Goal: Task Accomplishment & Management: Manage account settings

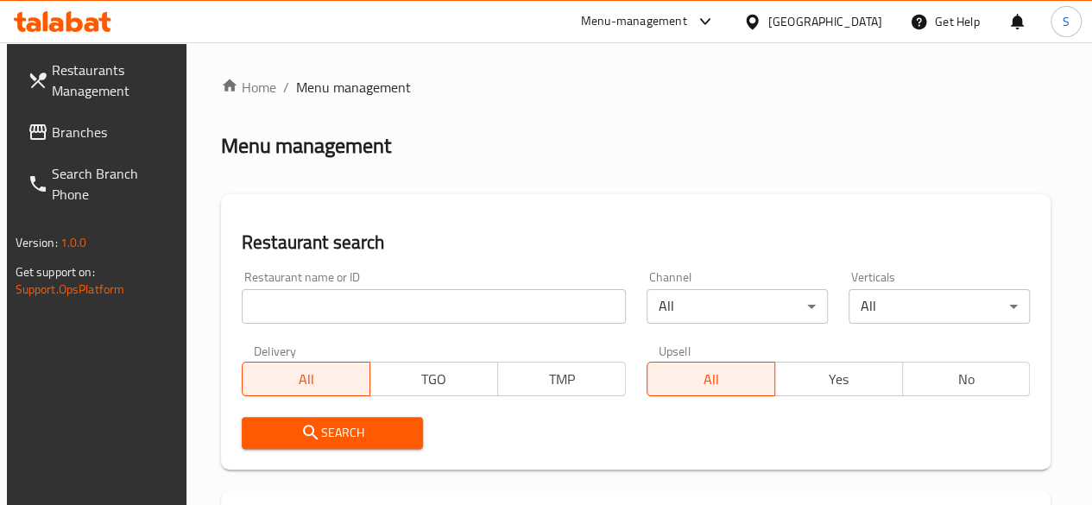
click at [307, 309] on input "search" at bounding box center [434, 306] width 384 height 35
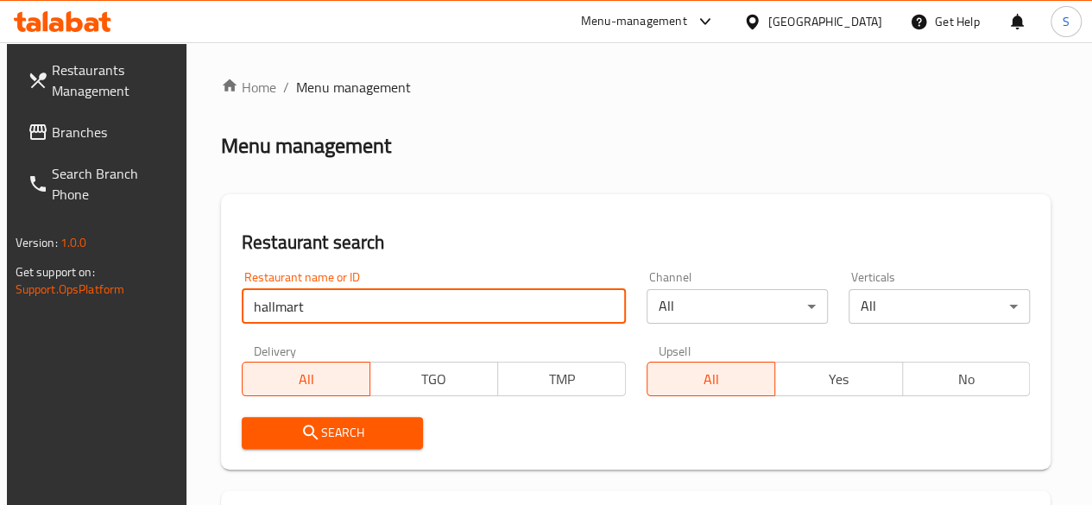
type input "hallmart"
click at [334, 431] on span "Search" at bounding box center [333, 433] width 154 height 22
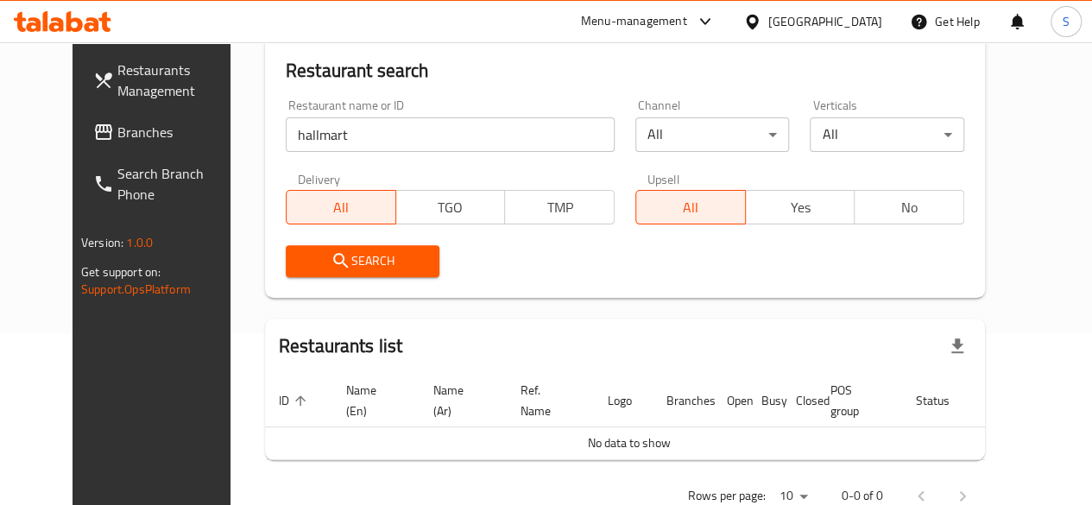
scroll to position [170, 0]
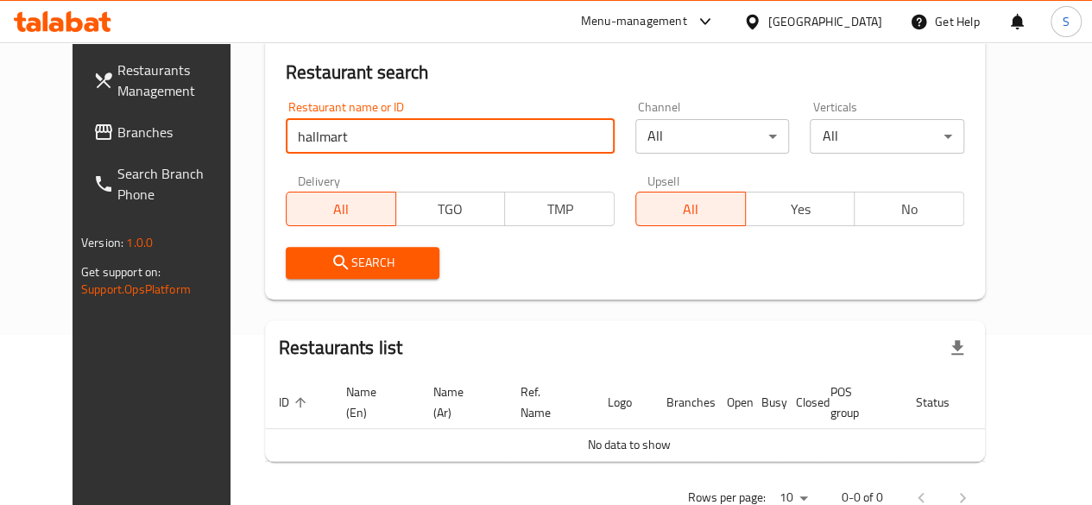
drag, startPoint x: 326, startPoint y: 127, endPoint x: 209, endPoint y: 121, distance: 117.6
click at [231, 121] on div "Home / Menu management Menu management Restaurant search Restaurant name or ID …" at bounding box center [625, 213] width 789 height 683
click button "Search" at bounding box center [363, 263] width 155 height 32
click at [670, 22] on div "Menu-management" at bounding box center [634, 21] width 106 height 21
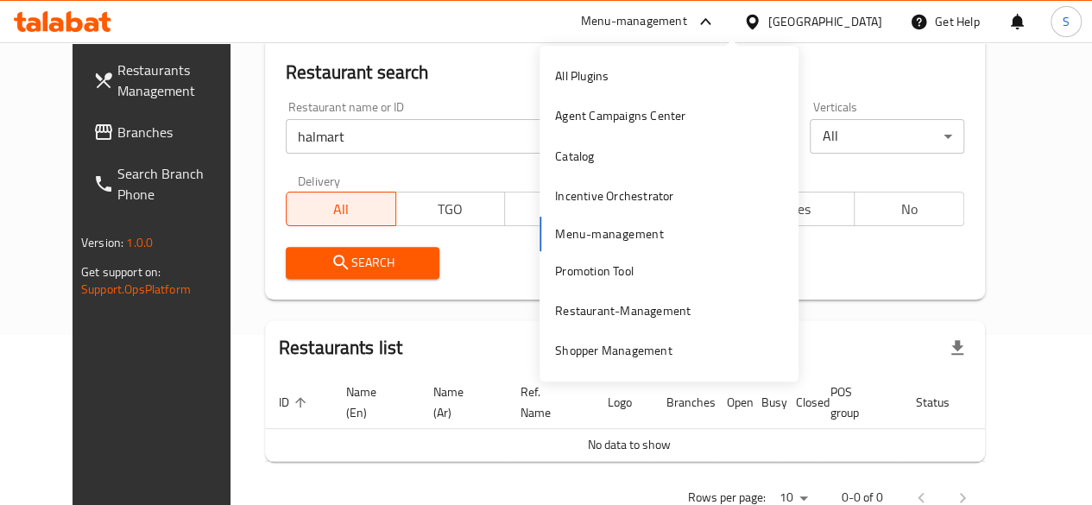
click at [436, 87] on div "Restaurant search Restaurant name or ID halmart Restaurant name or ID Channel A…" at bounding box center [625, 161] width 720 height 275
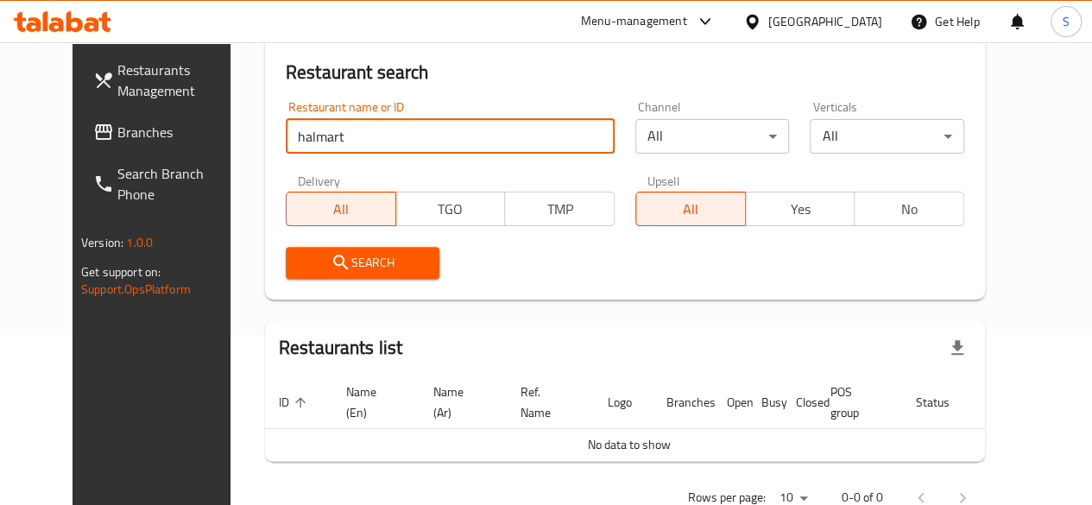
drag, startPoint x: 314, startPoint y: 138, endPoint x: 195, endPoint y: 142, distance: 119.3
click at [231, 142] on div "Home / Menu management Menu management Restaurant search Restaurant name or ID …" at bounding box center [625, 213] width 789 height 683
type input "asdekaa"
click at [331, 264] on icon "submit" at bounding box center [341, 262] width 21 height 21
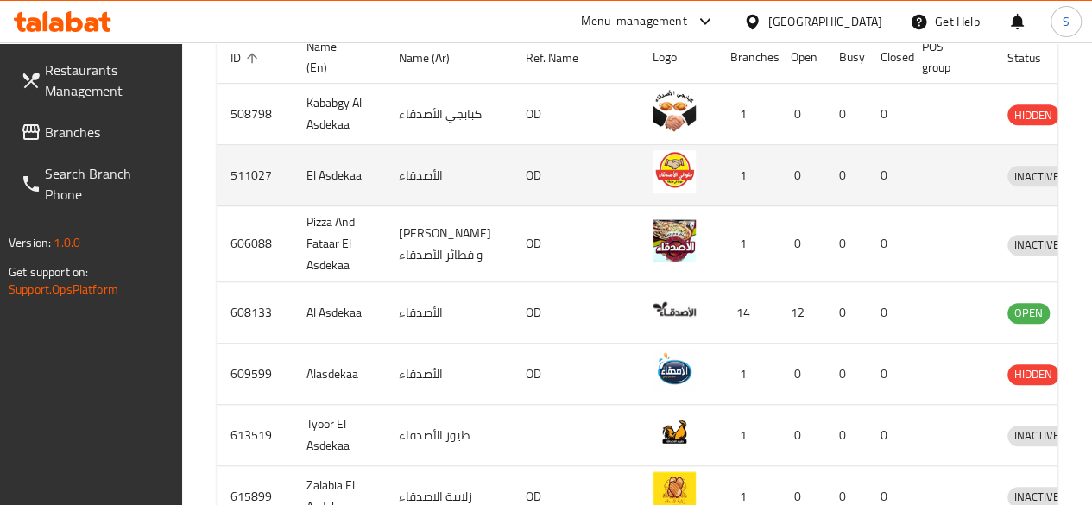
scroll to position [455, 0]
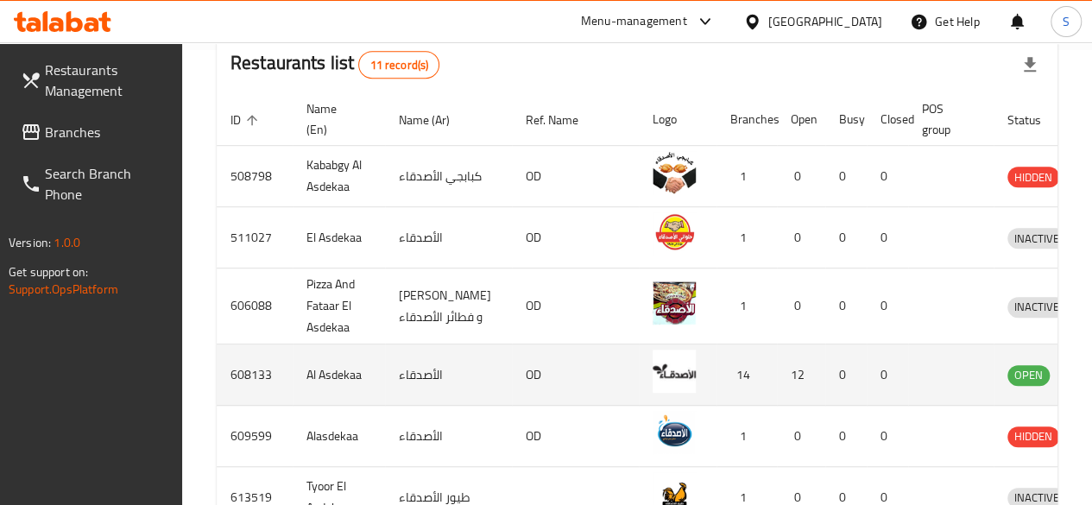
click at [1092, 365] on icon "enhanced table" at bounding box center [1111, 374] width 21 height 21
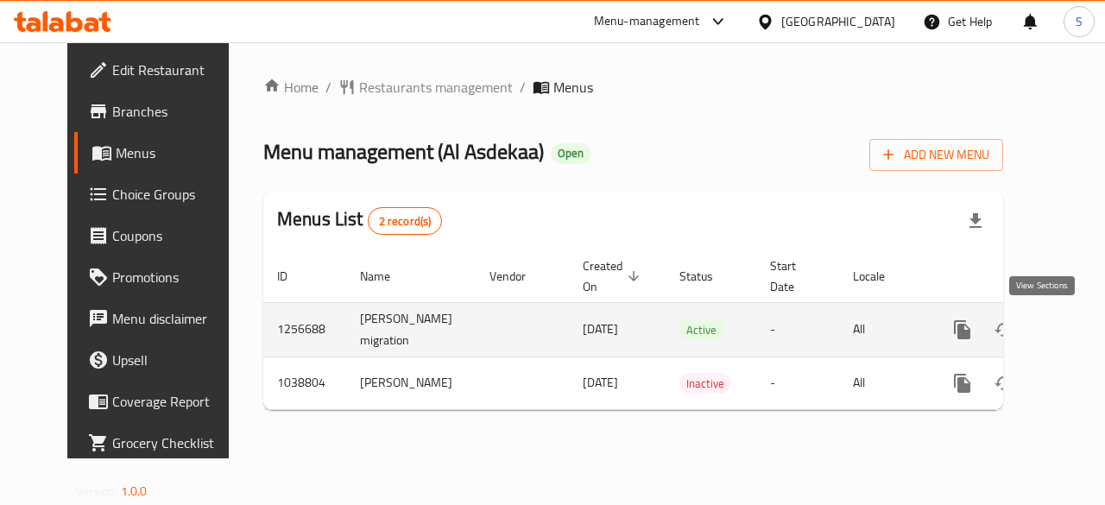
click at [1077, 326] on icon "enhanced table" at bounding box center [1087, 330] width 21 height 21
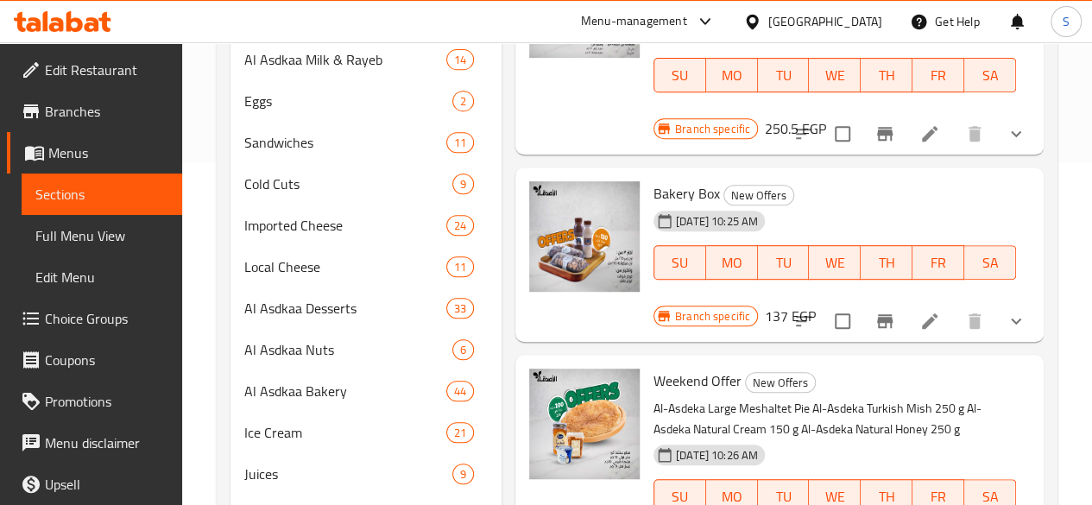
scroll to position [345, 0]
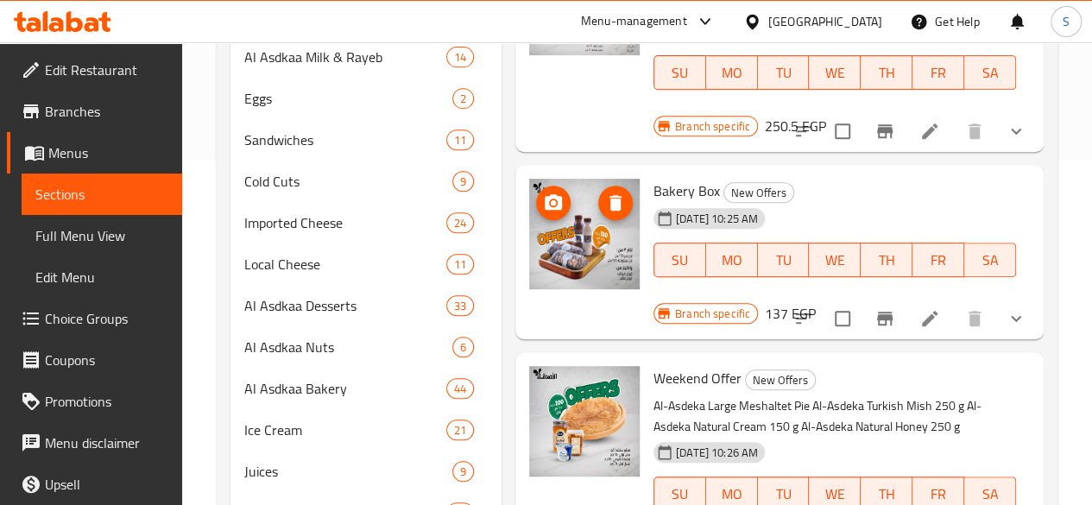
click at [536, 190] on button "upload picture" at bounding box center [553, 203] width 35 height 35
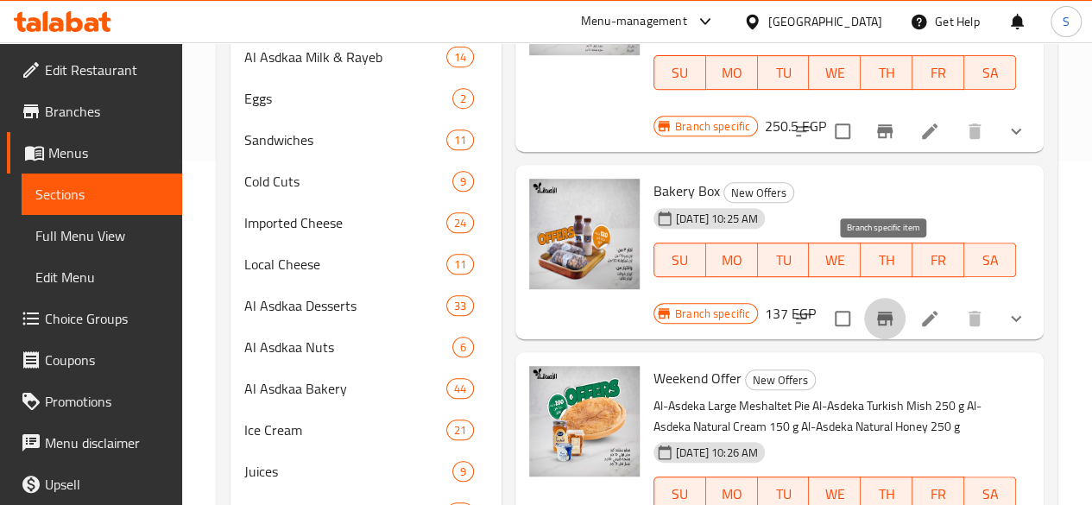
click at [889, 312] on icon "Branch-specific-item" at bounding box center [885, 319] width 16 height 14
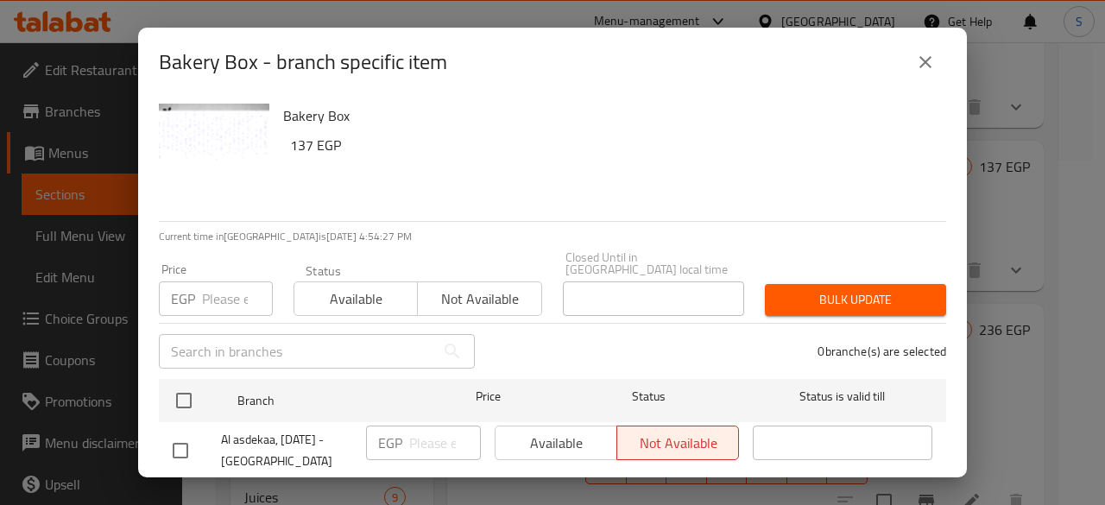
click at [231, 286] on input "number" at bounding box center [237, 299] width 71 height 35
click at [932, 54] on icon "close" at bounding box center [925, 62] width 21 height 21
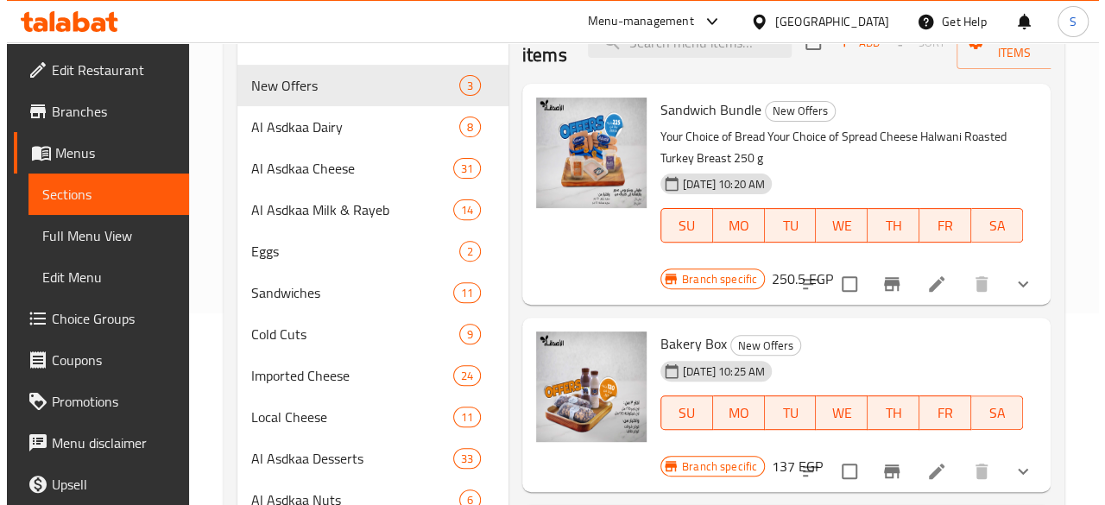
scroll to position [209, 0]
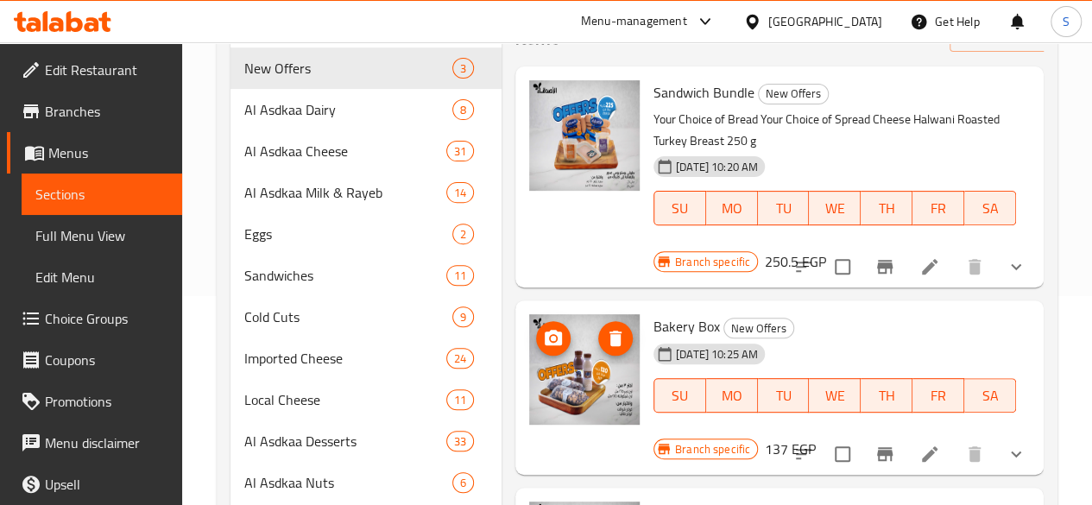
click at [545, 330] on icon "upload picture" at bounding box center [553, 338] width 17 height 16
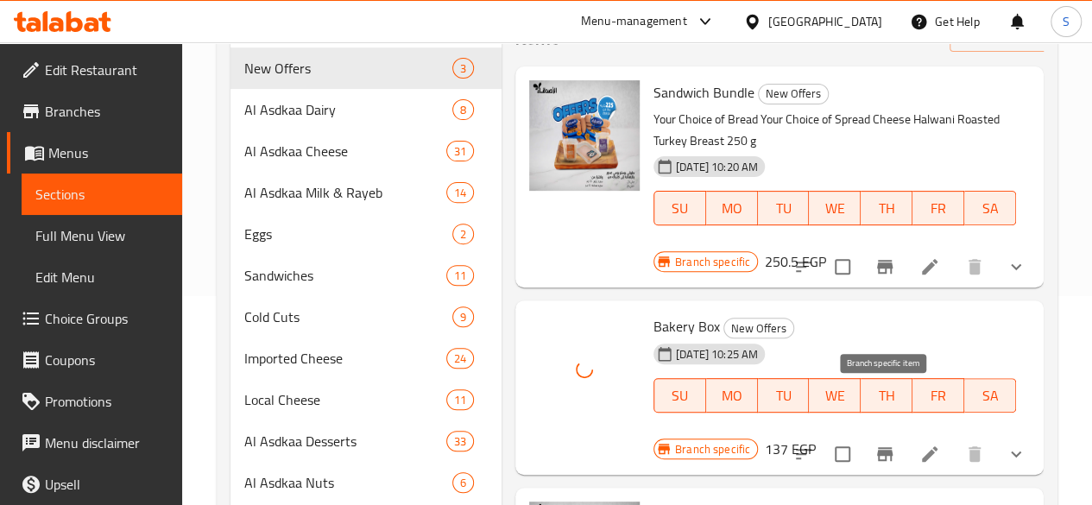
click at [886, 447] on icon "Branch-specific-item" at bounding box center [885, 454] width 16 height 14
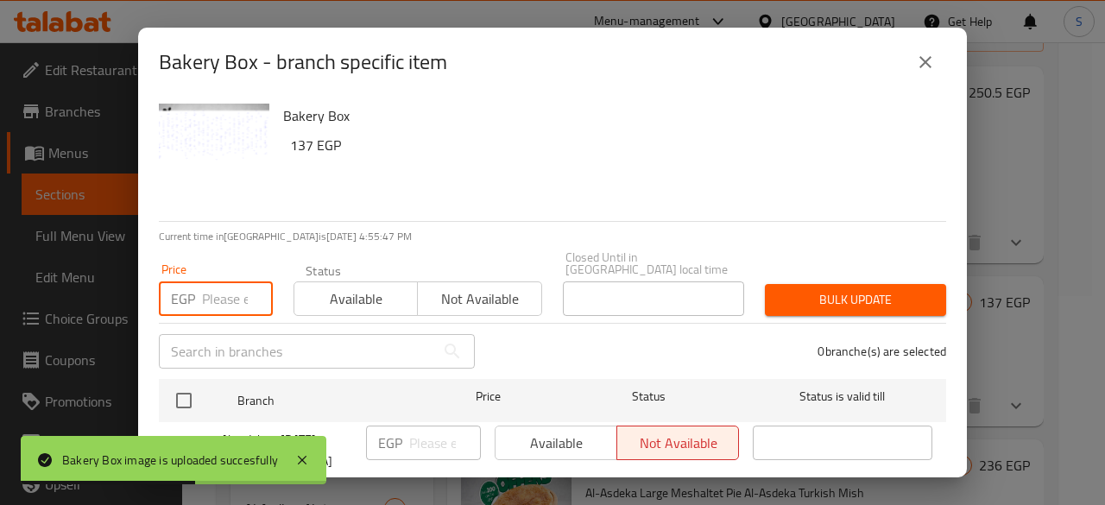
click at [235, 282] on input "number" at bounding box center [237, 299] width 71 height 35
type input "142"
click at [330, 287] on span "Available" at bounding box center [356, 299] width 110 height 25
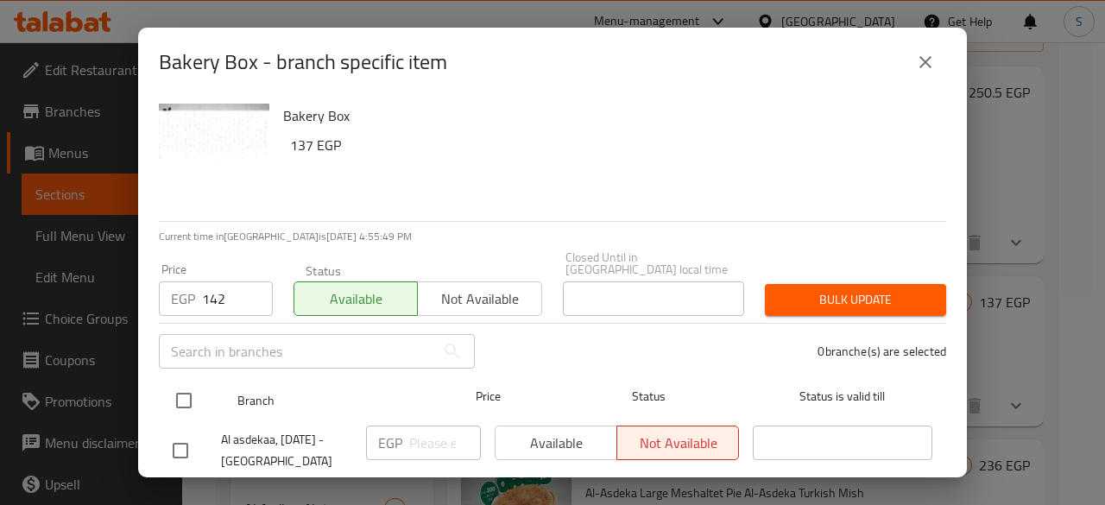
click at [173, 403] on input "checkbox" at bounding box center [184, 401] width 36 height 36
checkbox input "true"
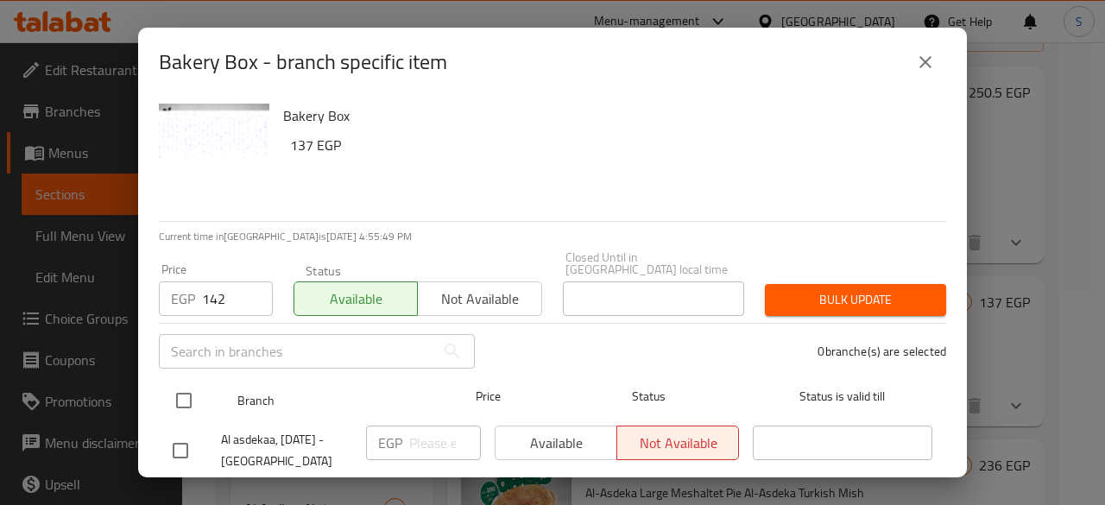
checkbox input "true"
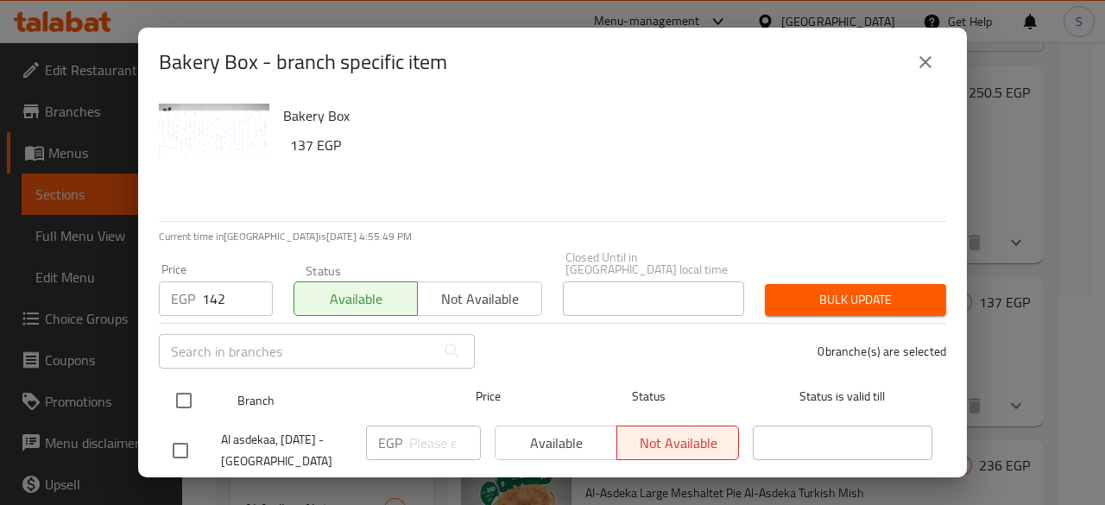
checkbox input "true"
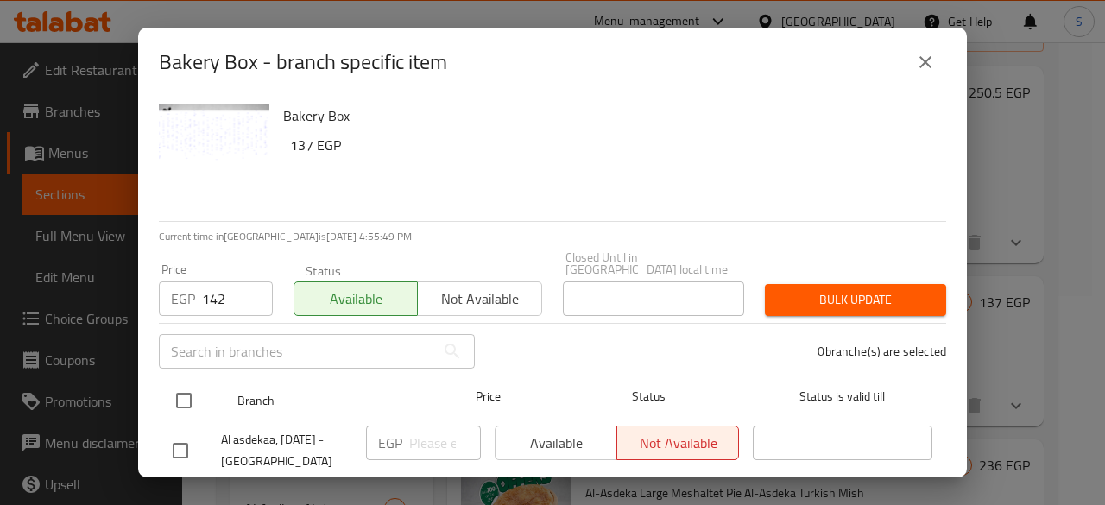
checkbox input "true"
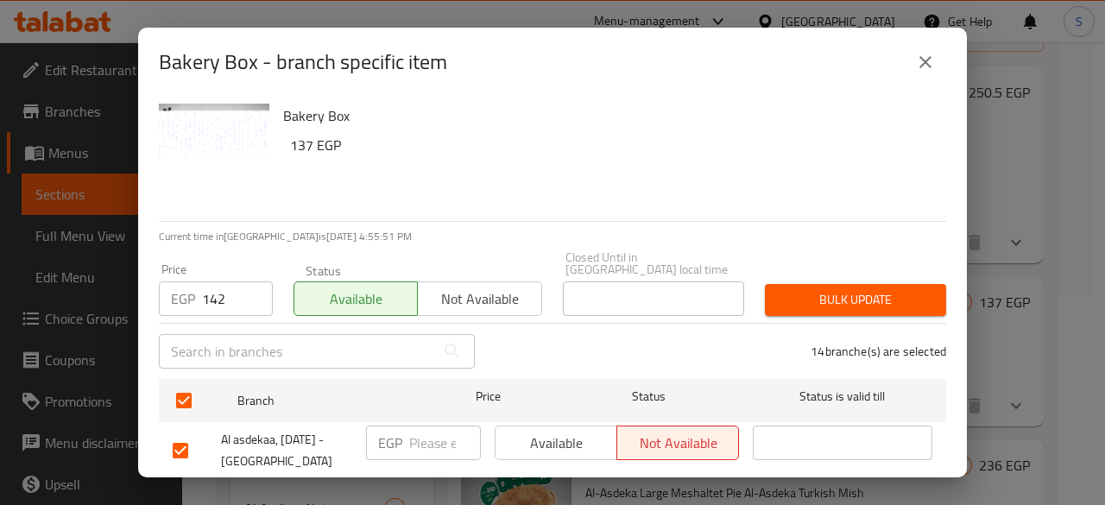
click at [825, 291] on span "Bulk update" at bounding box center [856, 300] width 154 height 22
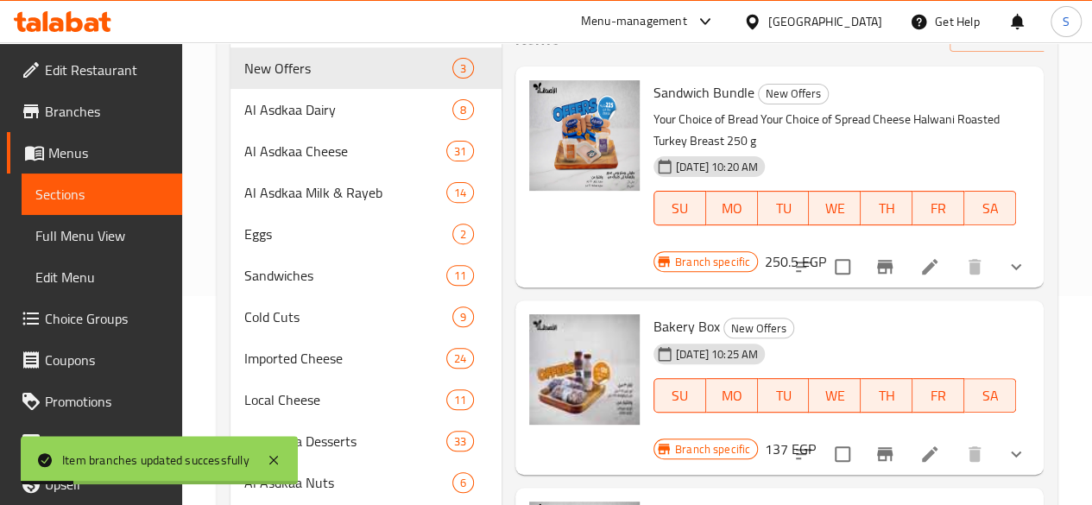
click at [881, 444] on icon "Branch-specific-item" at bounding box center [885, 454] width 21 height 21
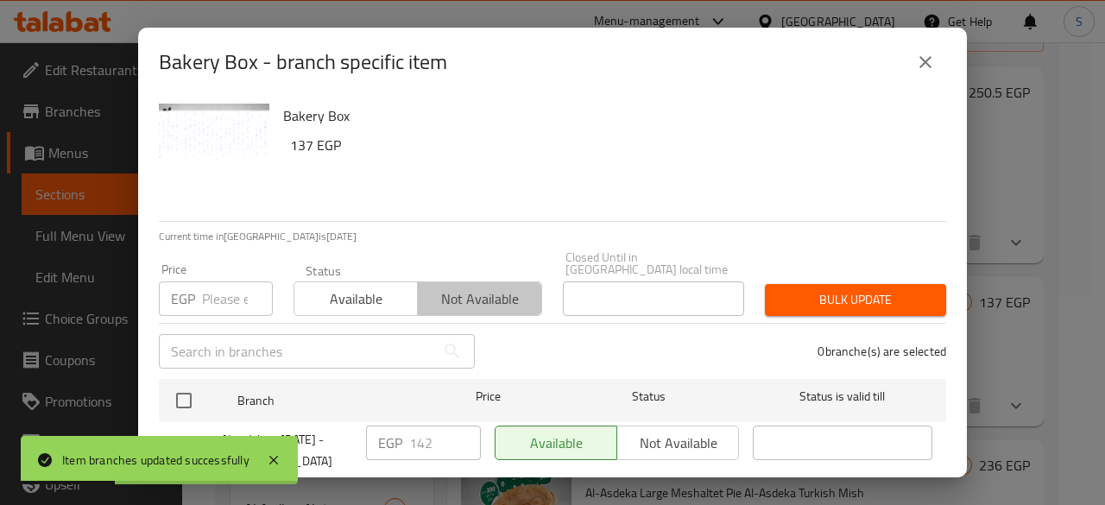
click at [454, 287] on span "Not available" at bounding box center [480, 299] width 110 height 25
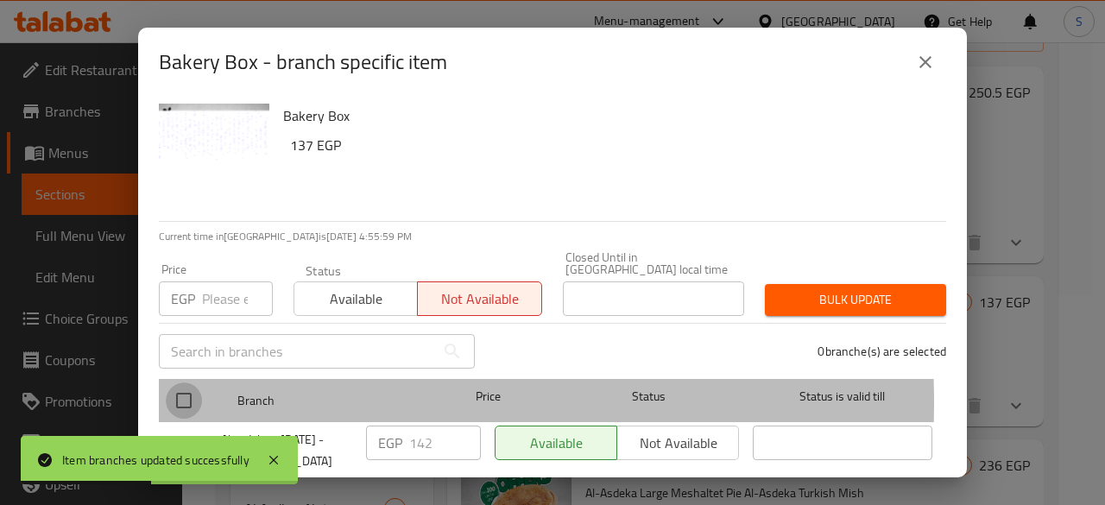
click at [184, 390] on input "checkbox" at bounding box center [184, 401] width 36 height 36
checkbox input "true"
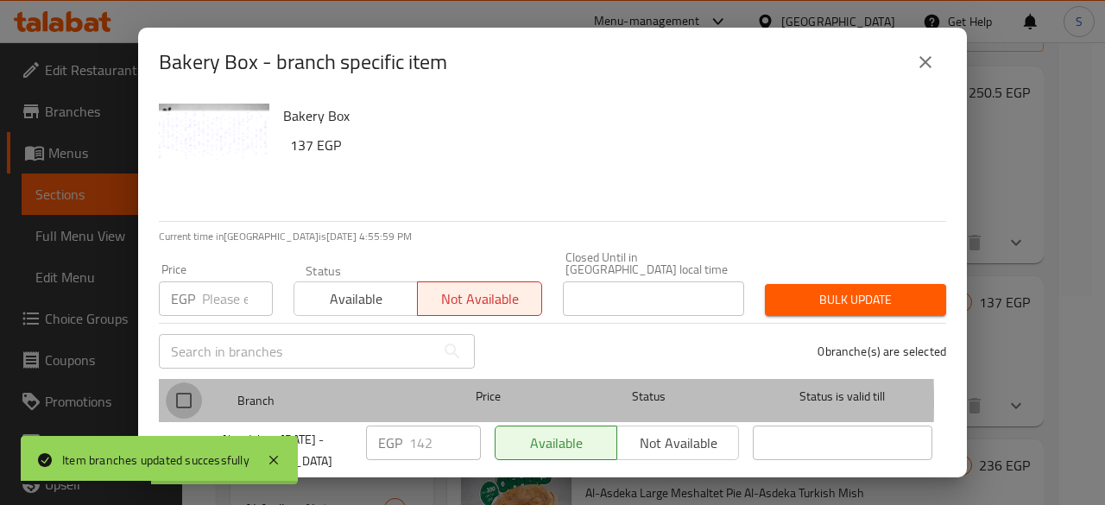
checkbox input "true"
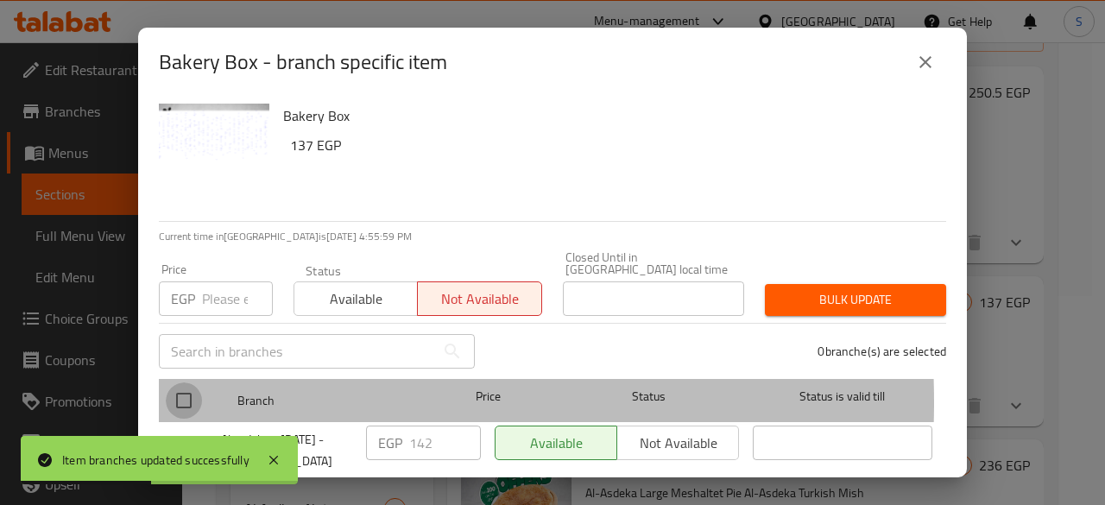
checkbox input "true"
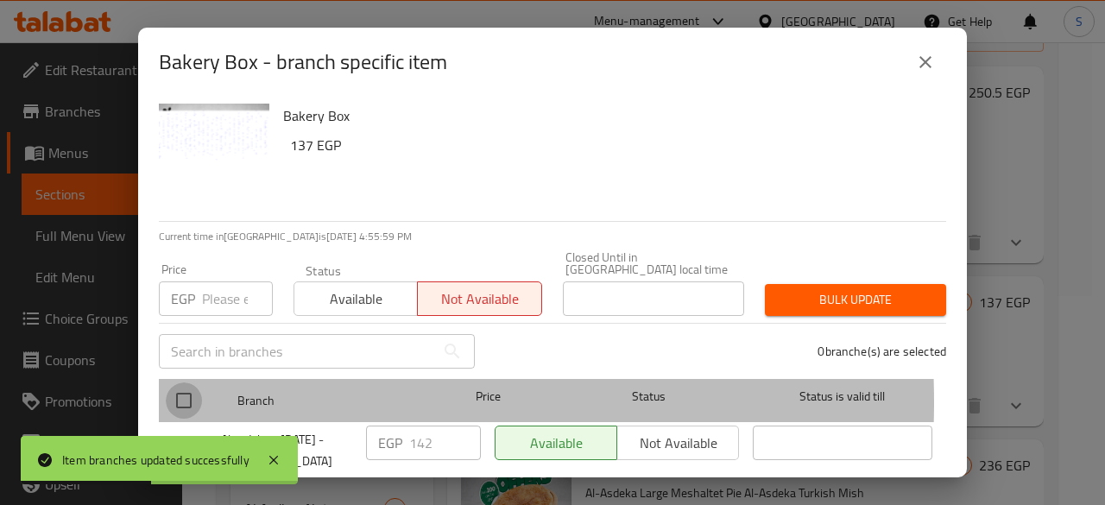
checkbox input "true"
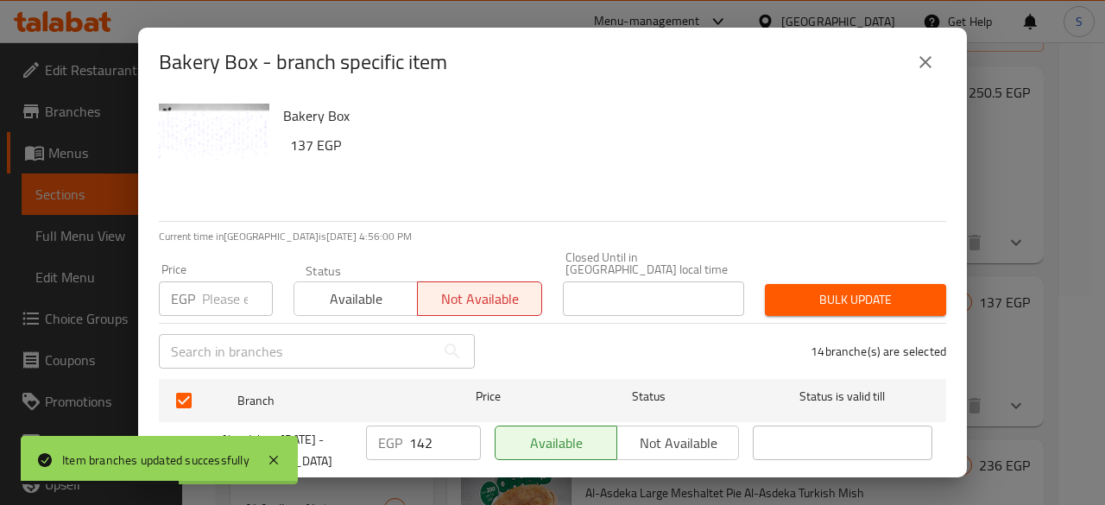
click at [833, 289] on span "Bulk update" at bounding box center [856, 300] width 154 height 22
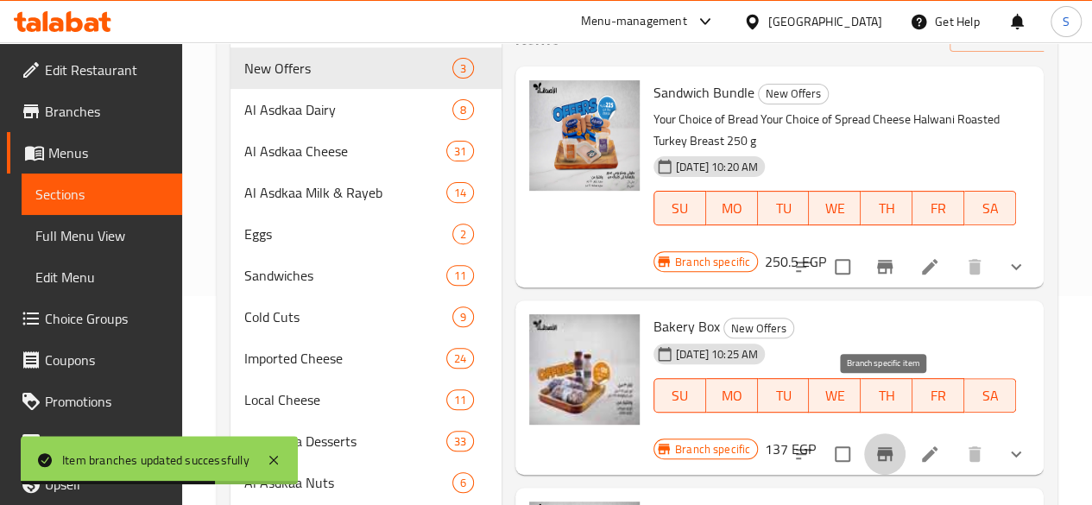
click at [884, 444] on icon "Branch-specific-item" at bounding box center [885, 454] width 21 height 21
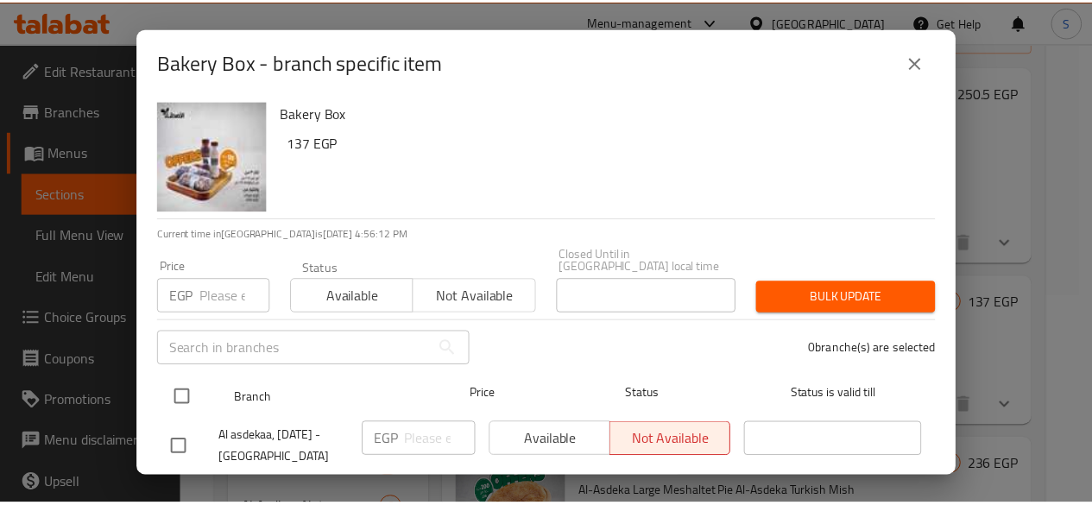
scroll to position [2, 0]
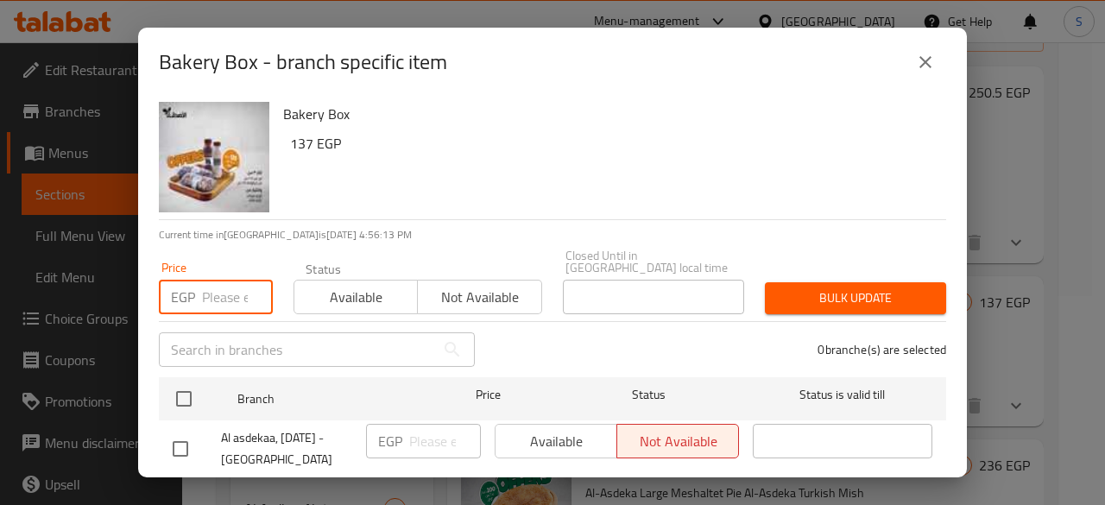
click at [218, 289] on input "number" at bounding box center [237, 297] width 71 height 35
click at [924, 54] on icon "close" at bounding box center [925, 62] width 21 height 21
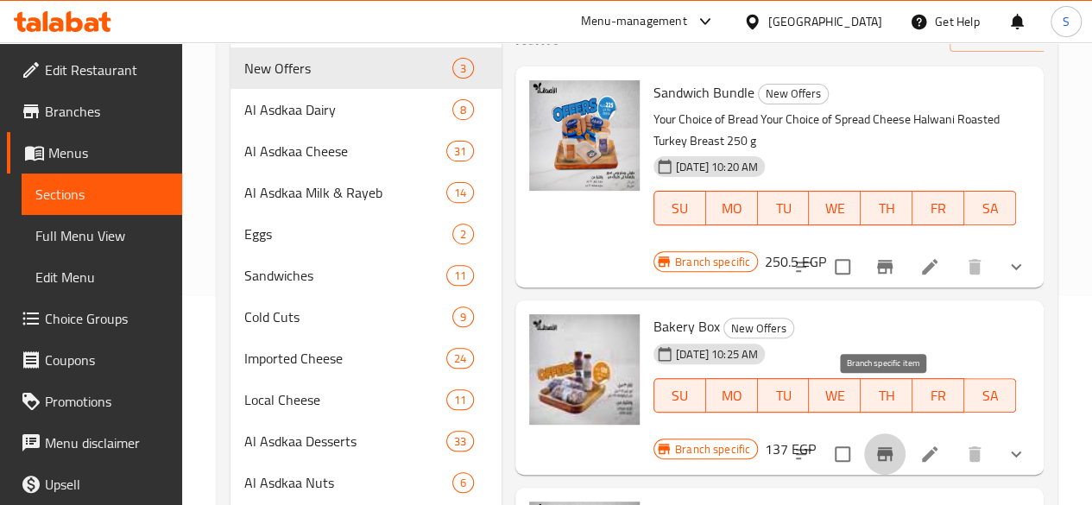
click at [883, 447] on icon "Branch-specific-item" at bounding box center [885, 454] width 16 height 14
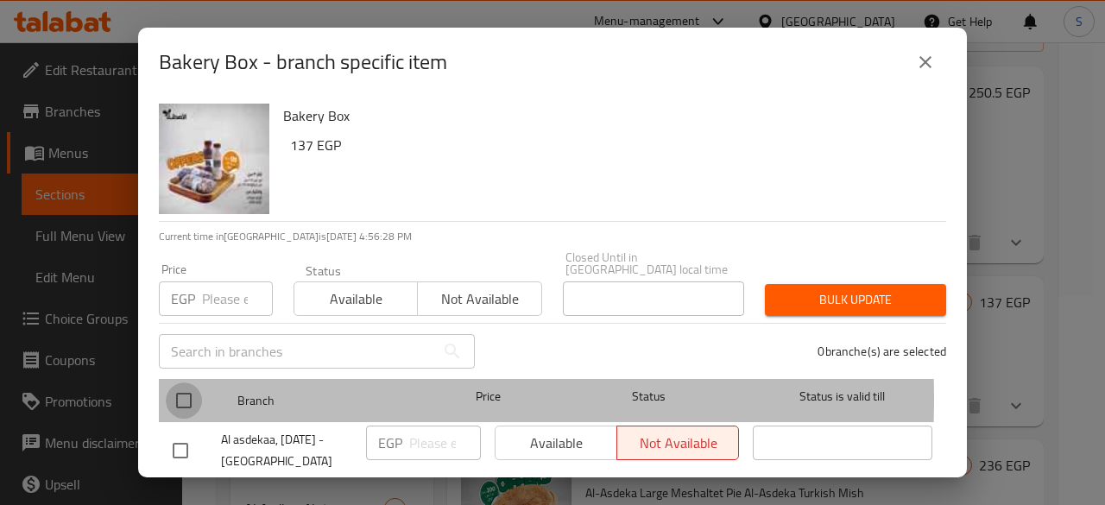
click at [188, 386] on input "checkbox" at bounding box center [184, 401] width 36 height 36
checkbox input "true"
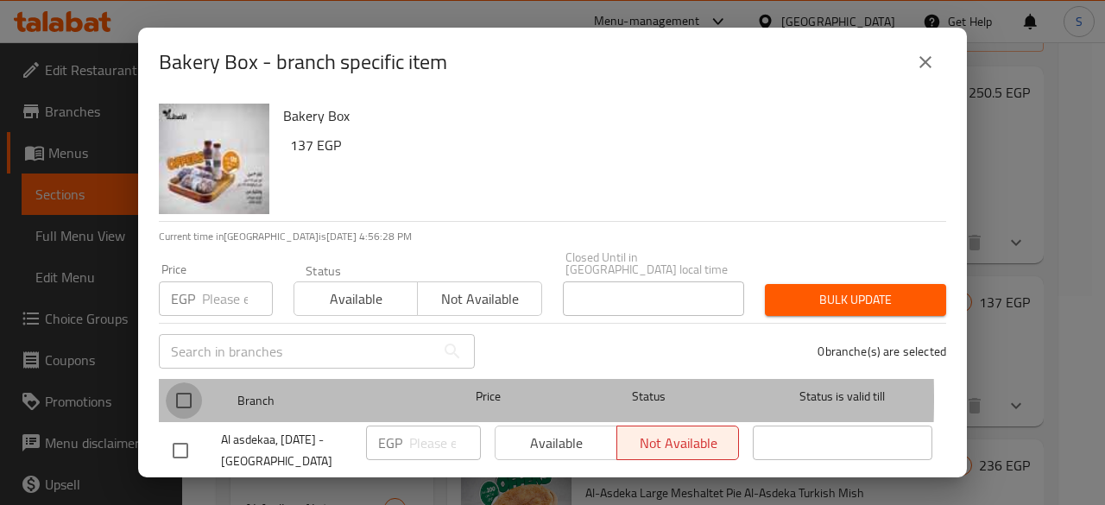
checkbox input "true"
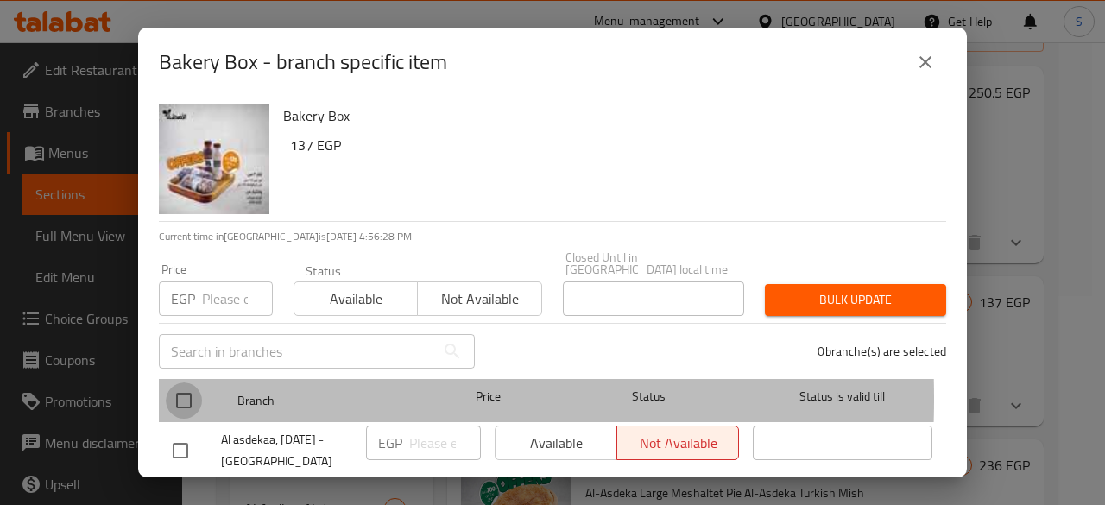
checkbox input "true"
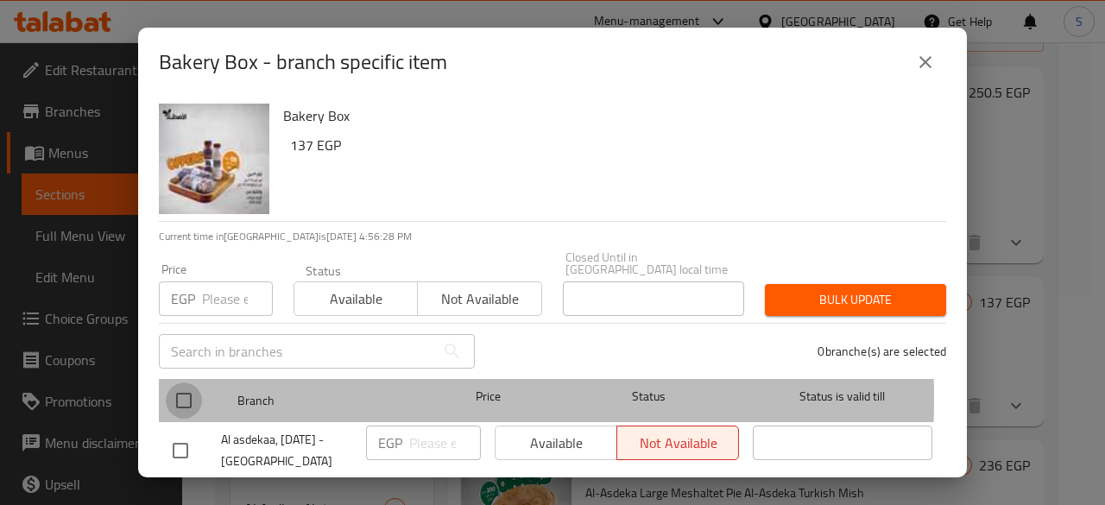
checkbox input "true"
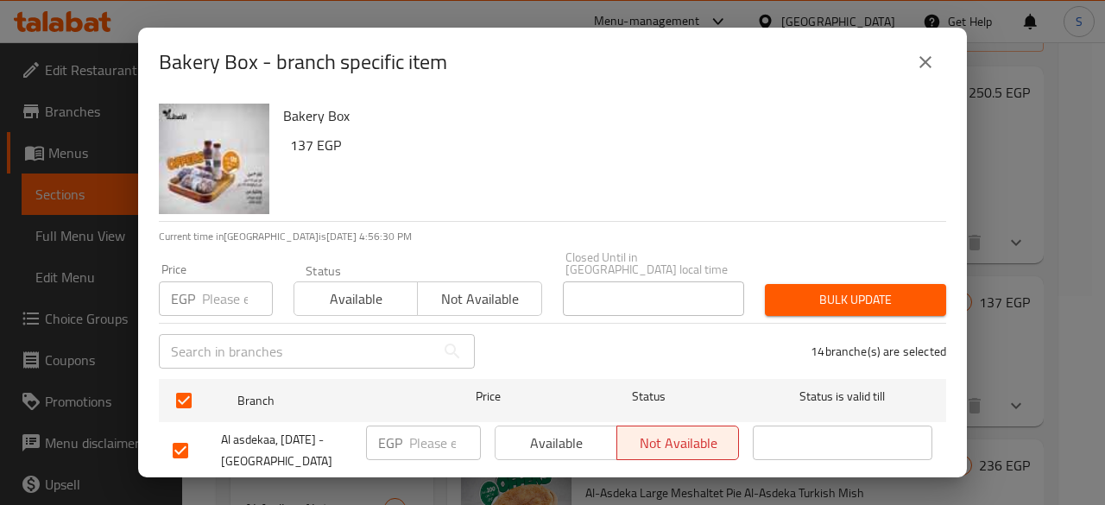
click at [383, 287] on span "Available" at bounding box center [356, 299] width 110 height 25
click at [807, 289] on span "Bulk update" at bounding box center [856, 300] width 154 height 22
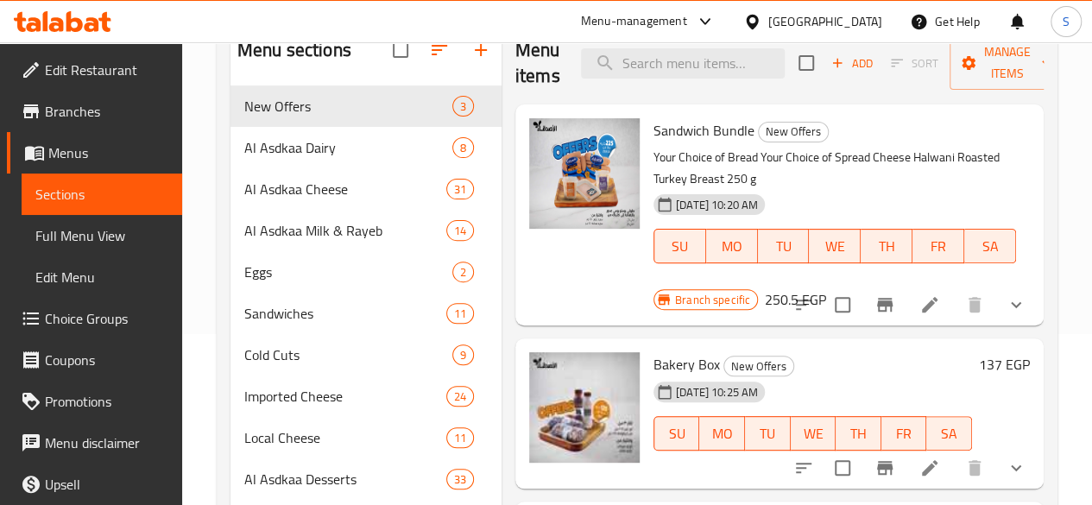
scroll to position [244, 0]
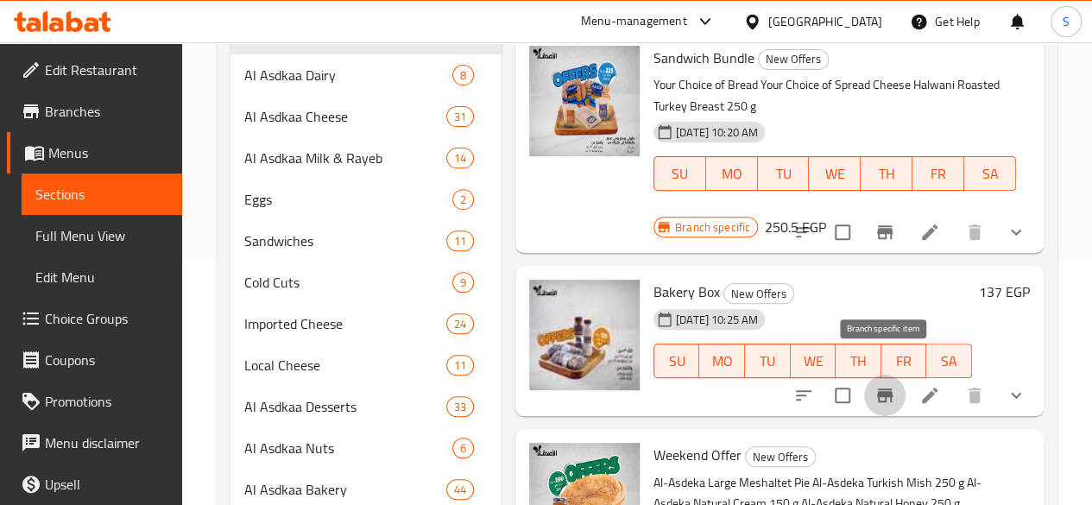
click at [883, 389] on icon "Branch-specific-item" at bounding box center [885, 396] width 16 height 14
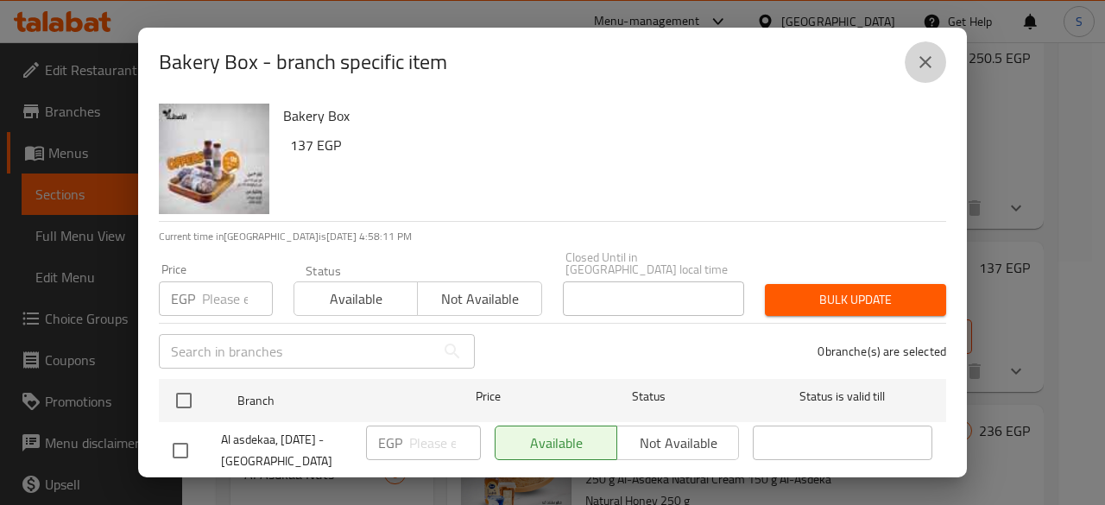
click at [938, 68] on button "close" at bounding box center [925, 61] width 41 height 41
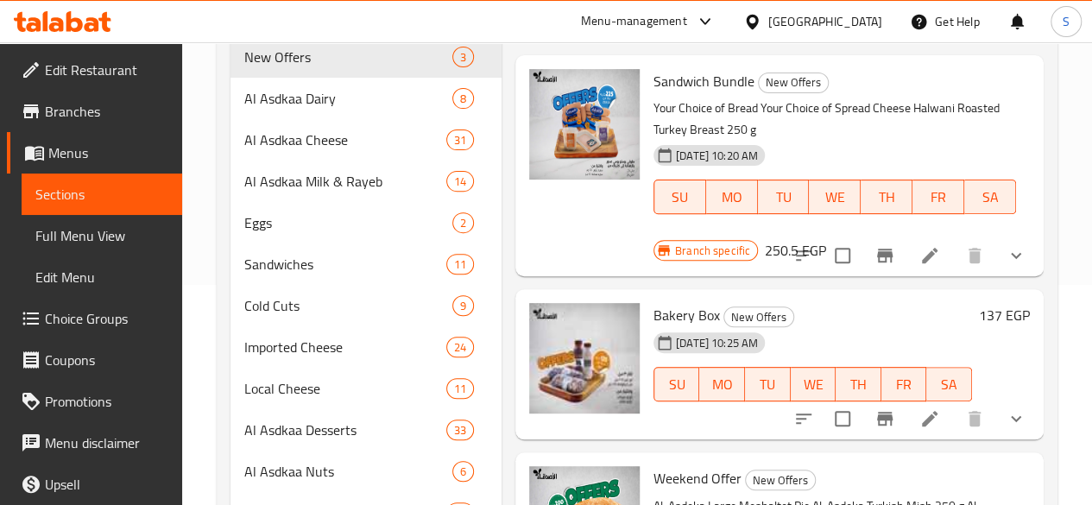
scroll to position [218, 0]
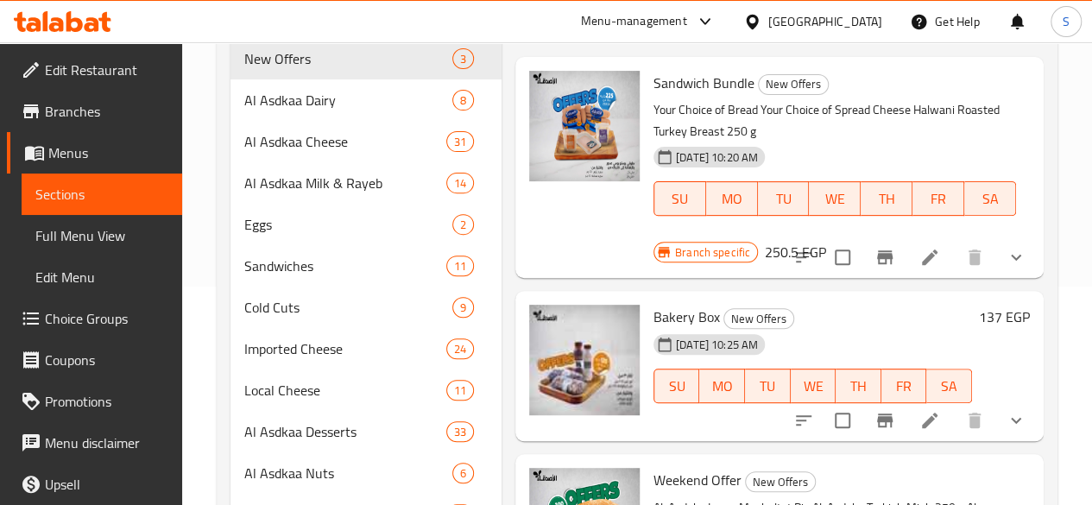
click at [883, 250] on icon "Branch-specific-item" at bounding box center [885, 257] width 16 height 14
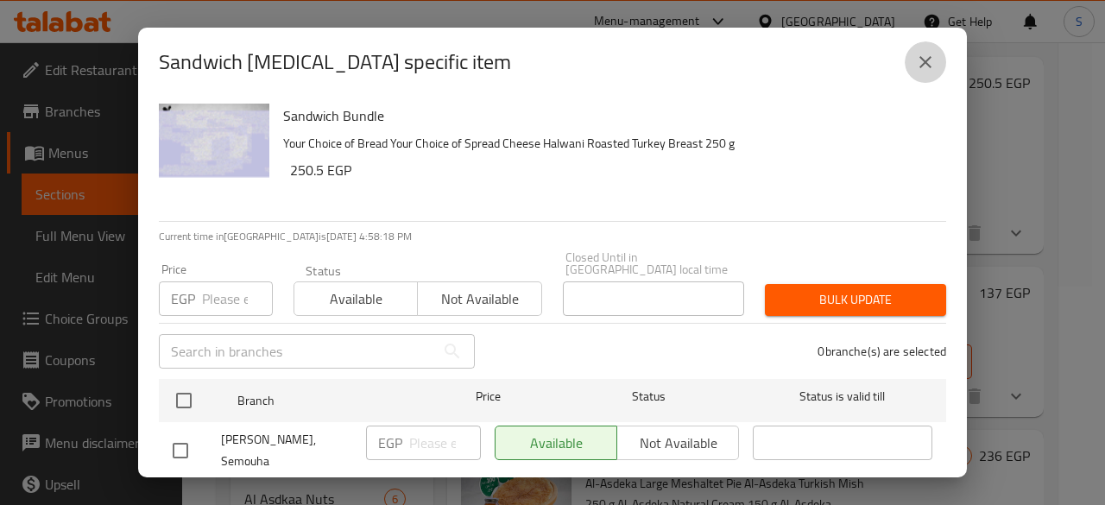
click at [923, 60] on icon "close" at bounding box center [926, 62] width 12 height 12
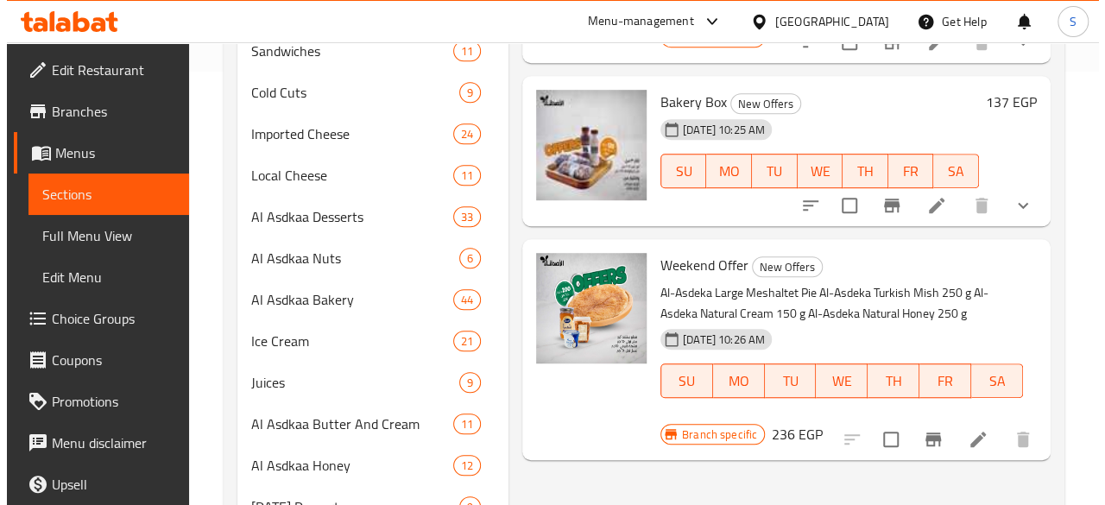
scroll to position [421, 0]
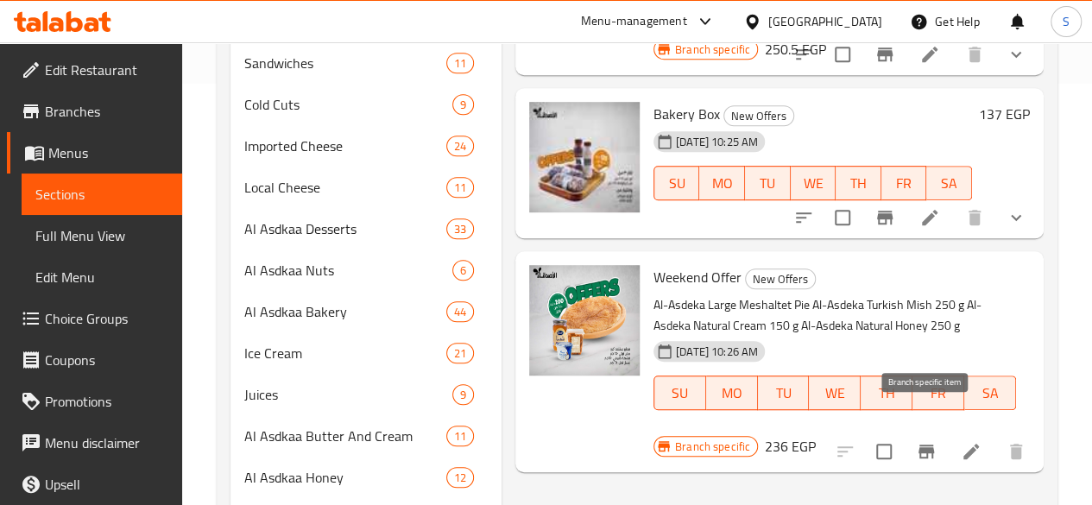
click at [931, 445] on icon "Branch-specific-item" at bounding box center [927, 452] width 16 height 14
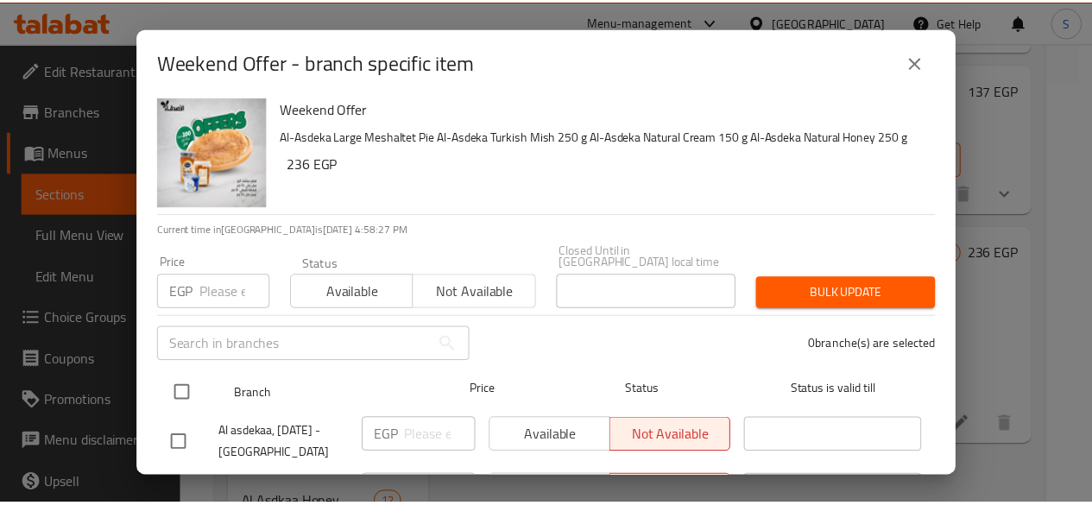
scroll to position [5, 0]
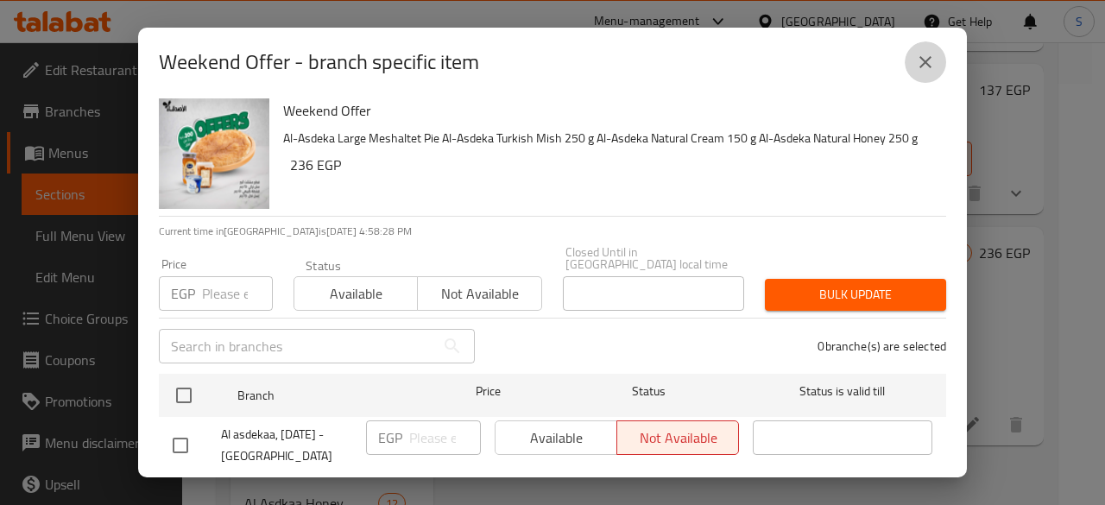
click at [921, 63] on icon "close" at bounding box center [925, 62] width 21 height 21
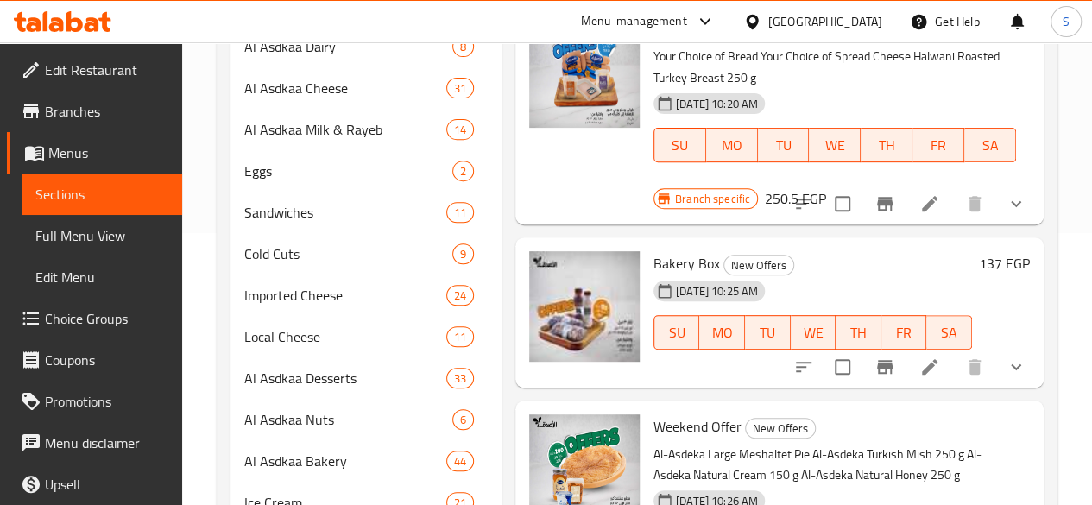
scroll to position [269, 0]
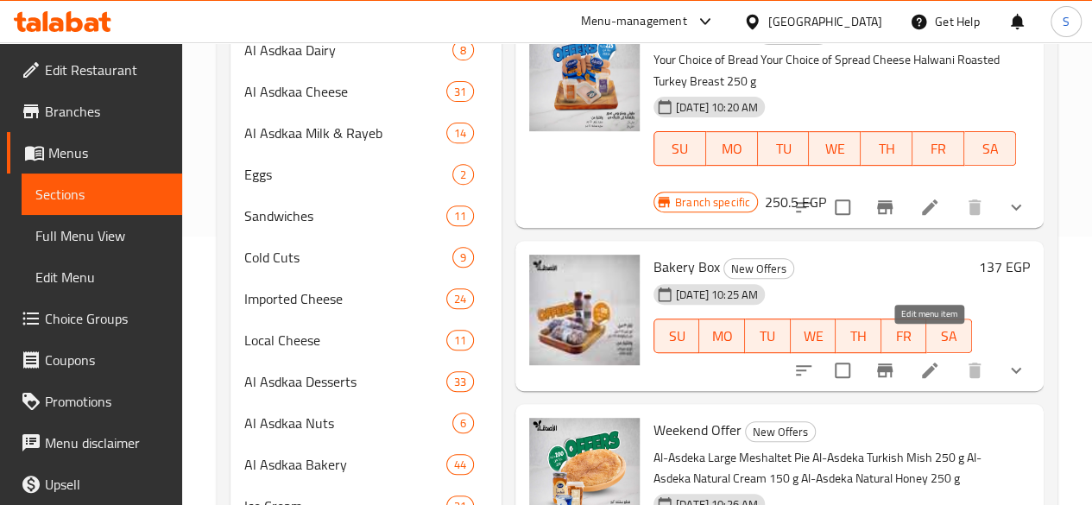
click at [929, 363] on icon at bounding box center [930, 371] width 16 height 16
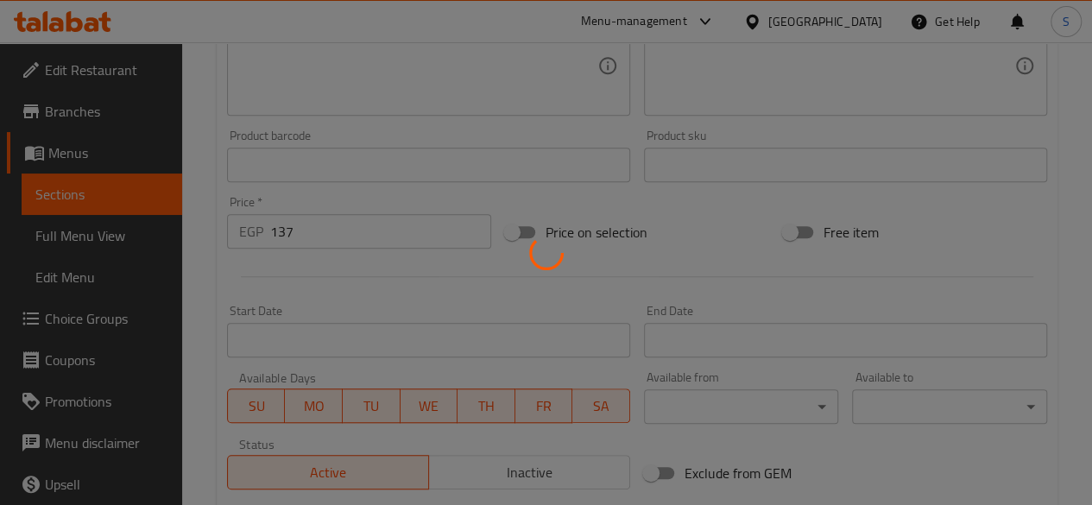
scroll to position [491, 0]
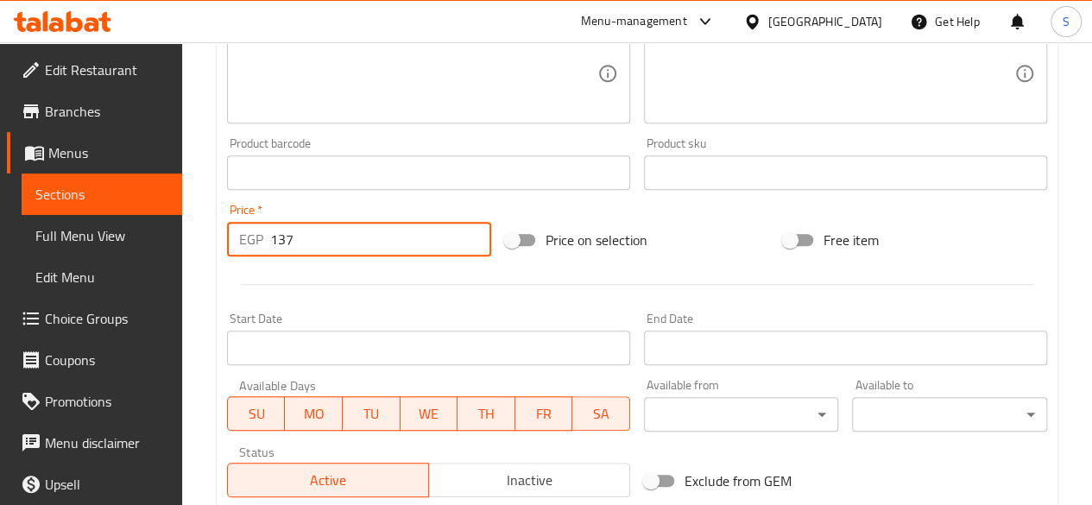
drag, startPoint x: 307, startPoint y: 249, endPoint x: 219, endPoint y: 237, distance: 88.9
click at [220, 237] on div "Price   * EGP 137 Price *" at bounding box center [359, 230] width 278 height 66
type input "0"
click at [444, 301] on div at bounding box center [637, 284] width 834 height 42
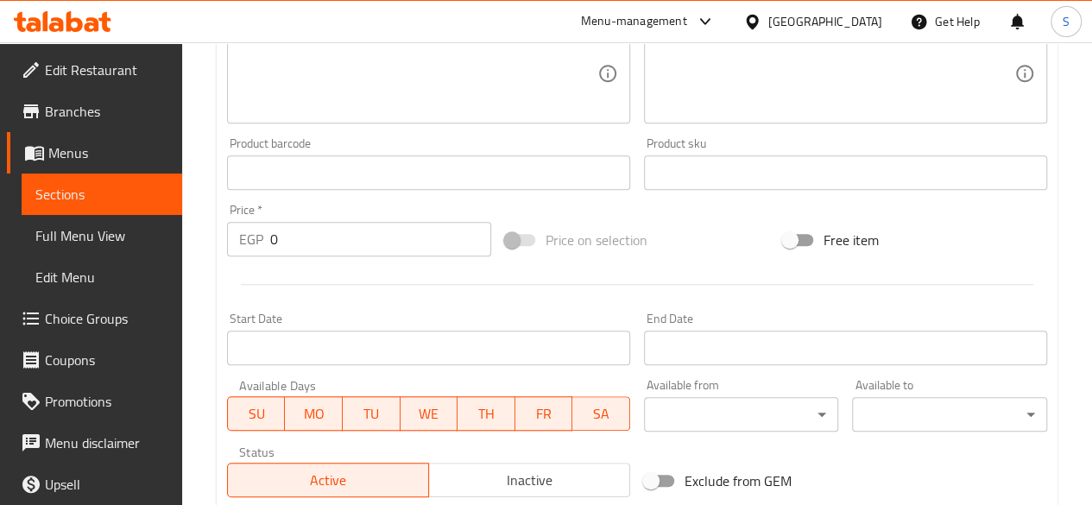
scroll to position [838, 0]
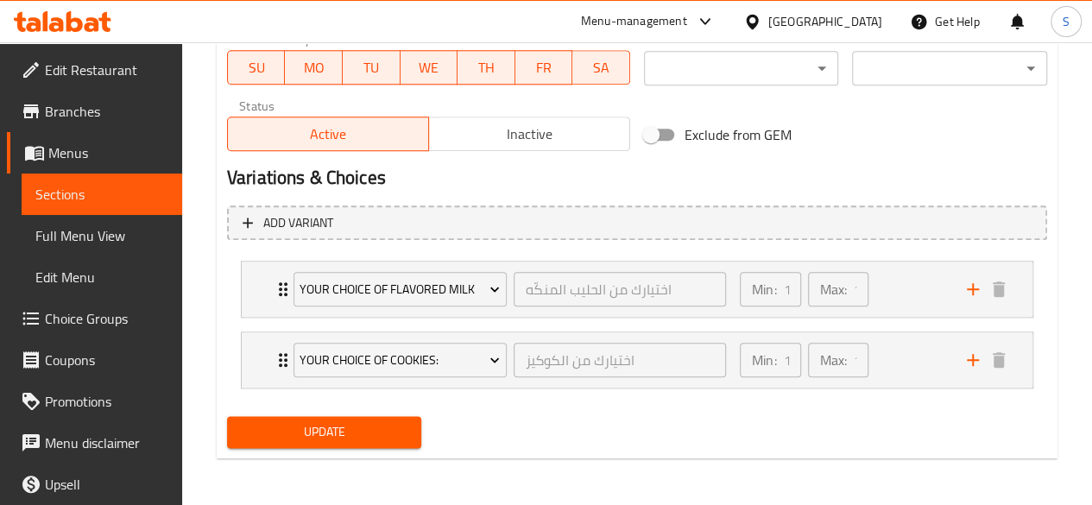
click at [376, 440] on span "Update" at bounding box center [325, 432] width 168 height 22
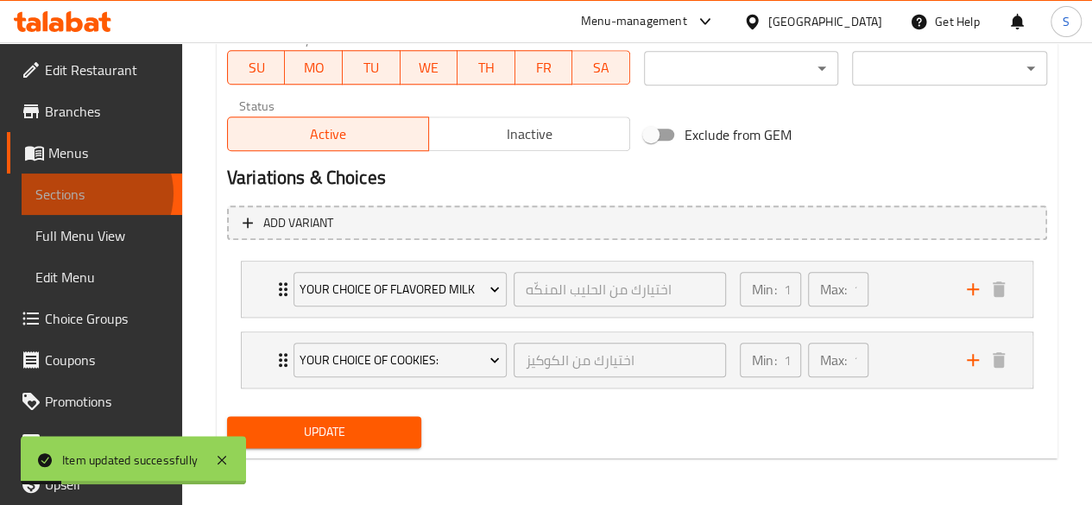
click at [93, 193] on span "Sections" at bounding box center [101, 194] width 133 height 21
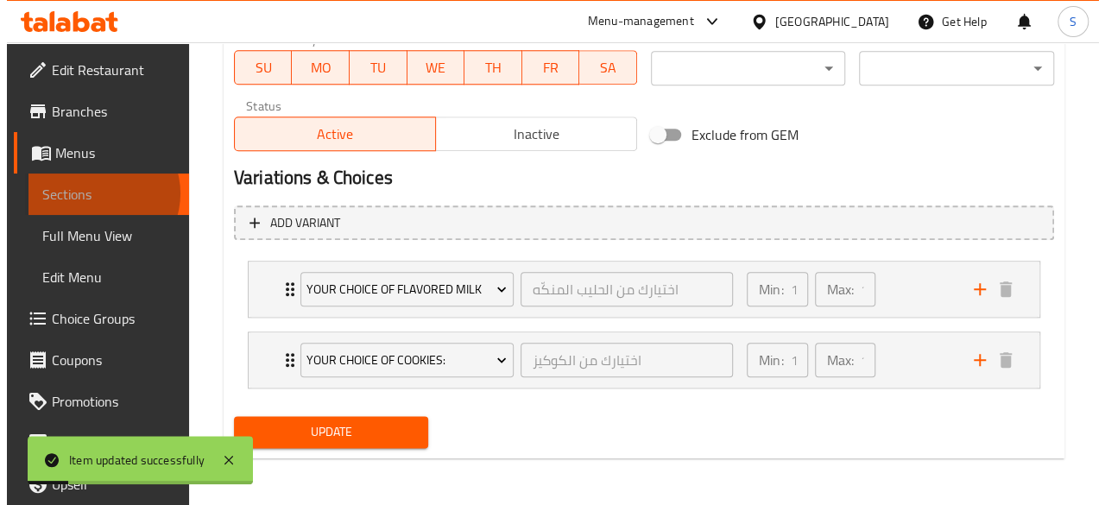
scroll to position [288, 0]
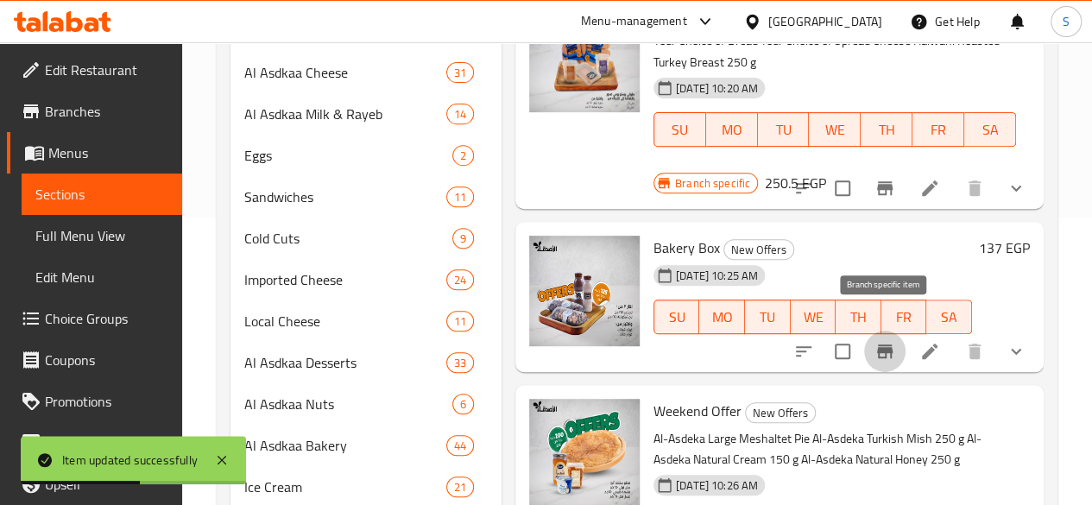
click at [887, 341] on icon "Branch-specific-item" at bounding box center [885, 351] width 21 height 21
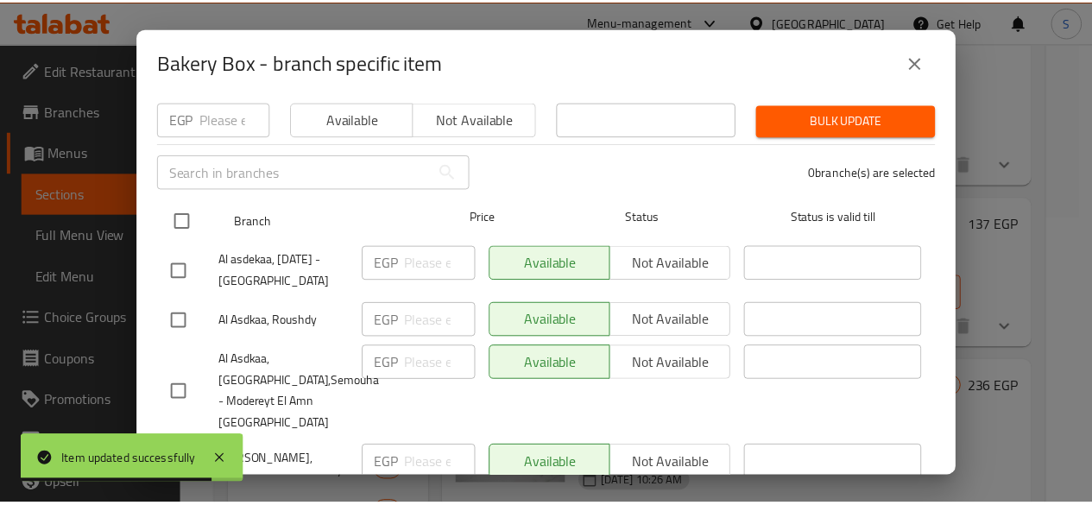
scroll to position [0, 0]
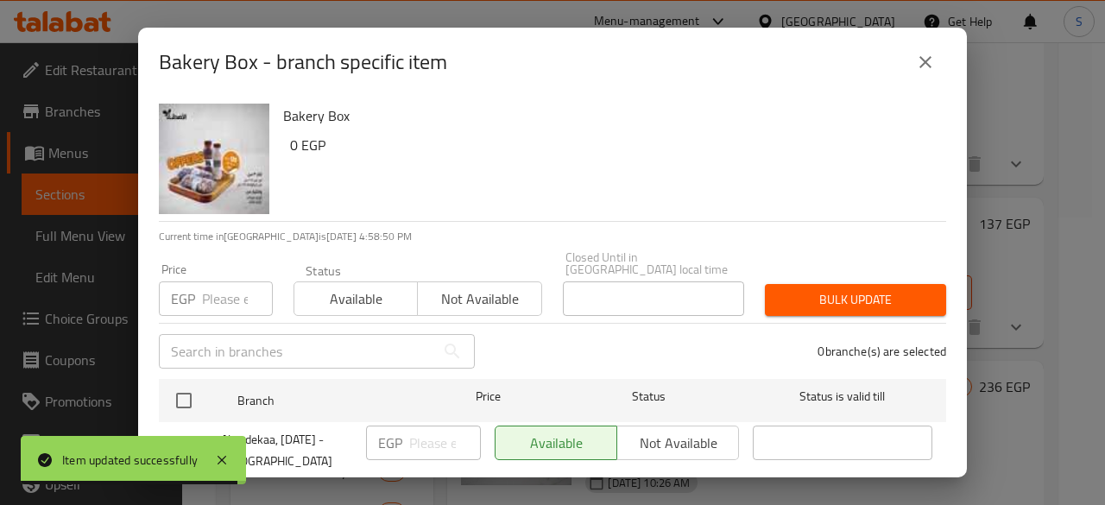
click at [214, 284] on input "number" at bounding box center [237, 299] width 71 height 35
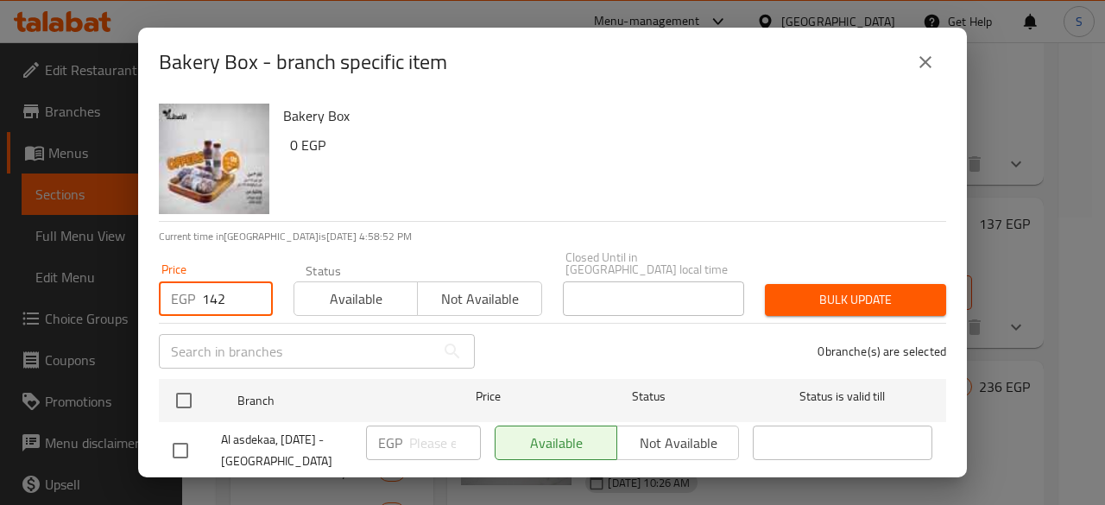
type input "142"
click at [325, 287] on span "Available" at bounding box center [356, 299] width 110 height 25
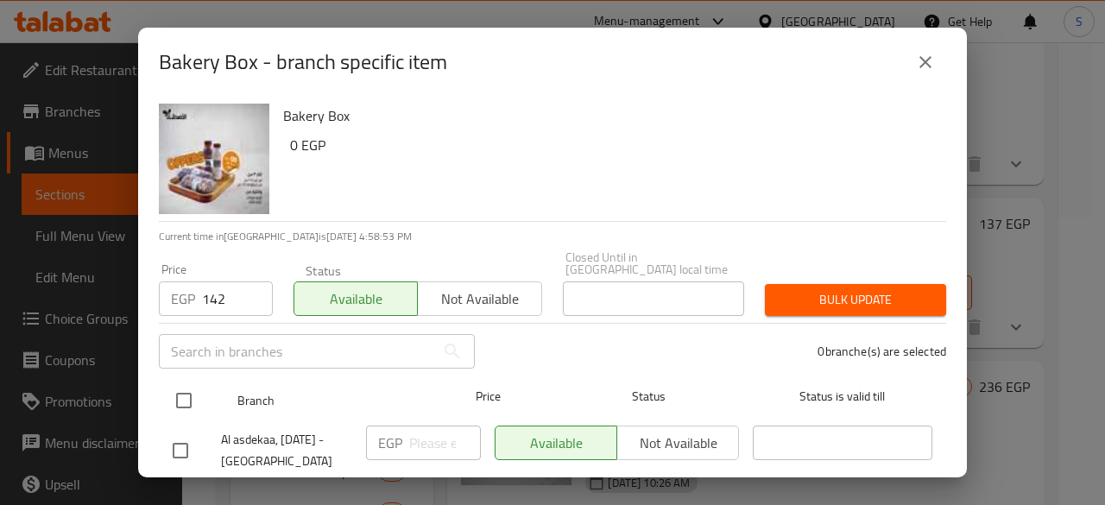
click at [173, 393] on input "checkbox" at bounding box center [184, 401] width 36 height 36
checkbox input "true"
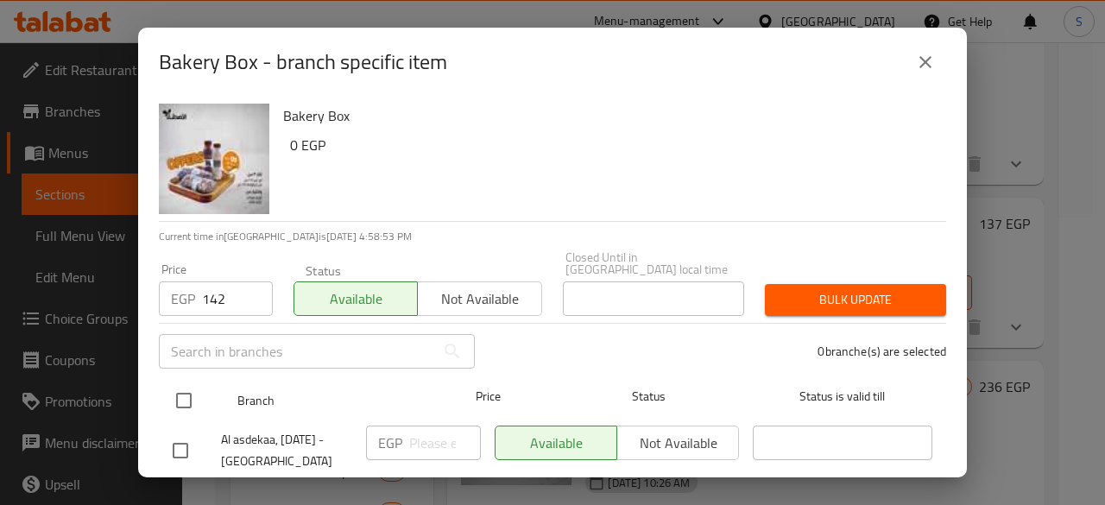
checkbox input "true"
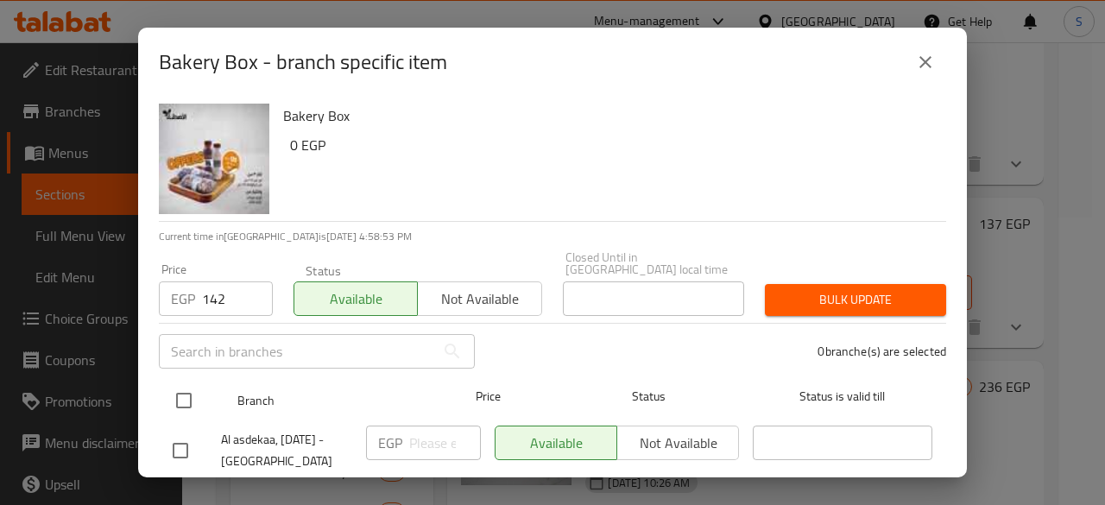
checkbox input "true"
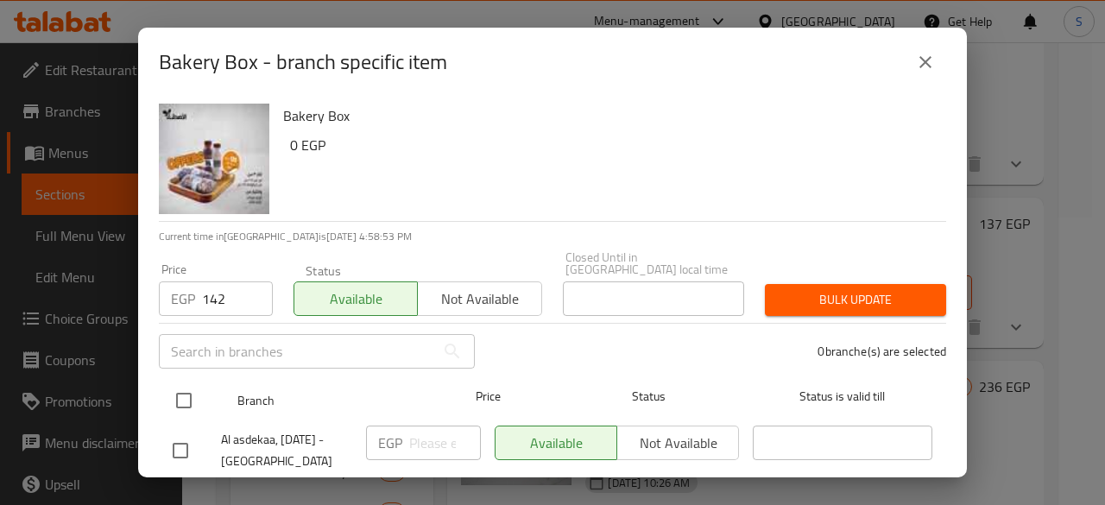
checkbox input "true"
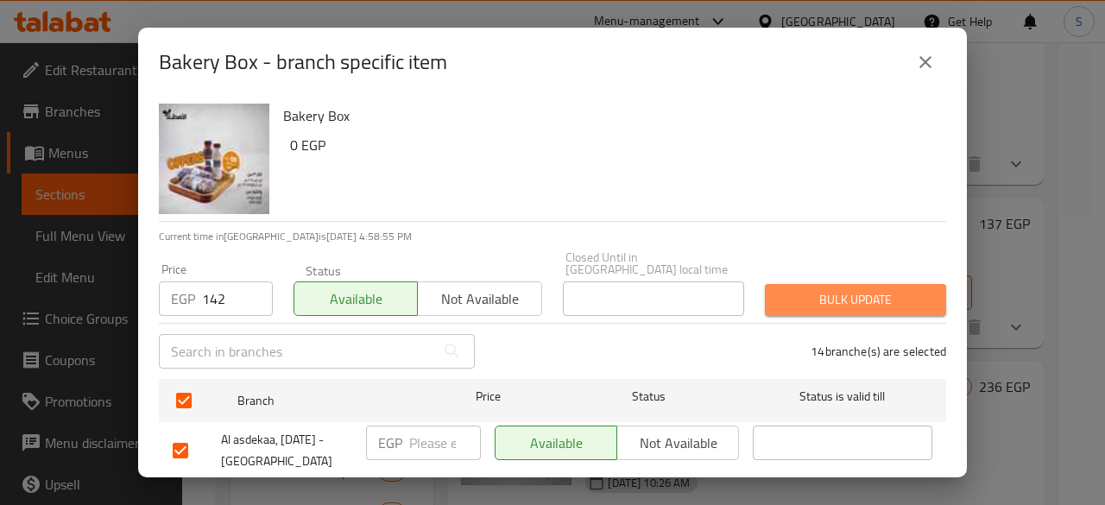
click at [896, 294] on span "Bulk update" at bounding box center [856, 300] width 154 height 22
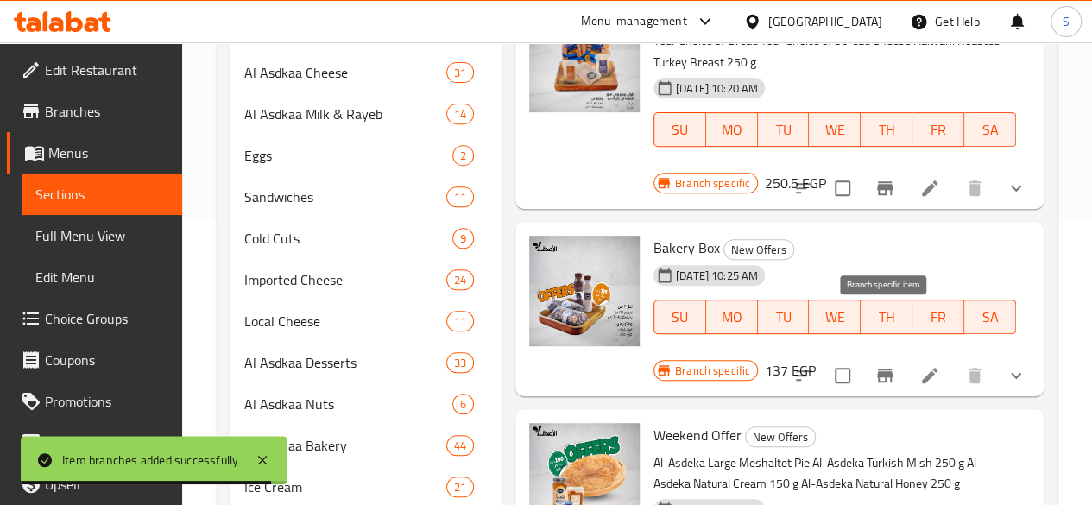
click at [881, 369] on icon "Branch-specific-item" at bounding box center [885, 376] width 16 height 14
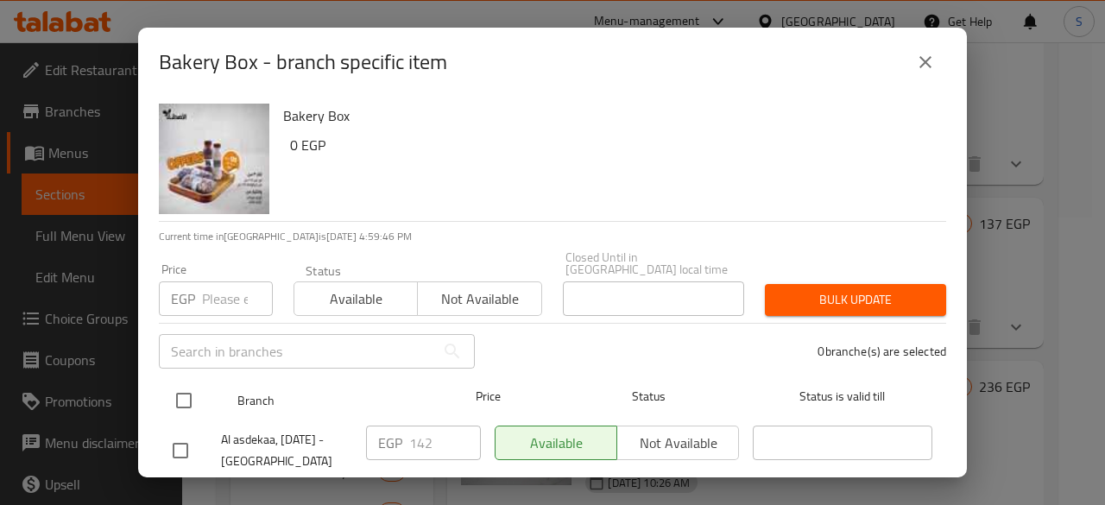
click at [185, 383] on input "checkbox" at bounding box center [184, 401] width 36 height 36
checkbox input "true"
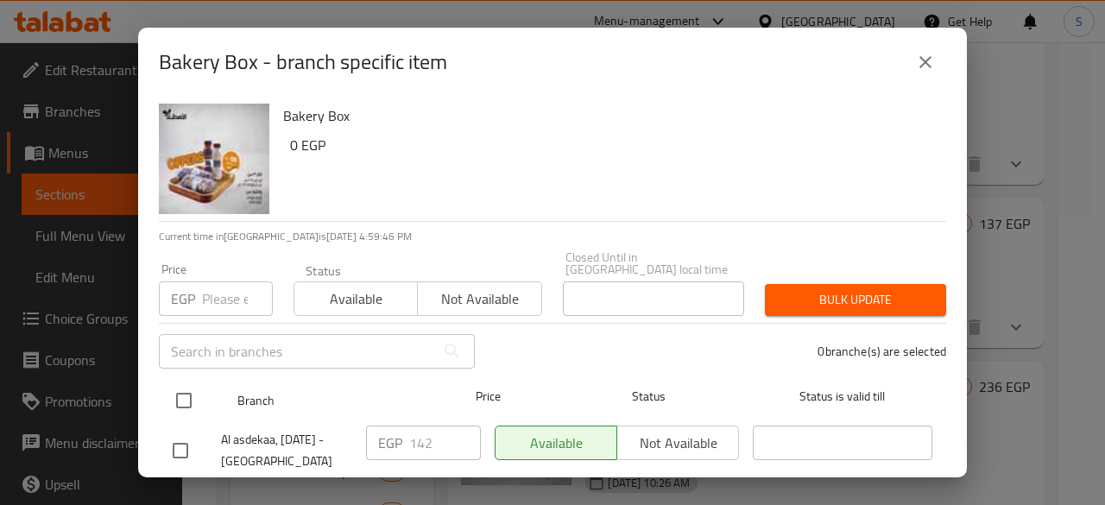
checkbox input "true"
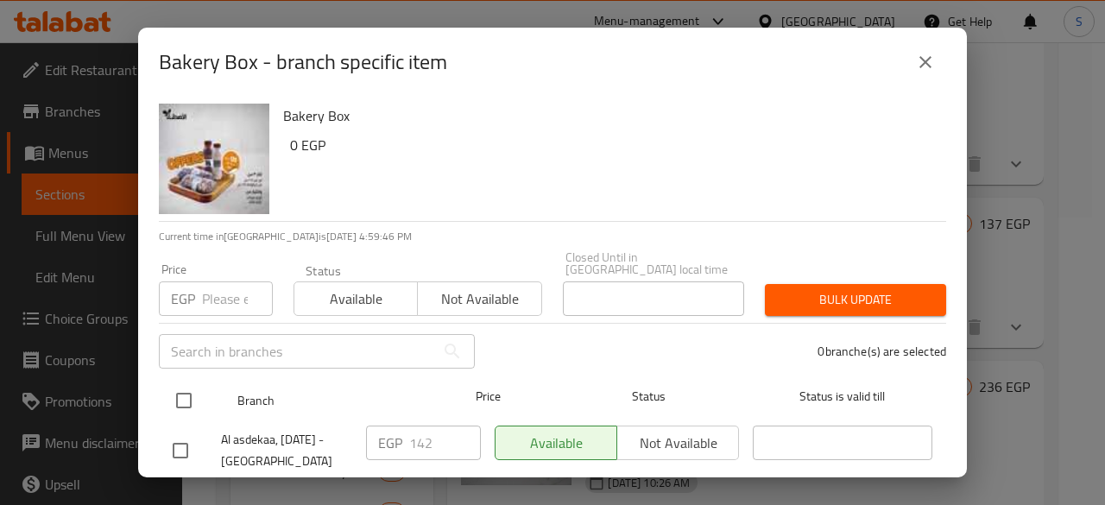
checkbox input "true"
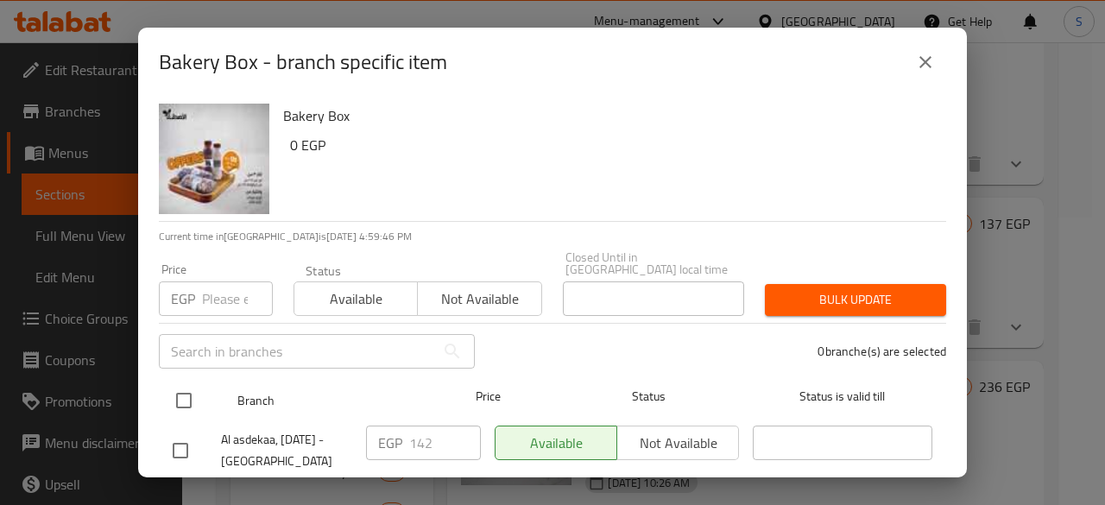
checkbox input "true"
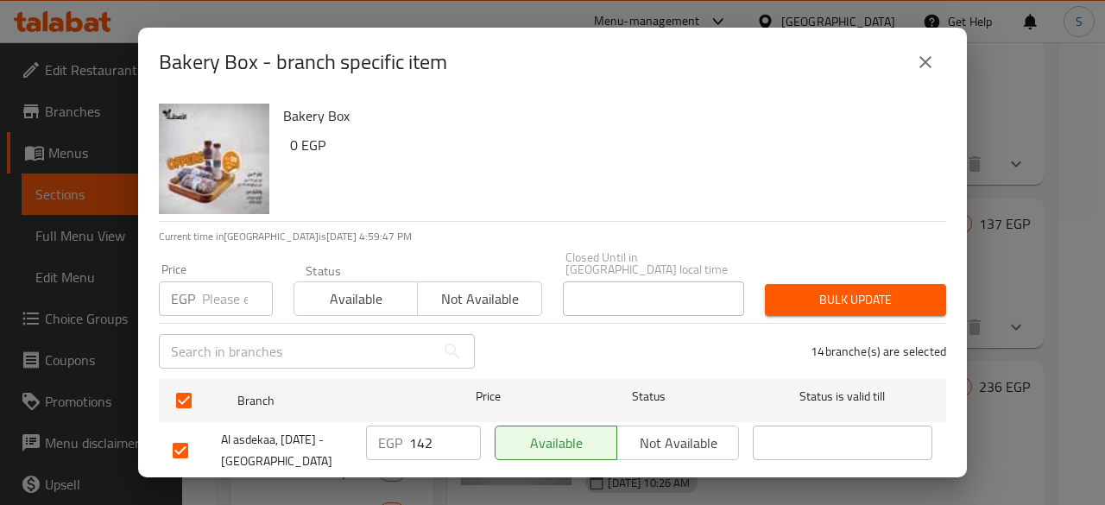
click at [469, 288] on span "Not available" at bounding box center [480, 299] width 110 height 25
click at [883, 289] on span "Bulk update" at bounding box center [856, 300] width 154 height 22
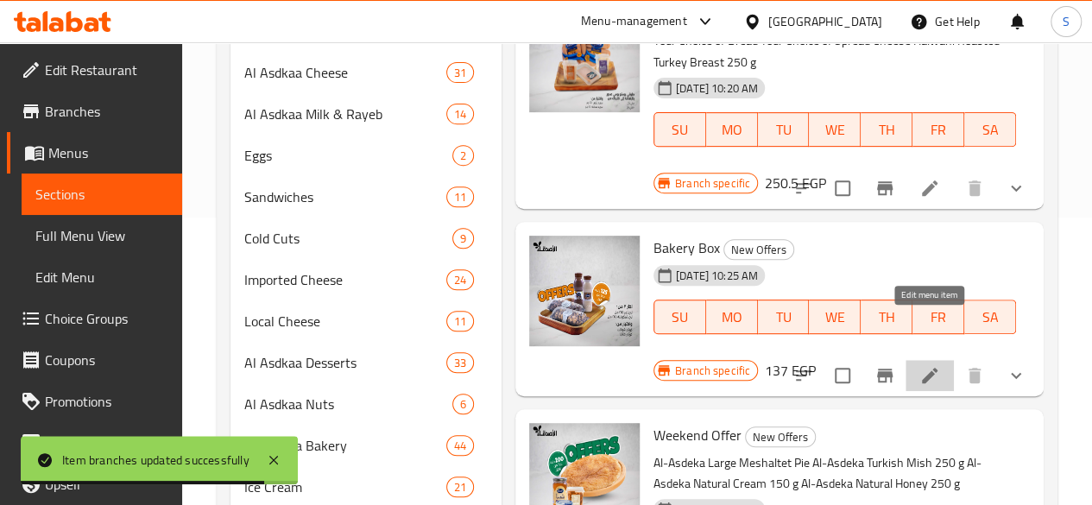
click at [930, 368] on icon at bounding box center [930, 376] width 16 height 16
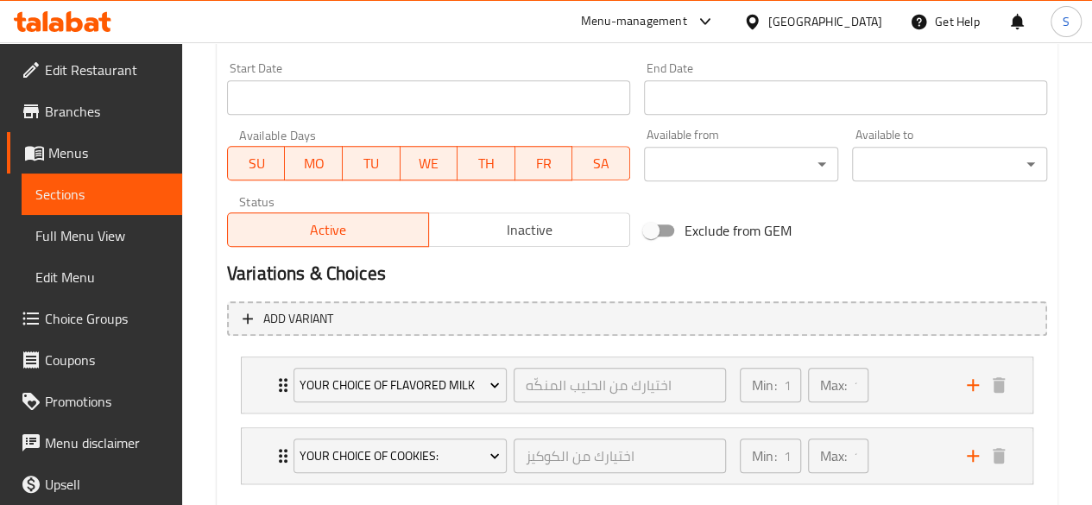
scroll to position [743, 0]
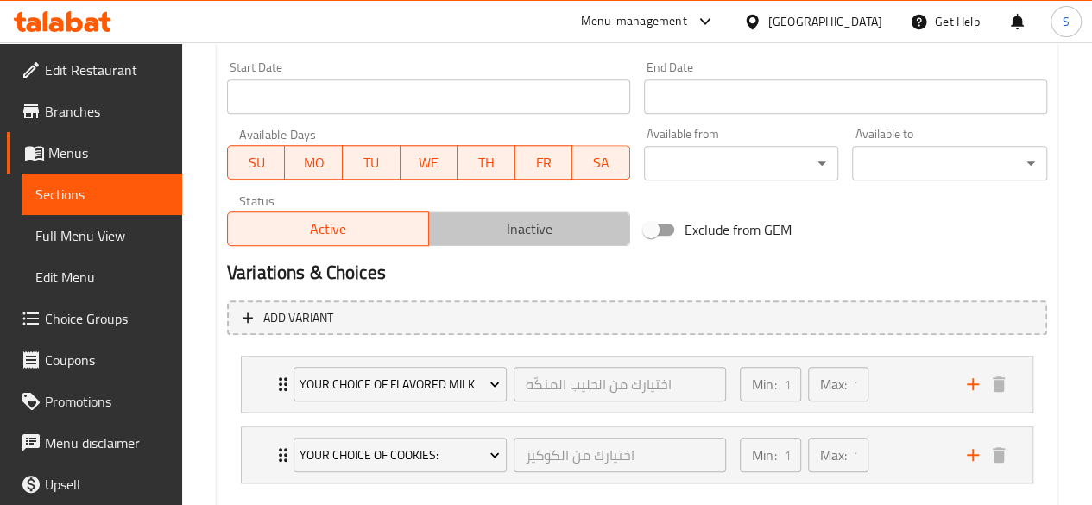
click at [516, 221] on span "Inactive" at bounding box center [529, 229] width 187 height 25
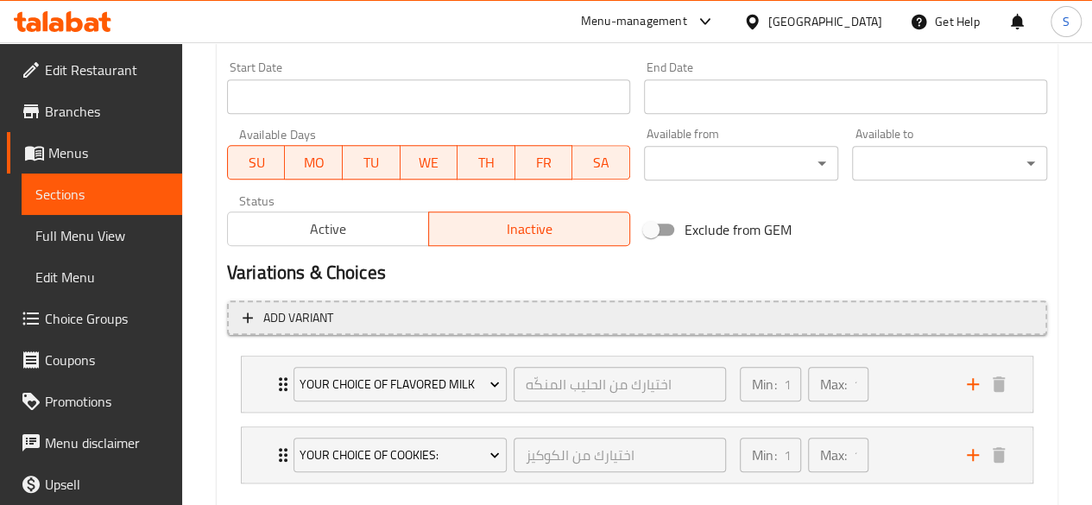
scroll to position [838, 0]
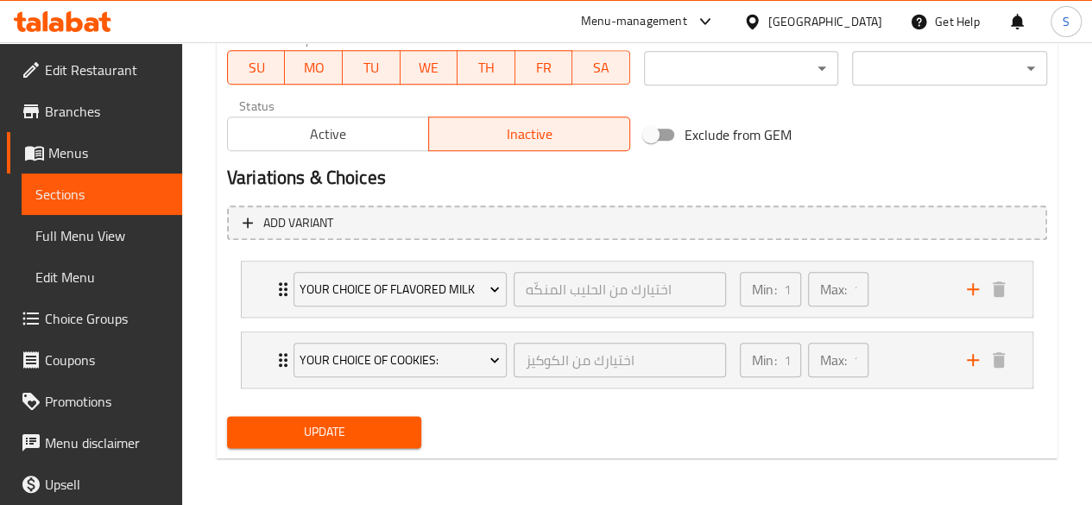
click at [340, 423] on span "Update" at bounding box center [325, 432] width 168 height 22
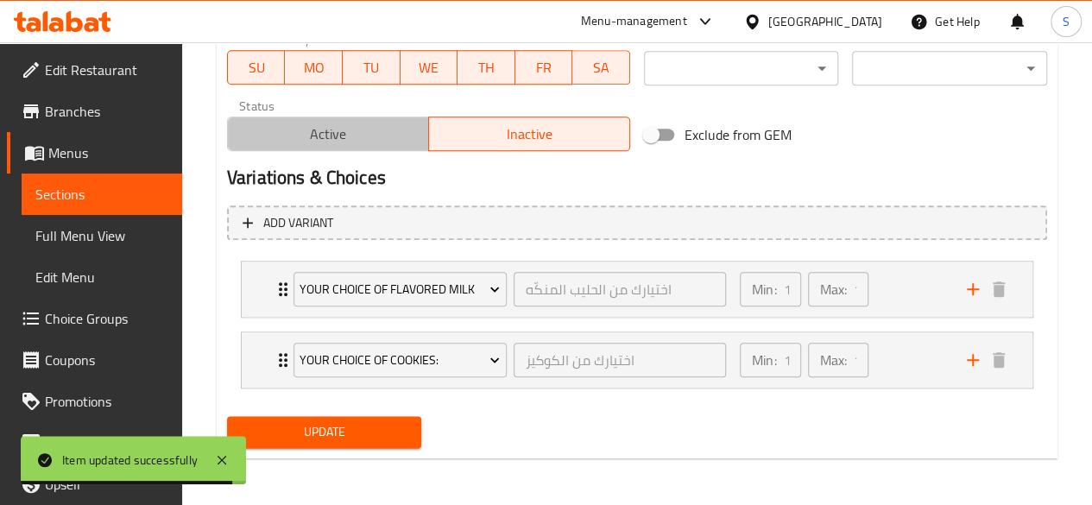
click at [334, 128] on span "Active" at bounding box center [328, 134] width 187 height 25
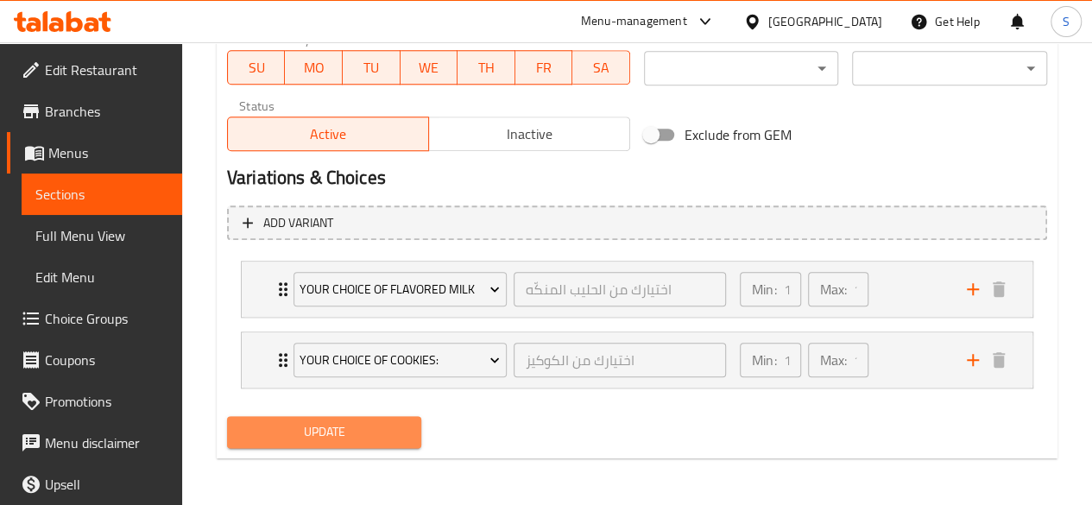
click at [319, 416] on button "Update" at bounding box center [324, 432] width 195 height 32
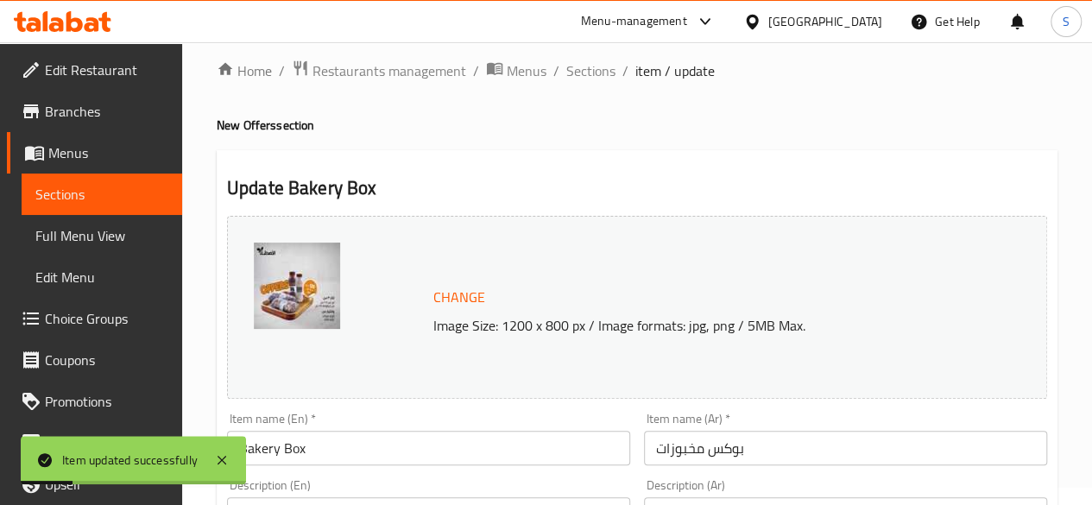
scroll to position [0, 0]
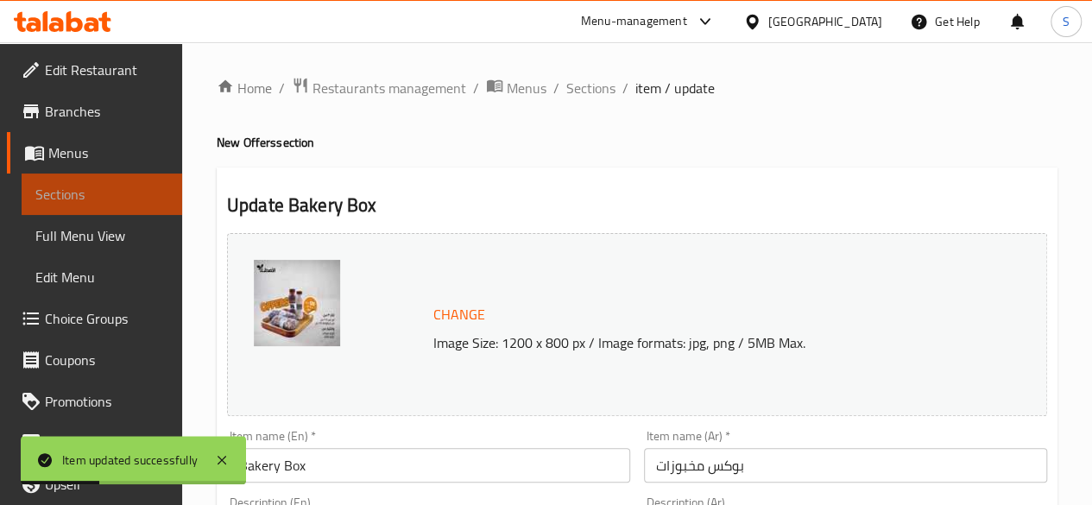
click at [155, 196] on link "Sections" at bounding box center [102, 194] width 161 height 41
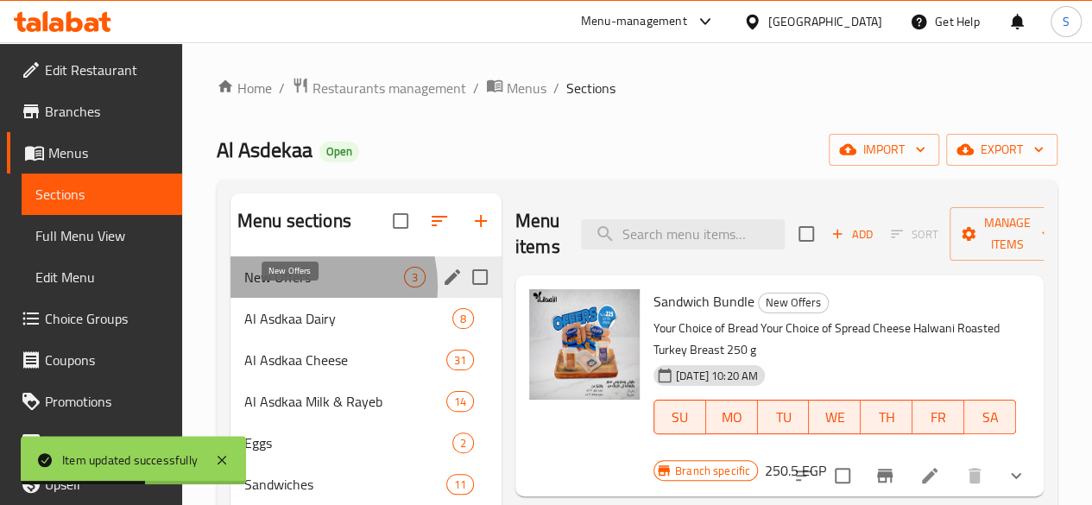
click at [301, 288] on span "New Offers" at bounding box center [324, 277] width 160 height 21
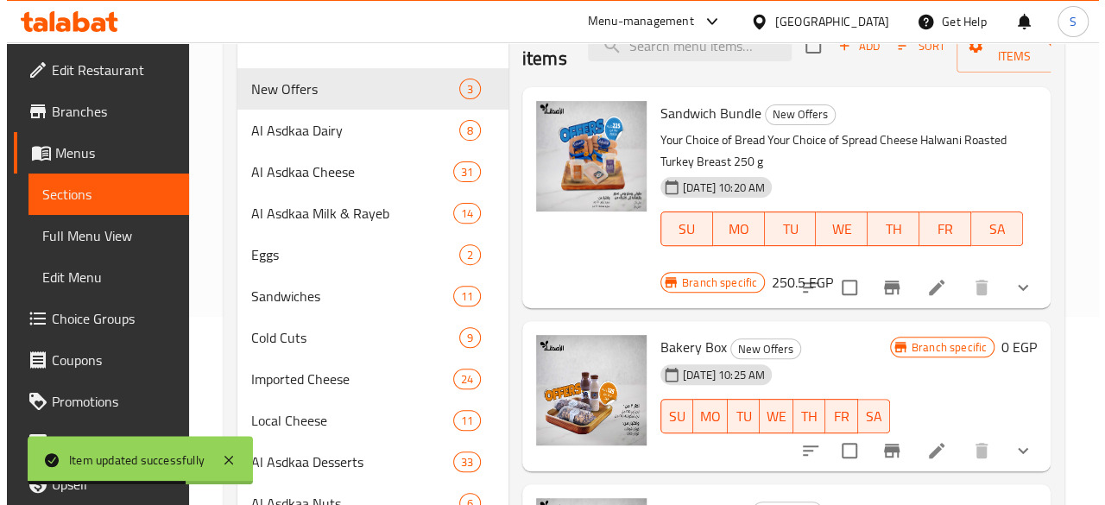
scroll to position [356, 0]
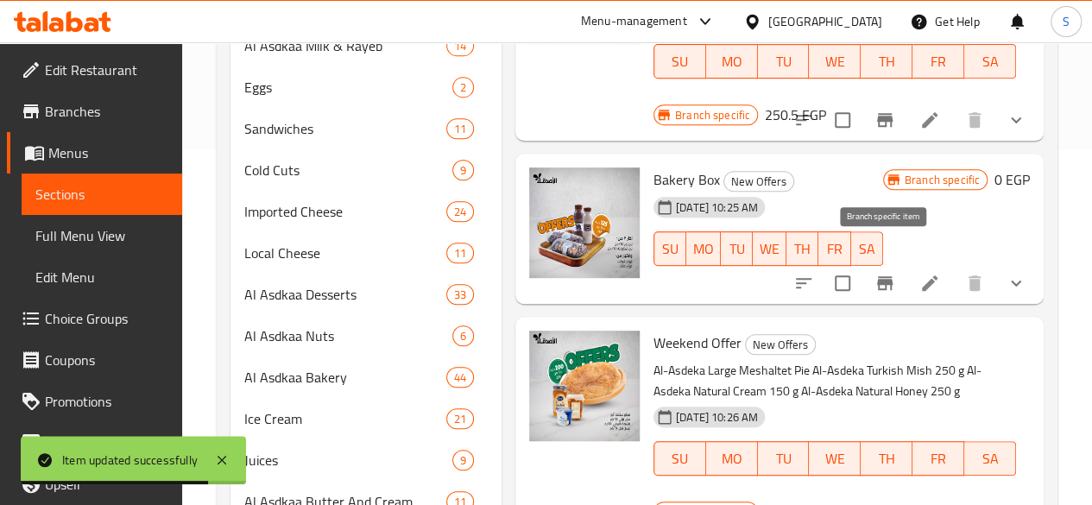
click at [882, 273] on icon "Branch-specific-item" at bounding box center [885, 283] width 21 height 21
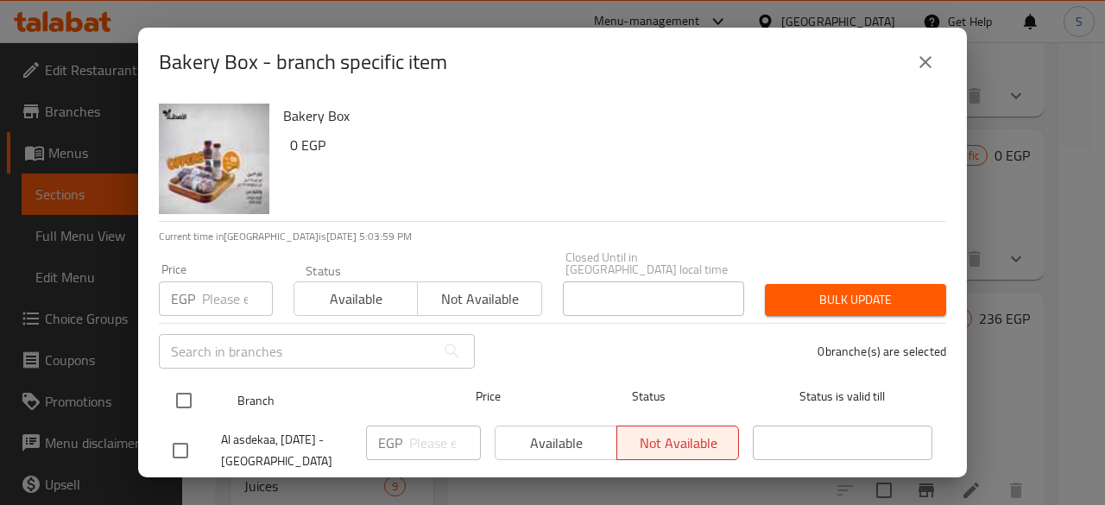
click at [189, 384] on input "checkbox" at bounding box center [184, 401] width 36 height 36
checkbox input "true"
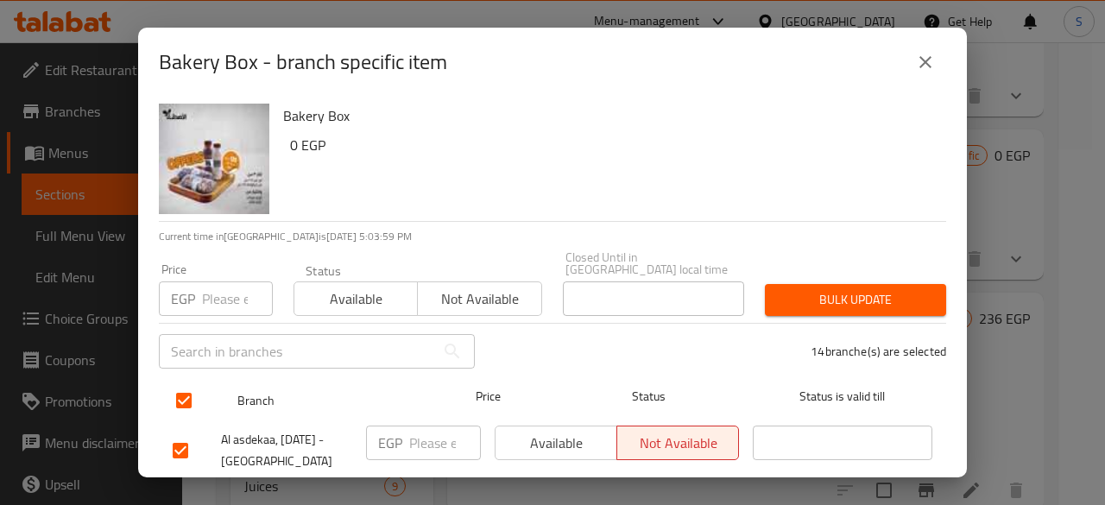
checkbox input "true"
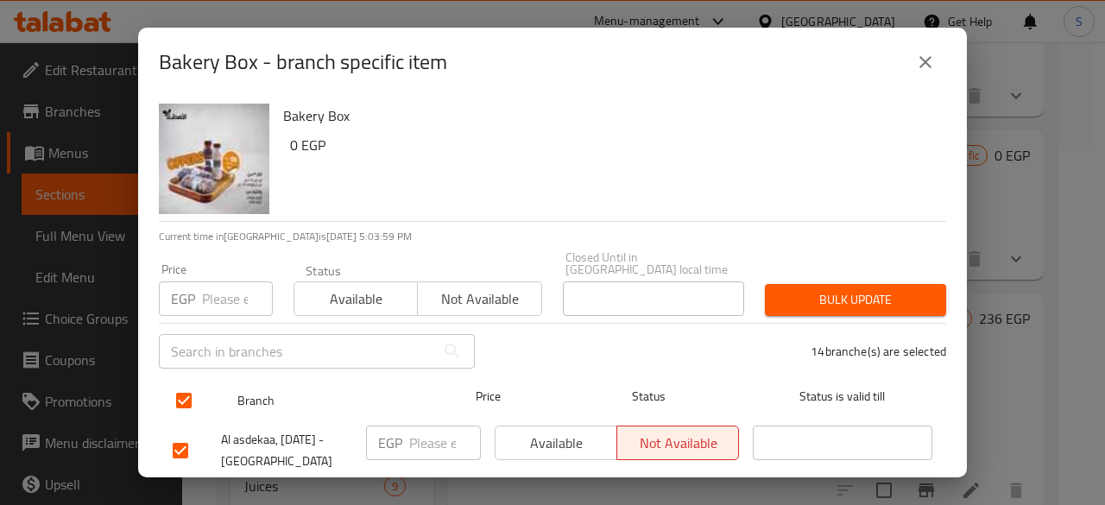
checkbox input "true"
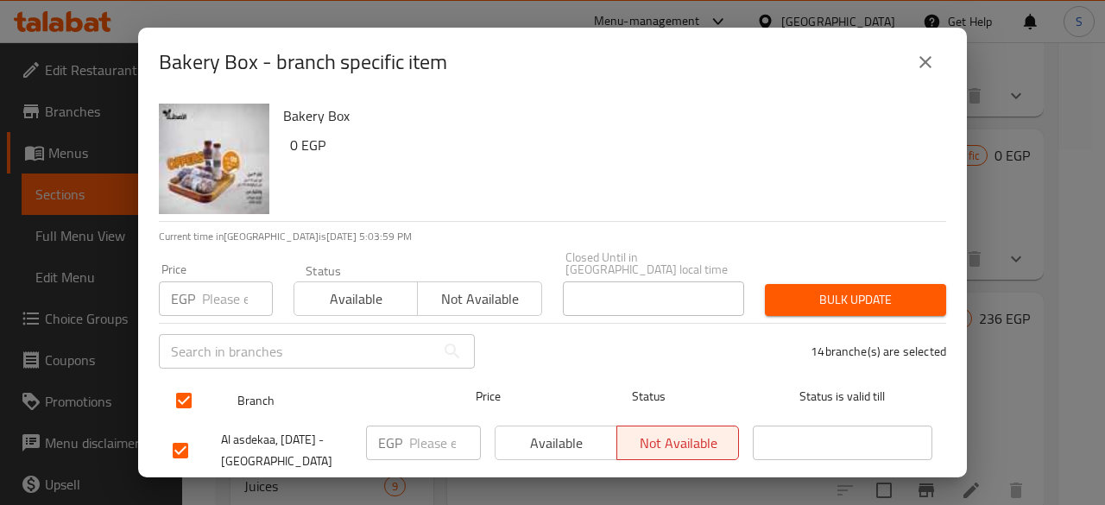
checkbox input "true"
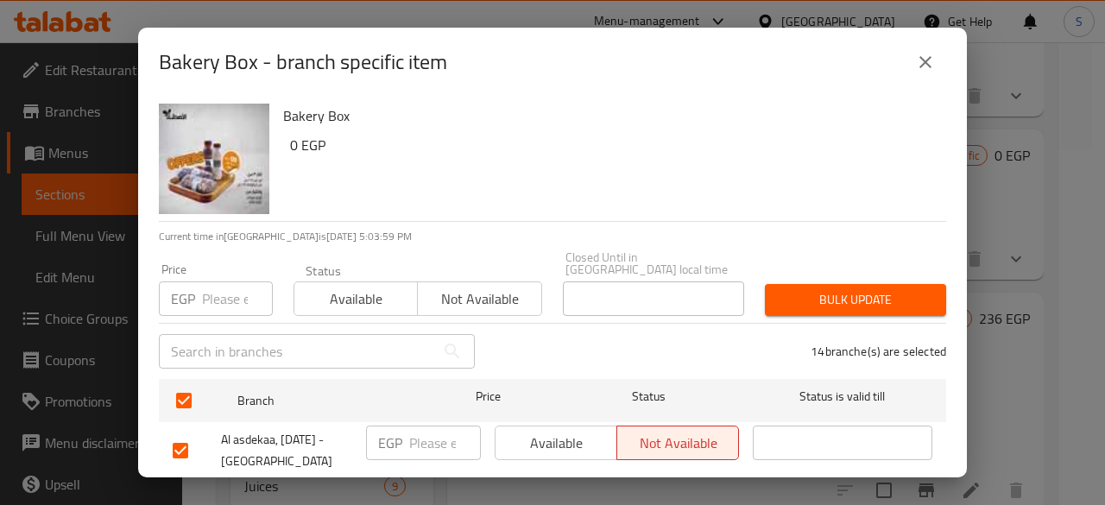
click at [349, 289] on span "Available" at bounding box center [356, 299] width 110 height 25
click at [807, 289] on span "Bulk update" at bounding box center [856, 300] width 154 height 22
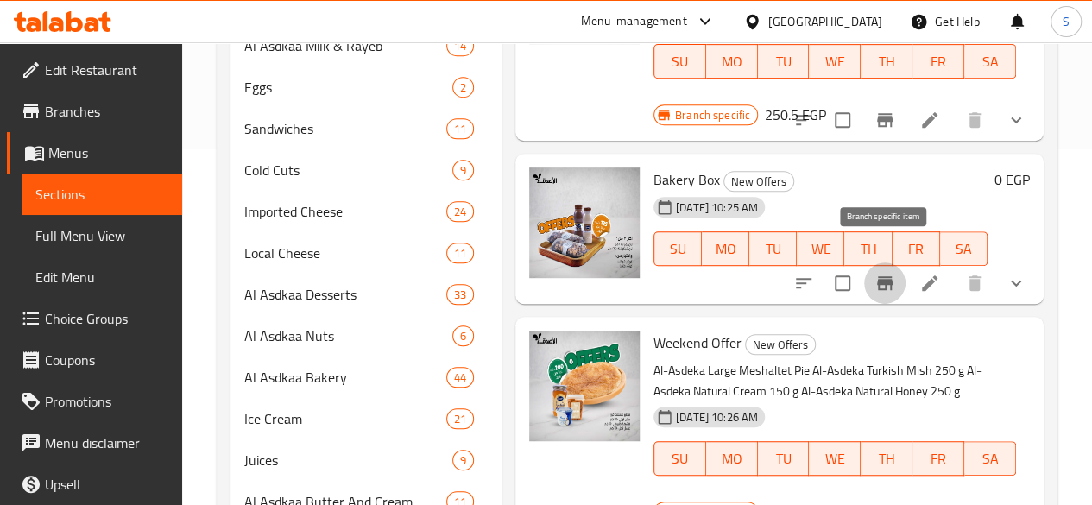
click at [889, 276] on icon "Branch-specific-item" at bounding box center [885, 283] width 16 height 14
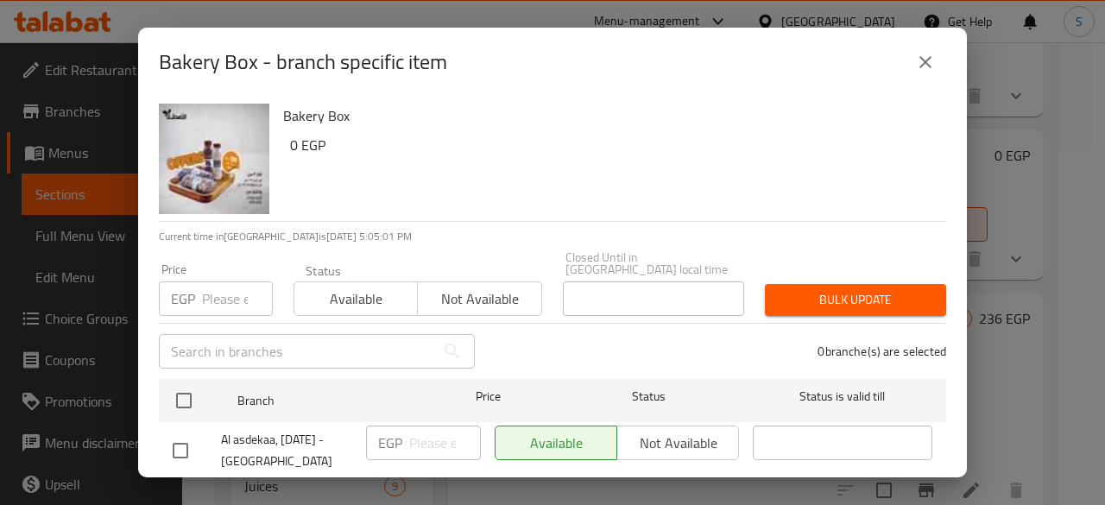
click at [206, 290] on input "number" at bounding box center [237, 299] width 71 height 35
type input "142"
click at [313, 293] on span "Available" at bounding box center [356, 299] width 110 height 25
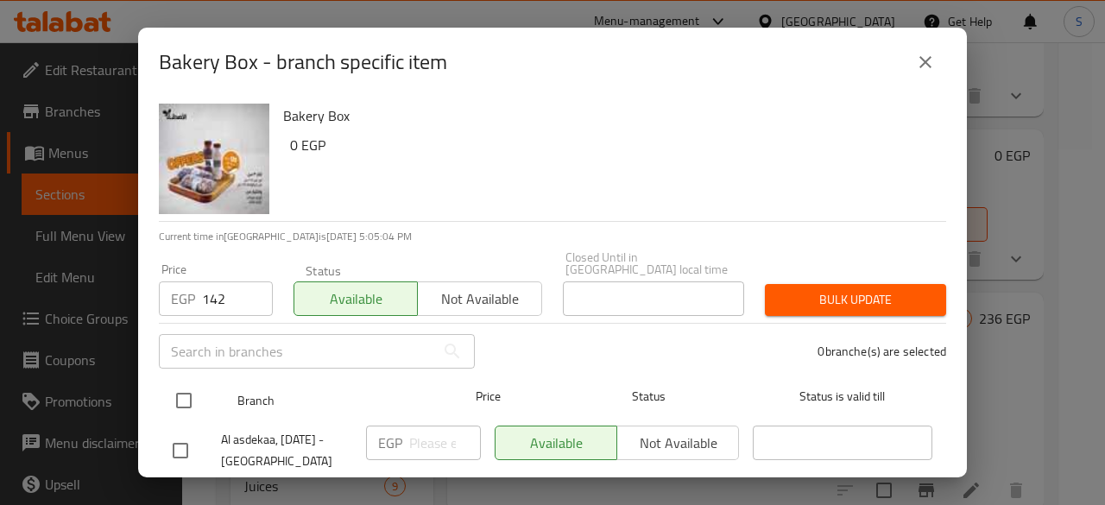
click at [180, 386] on input "checkbox" at bounding box center [184, 401] width 36 height 36
checkbox input "true"
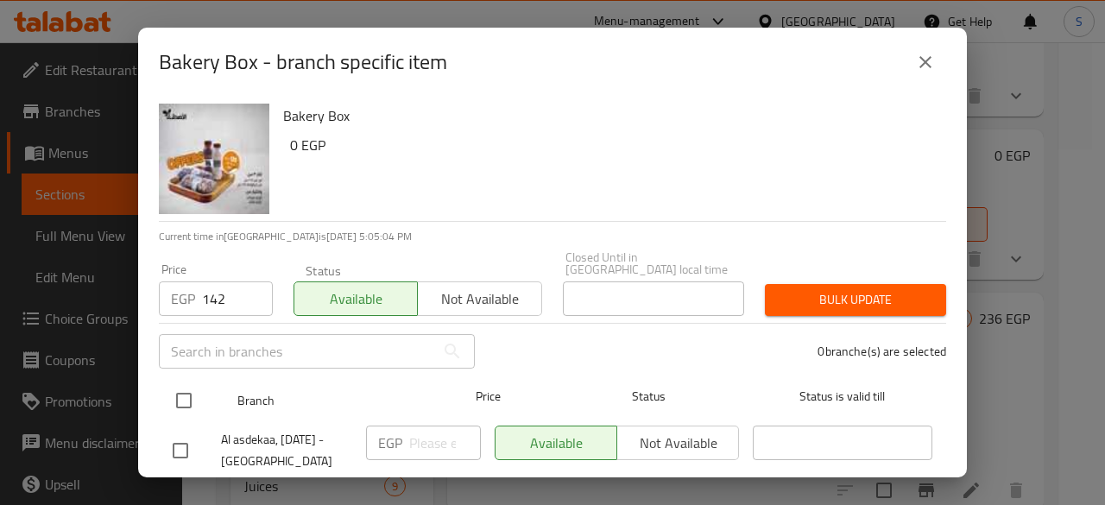
checkbox input "true"
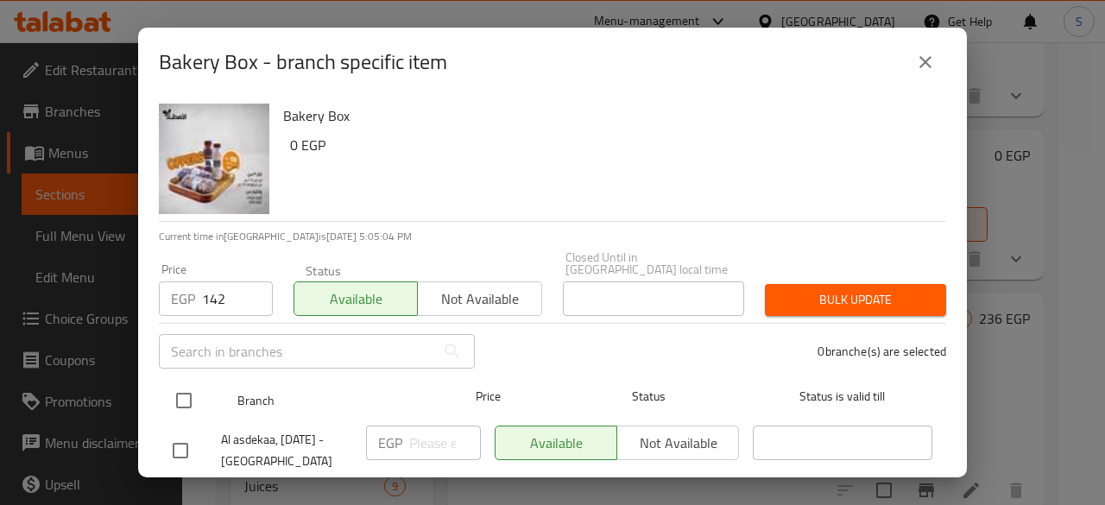
checkbox input "true"
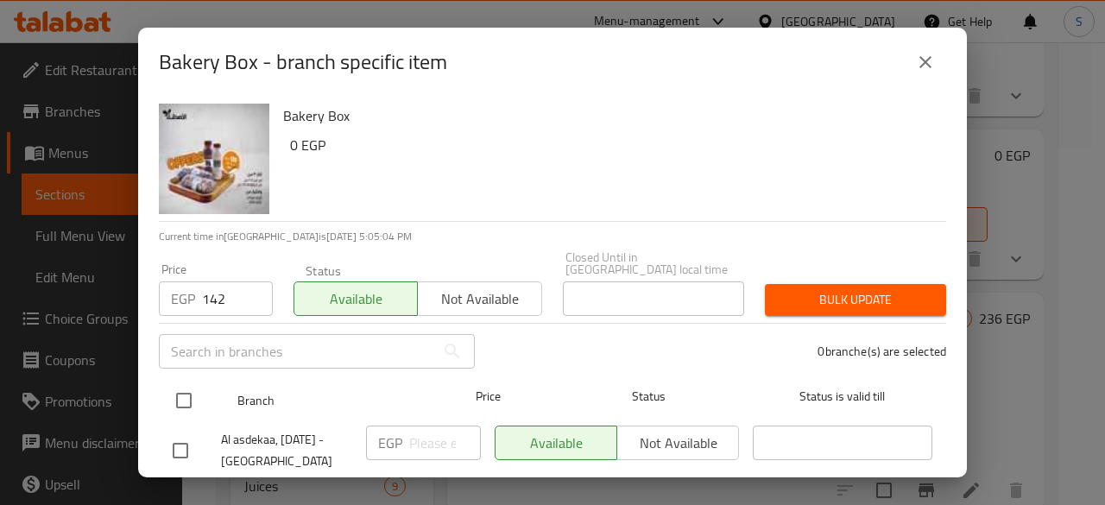
checkbox input "true"
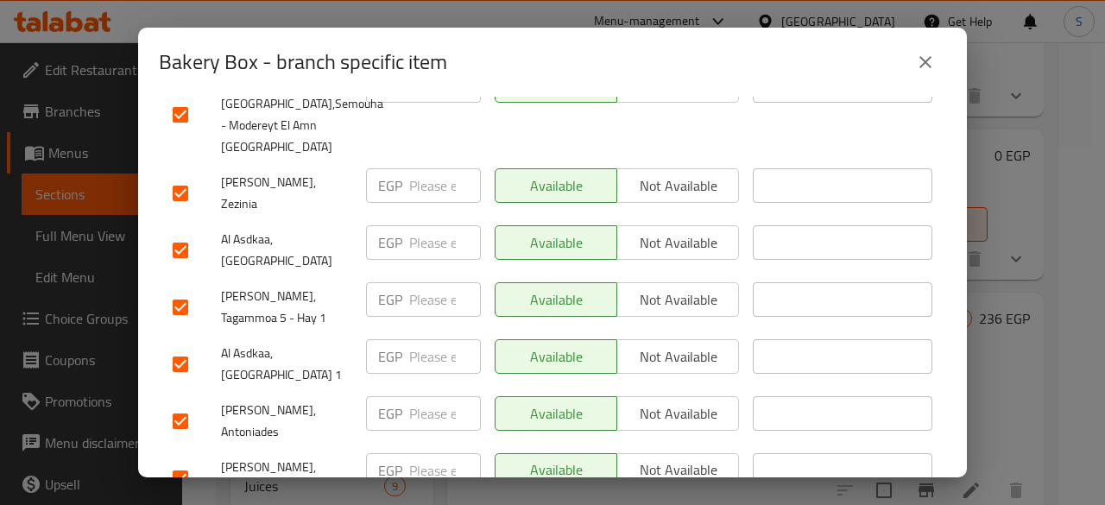
scroll to position [0, 0]
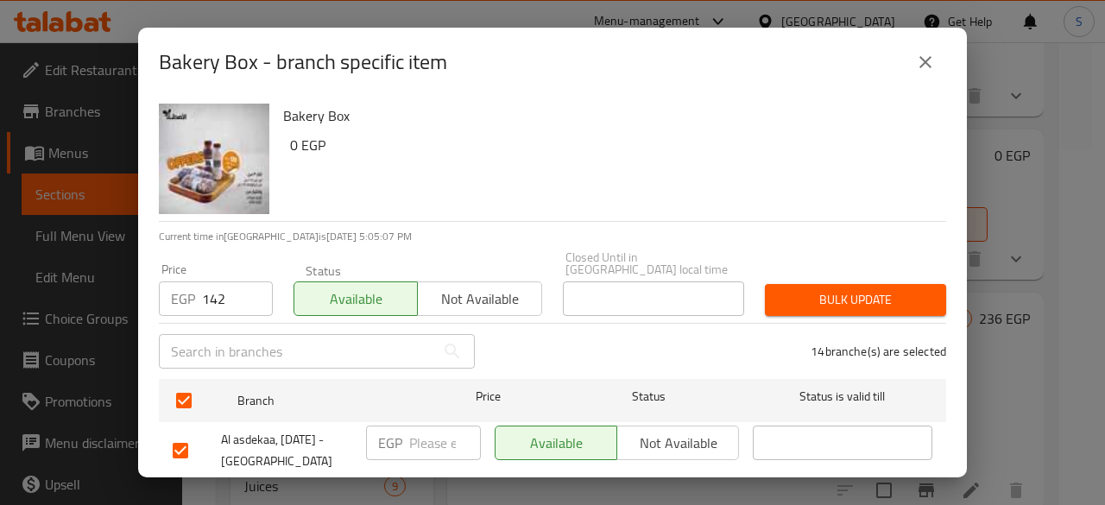
click at [864, 294] on span "Bulk update" at bounding box center [856, 300] width 154 height 22
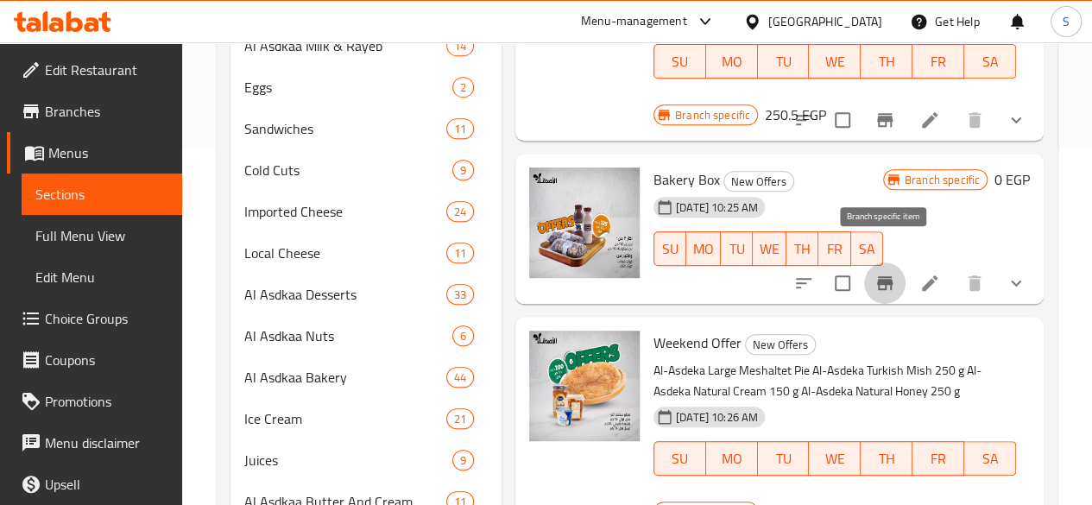
click at [893, 273] on icon "Branch-specific-item" at bounding box center [885, 283] width 21 height 21
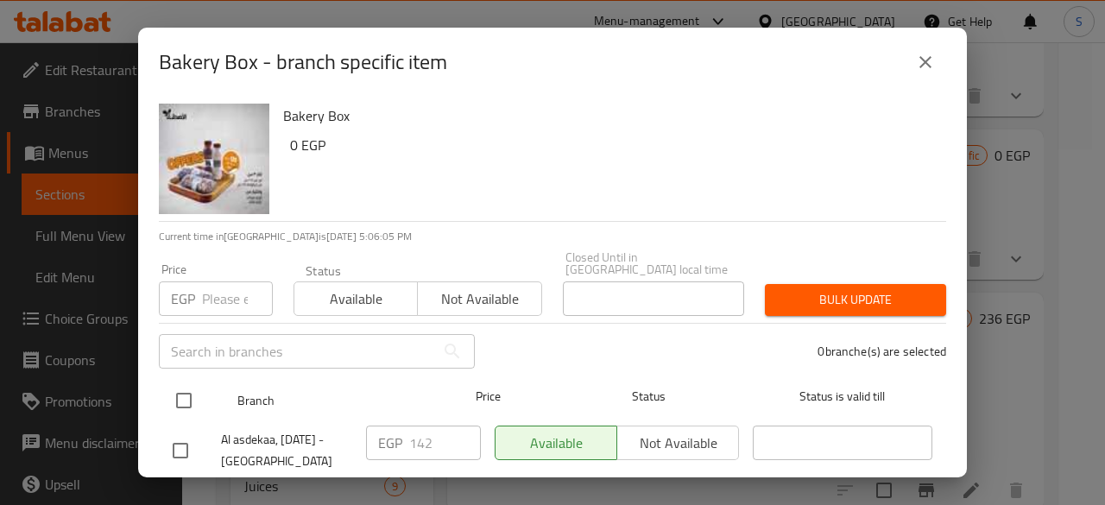
click at [185, 393] on input "checkbox" at bounding box center [184, 401] width 36 height 36
checkbox input "true"
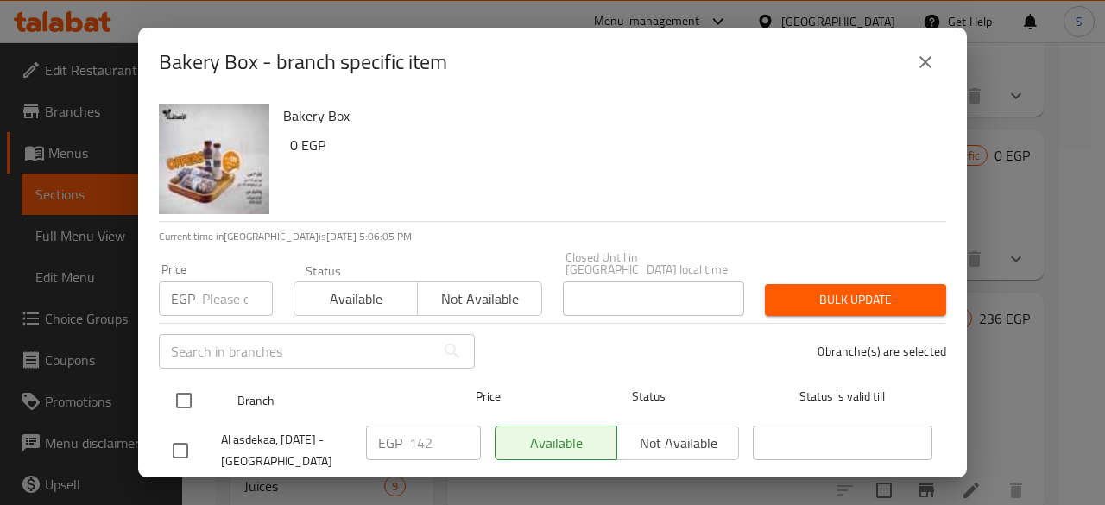
checkbox input "true"
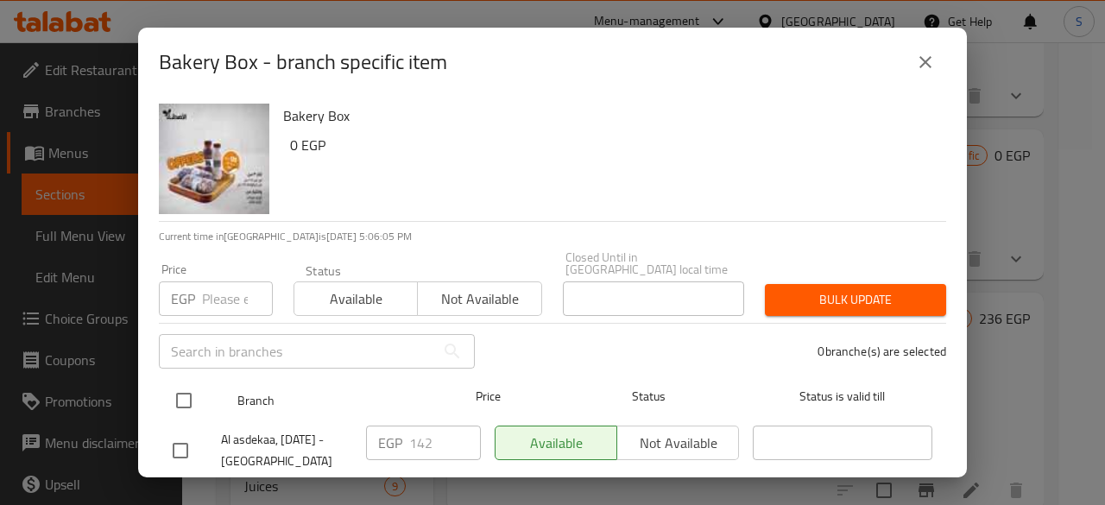
checkbox input "true"
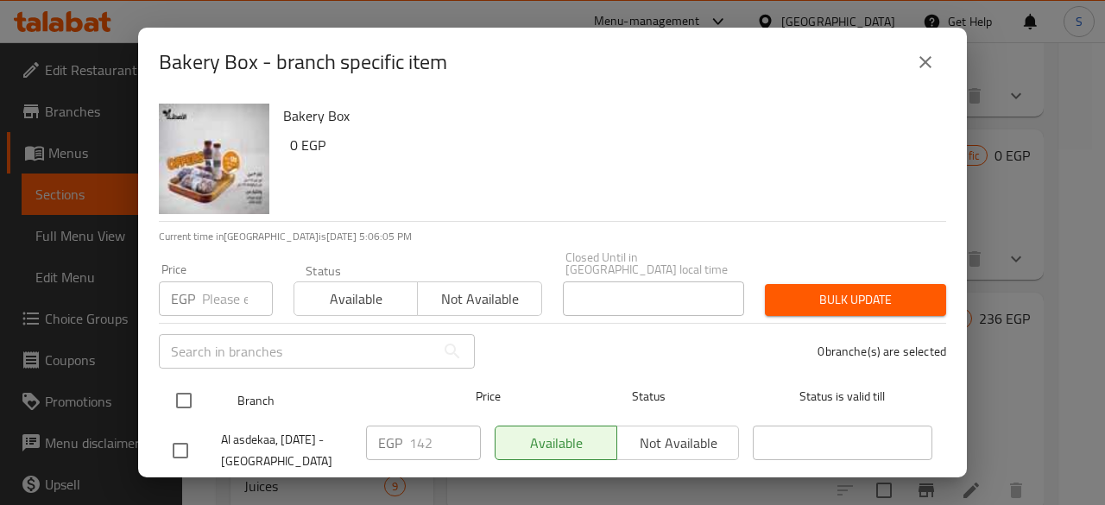
checkbox input "true"
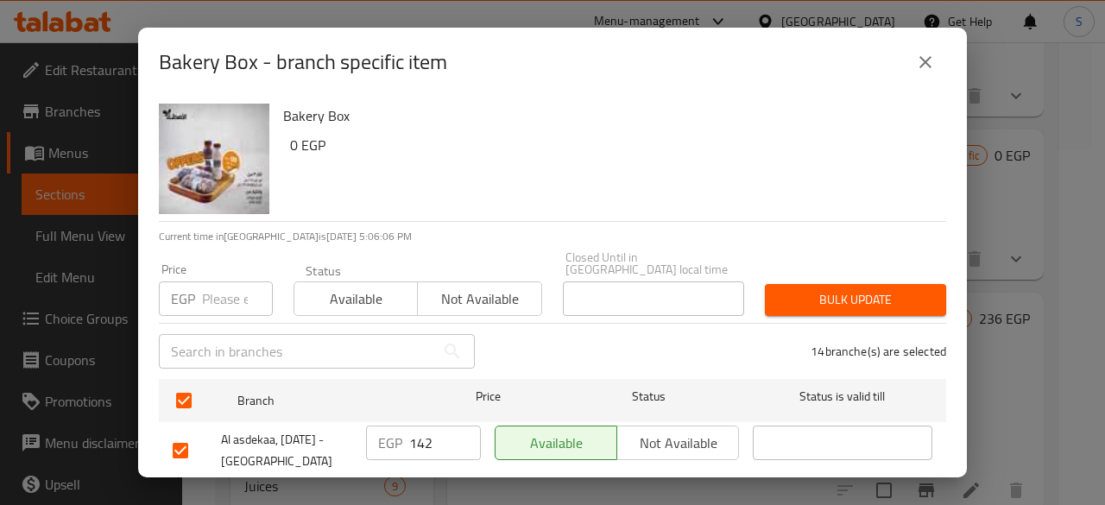
click at [474, 287] on span "Not available" at bounding box center [480, 299] width 110 height 25
click at [822, 289] on span "Bulk update" at bounding box center [856, 300] width 154 height 22
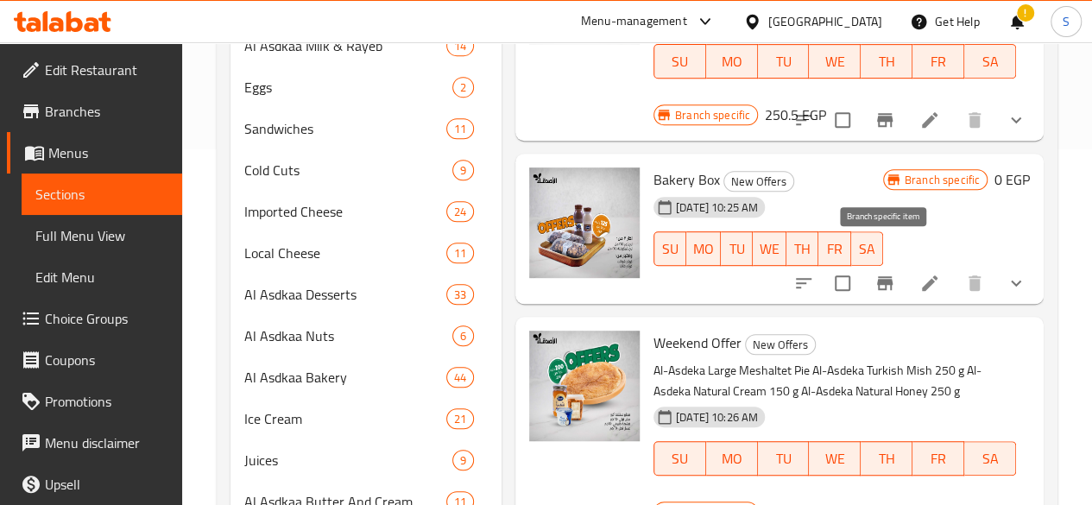
click at [877, 273] on icon "Branch-specific-item" at bounding box center [885, 283] width 21 height 21
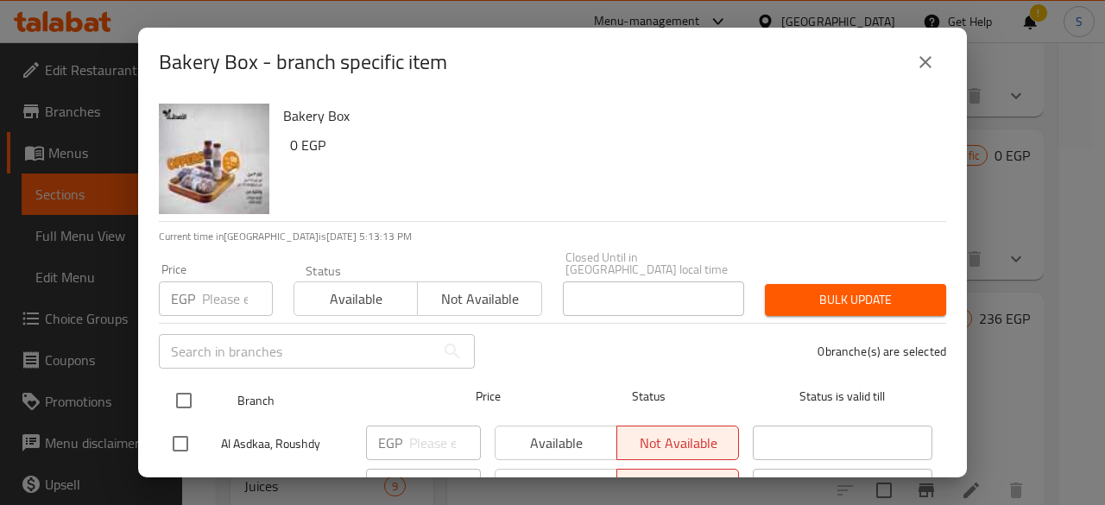
click at [183, 383] on input "checkbox" at bounding box center [184, 401] width 36 height 36
checkbox input "true"
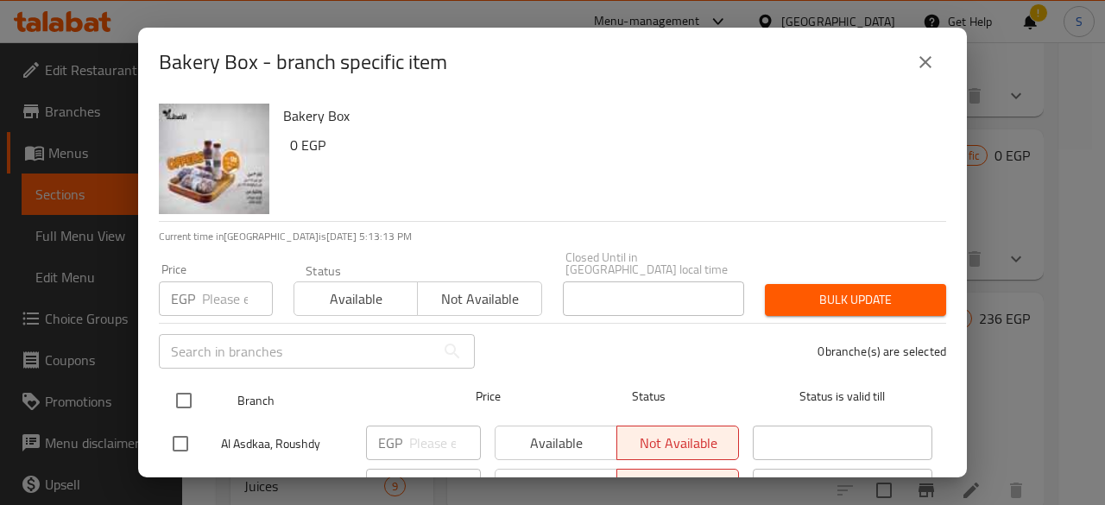
checkbox input "true"
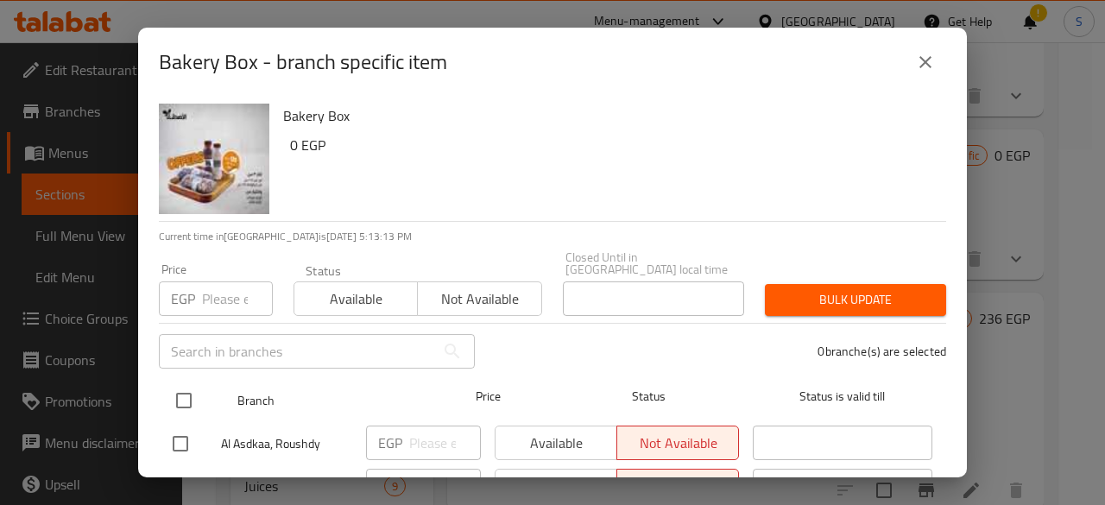
checkbox input "true"
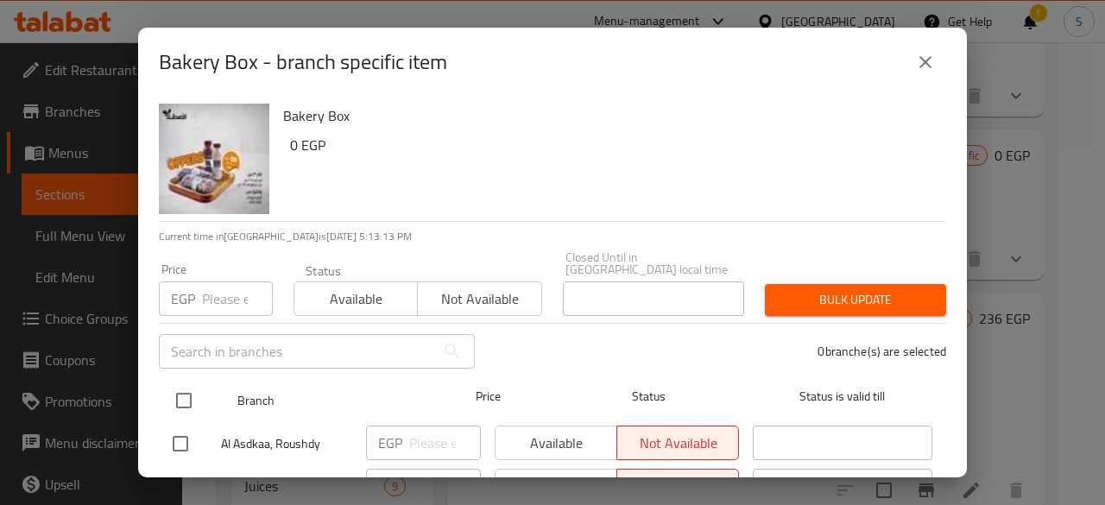
checkbox input "true"
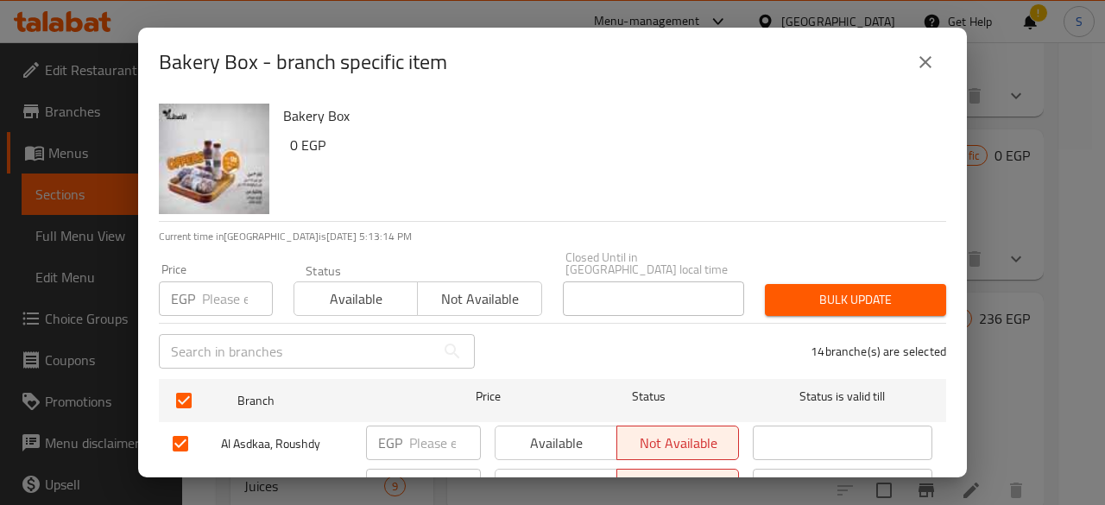
click at [320, 294] on span "Available" at bounding box center [356, 299] width 110 height 25
click at [834, 301] on button "Bulk update" at bounding box center [855, 300] width 181 height 32
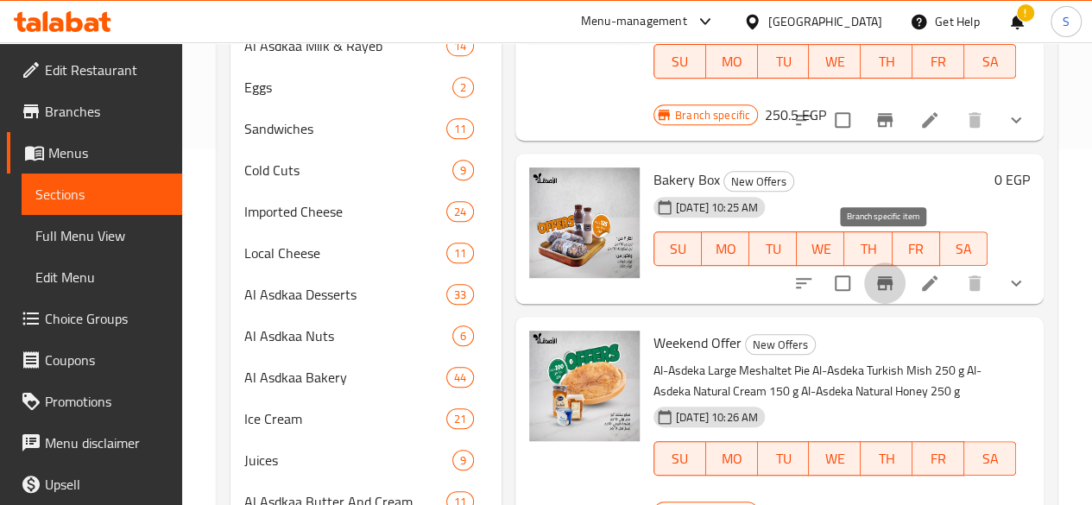
click at [886, 276] on icon "Branch-specific-item" at bounding box center [885, 283] width 16 height 14
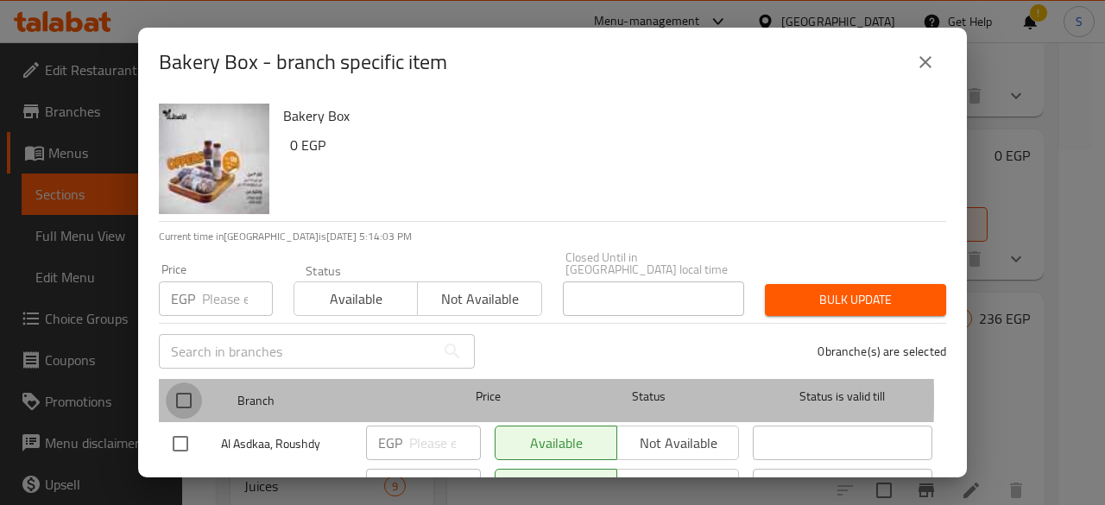
click at [183, 387] on input "checkbox" at bounding box center [184, 401] width 36 height 36
checkbox input "true"
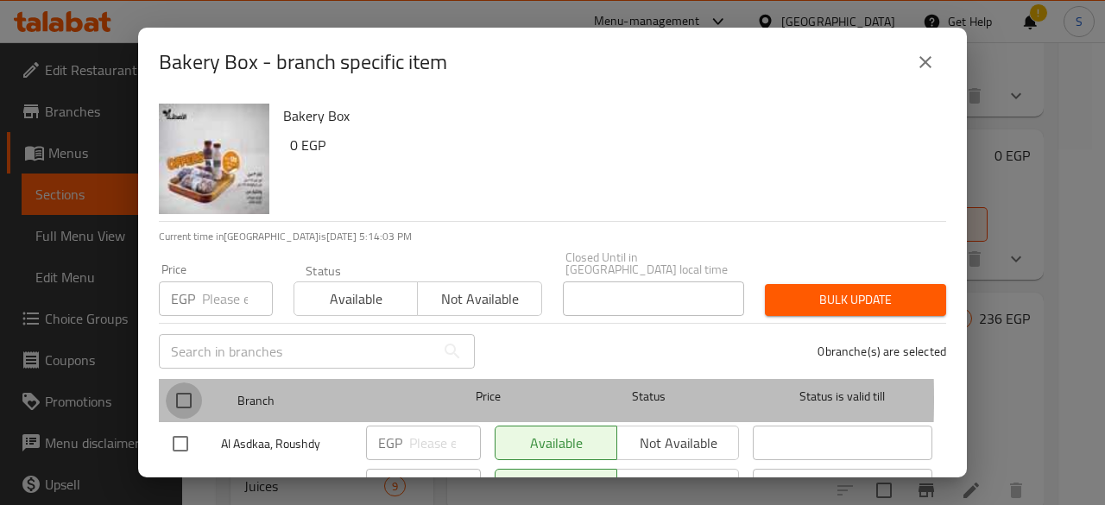
checkbox input "true"
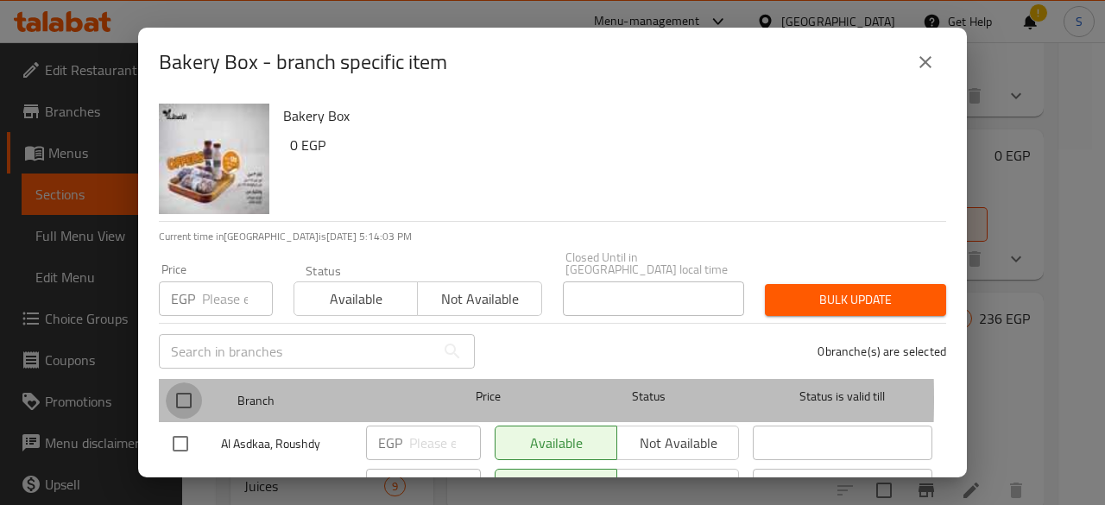
checkbox input "true"
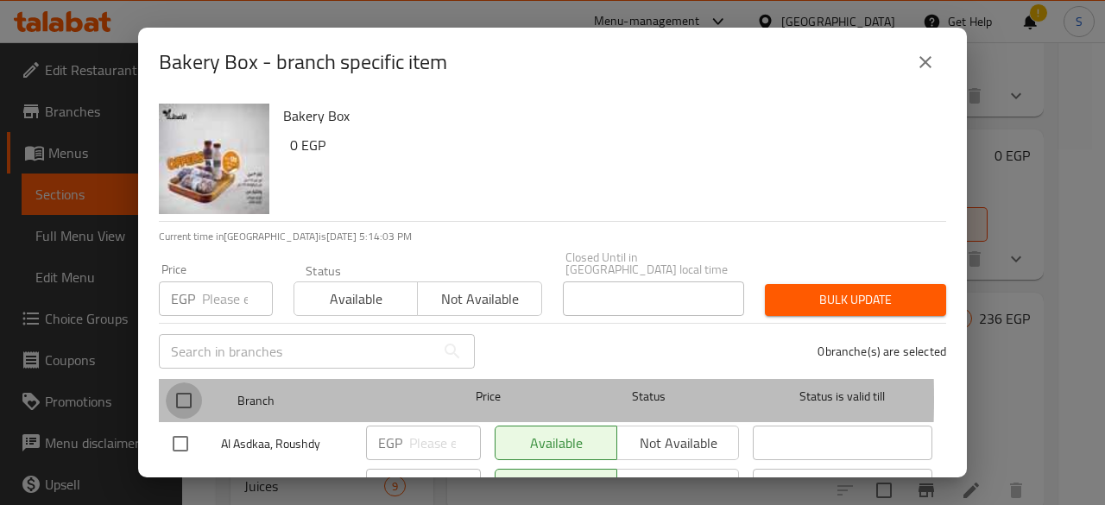
checkbox input "true"
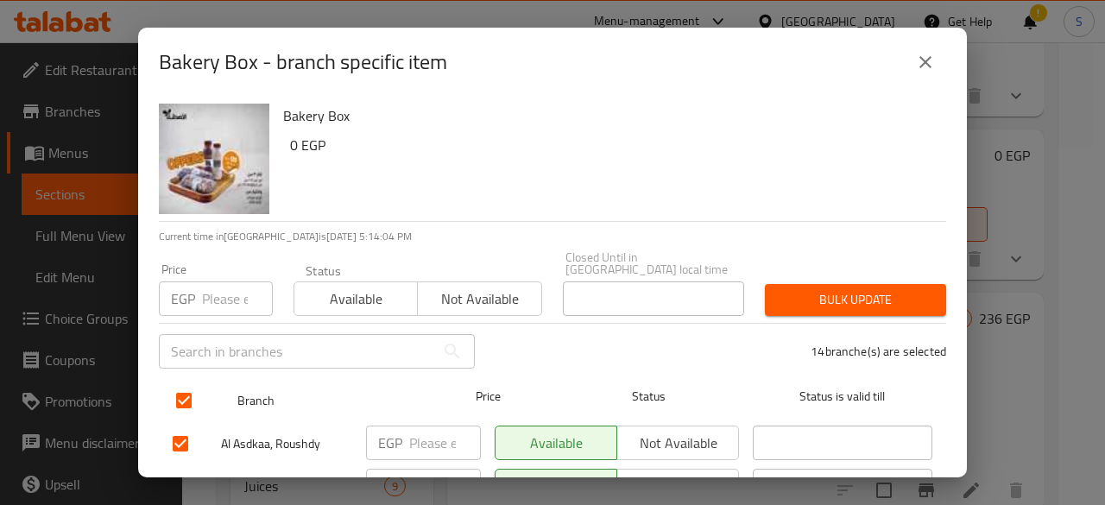
click at [181, 384] on input "checkbox" at bounding box center [184, 401] width 36 height 36
checkbox input "false"
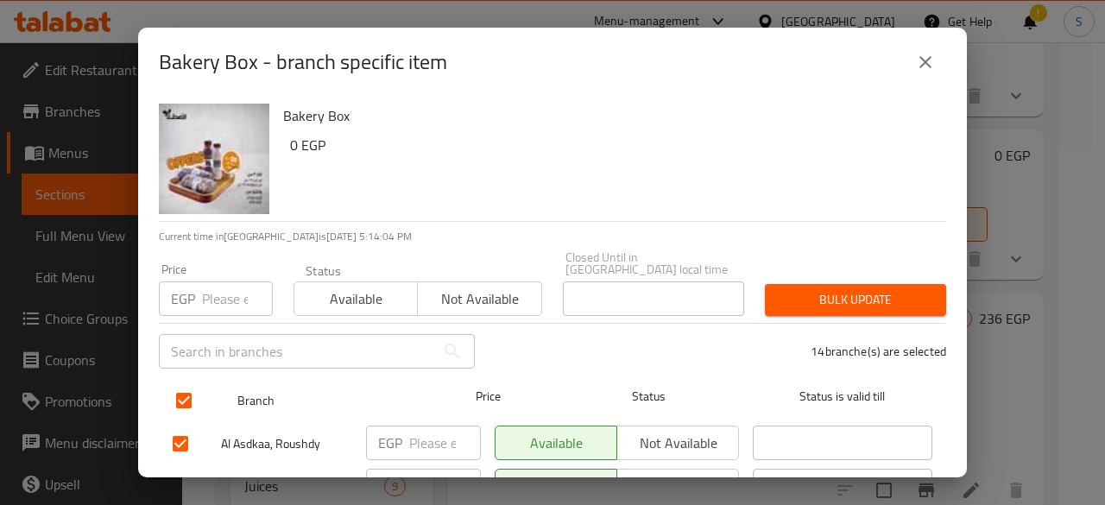
checkbox input "false"
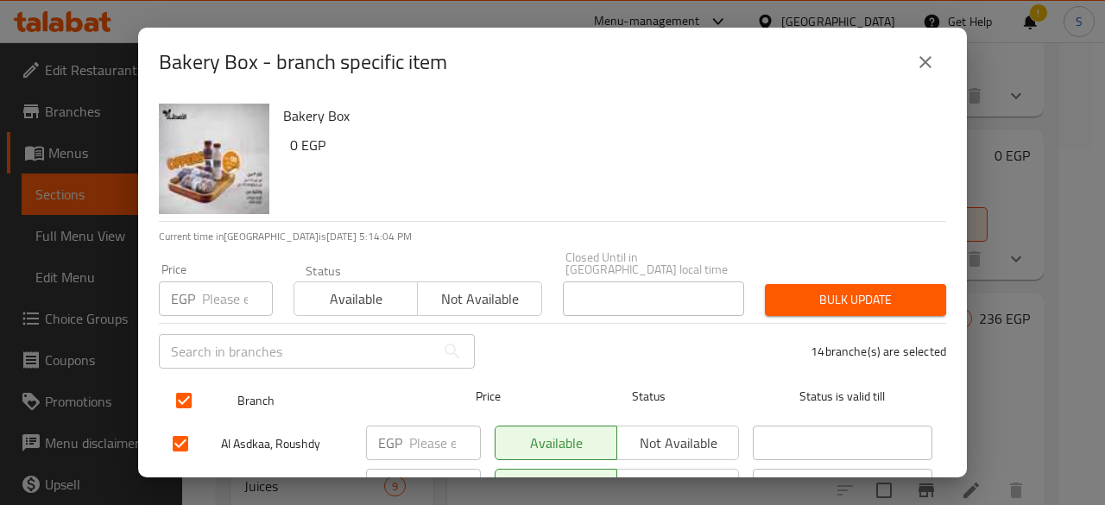
checkbox input "false"
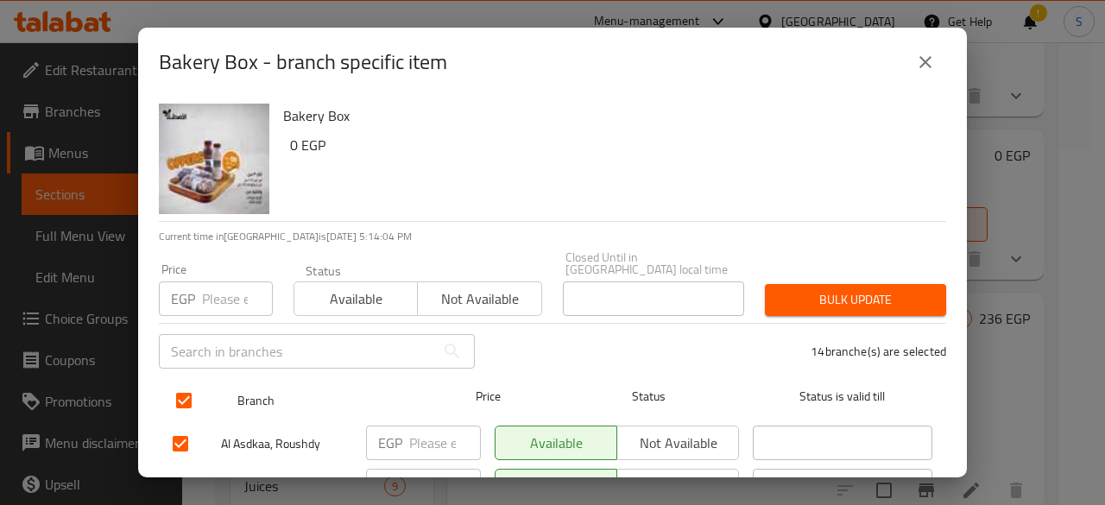
checkbox input "false"
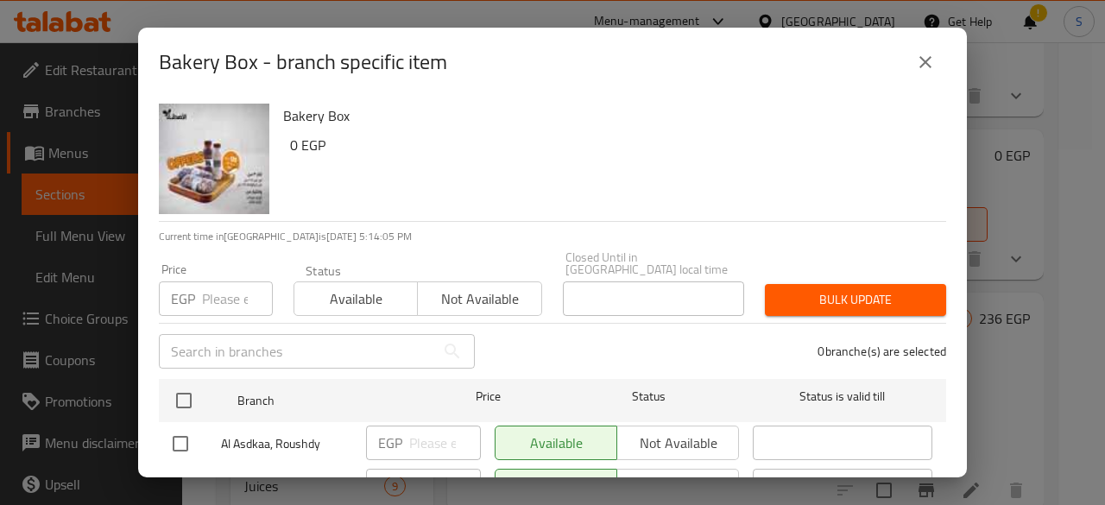
click at [922, 61] on icon "close" at bounding box center [925, 62] width 21 height 21
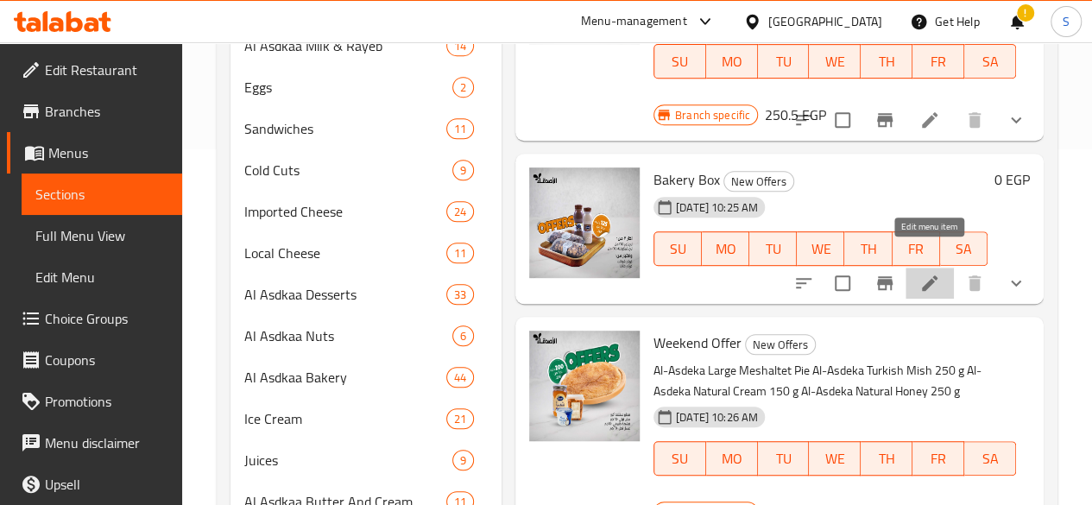
click at [927, 275] on icon at bounding box center [930, 283] width 16 height 16
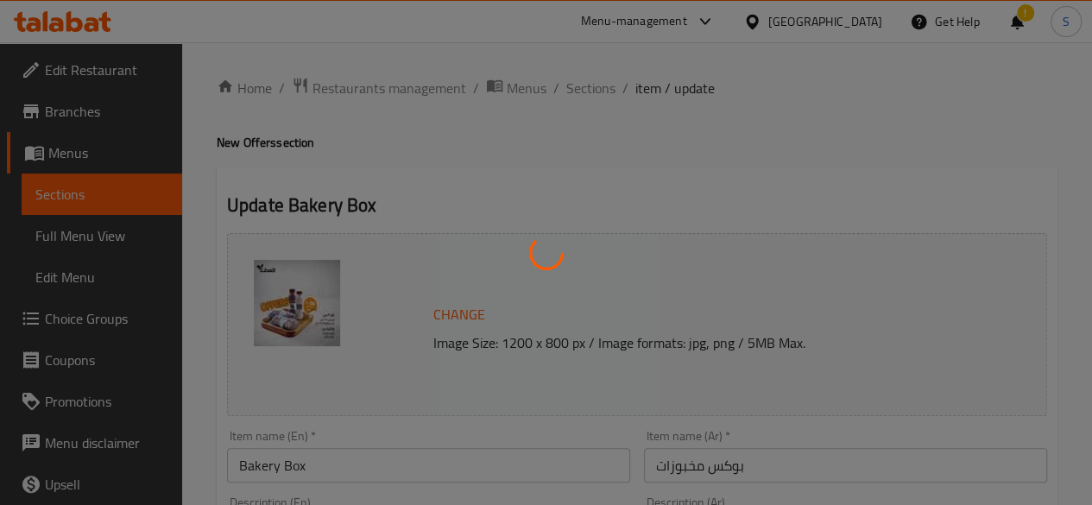
type input "اختيارك من الحليب المنكّه"
type input "1"
type input "اختيارك من الكوكيز"
type input "1"
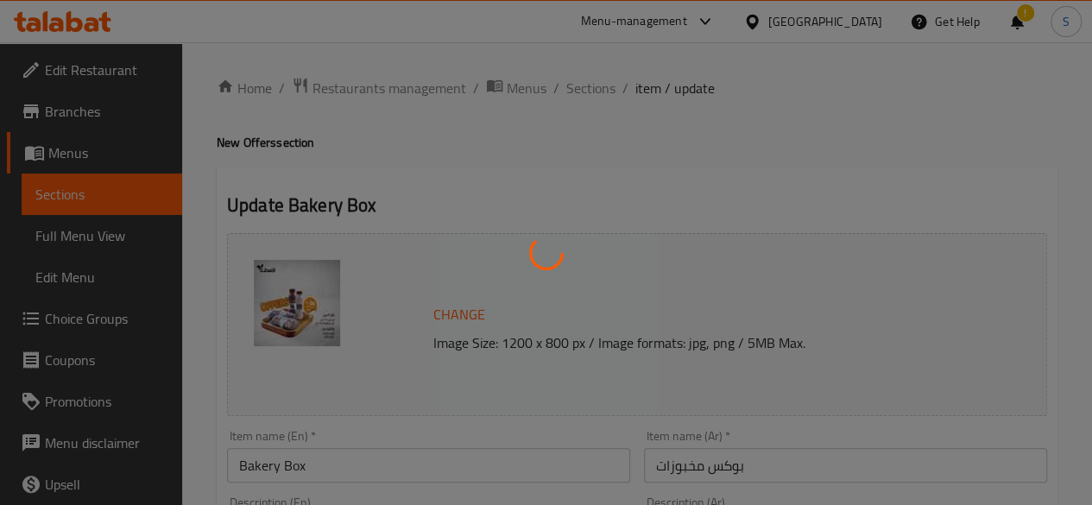
type input "1"
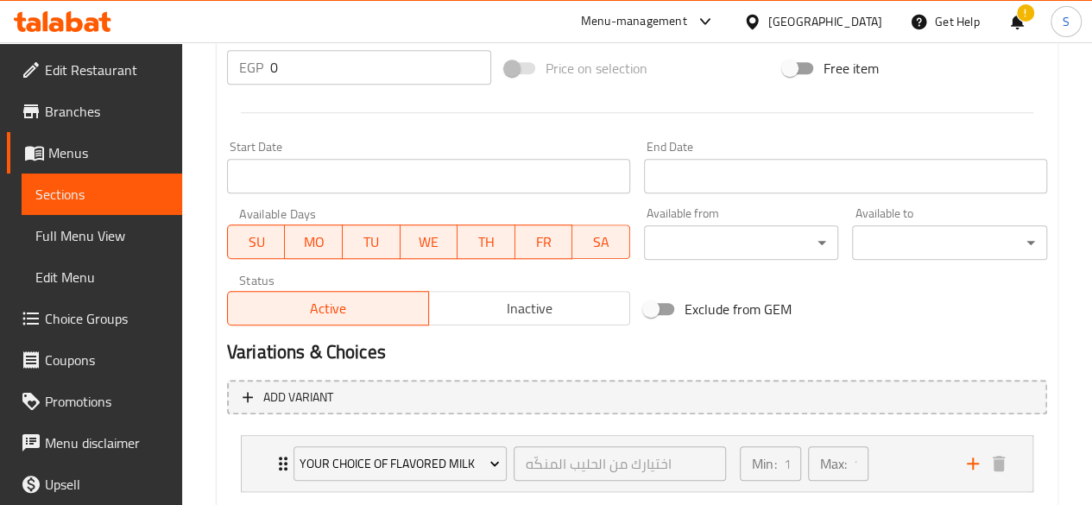
scroll to position [838, 0]
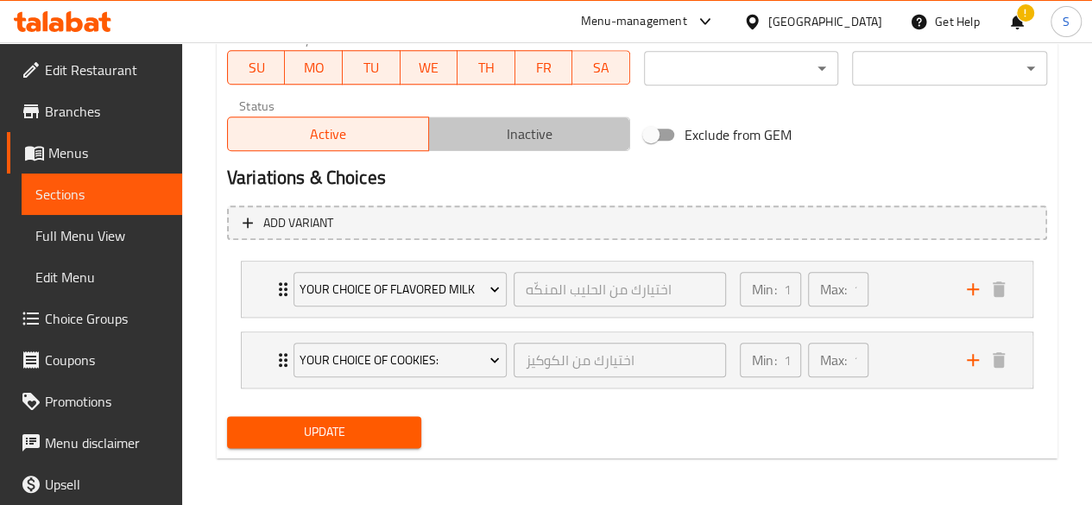
click at [535, 130] on span "Inactive" at bounding box center [529, 134] width 187 height 25
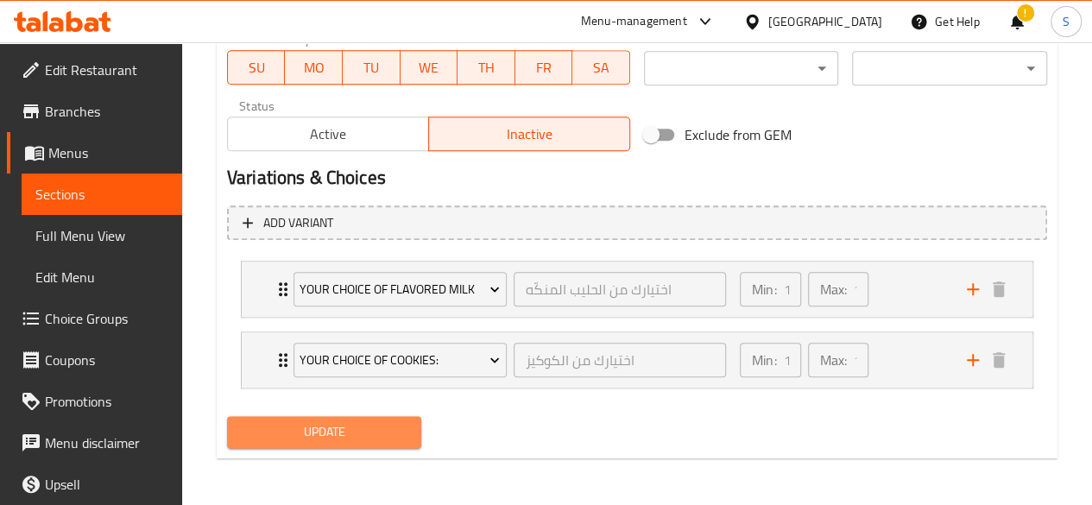
click at [314, 421] on span "Update" at bounding box center [325, 432] width 168 height 22
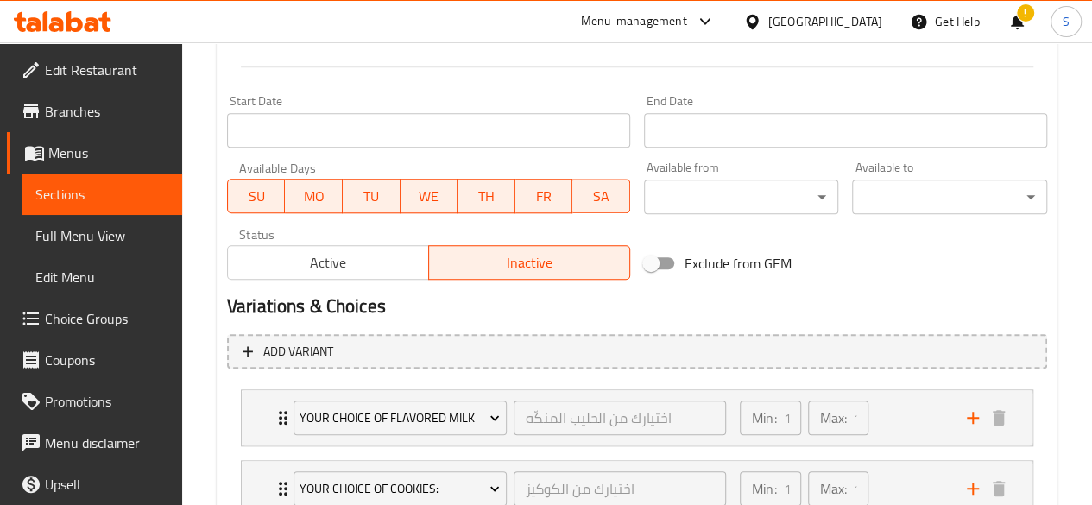
scroll to position [711, 0]
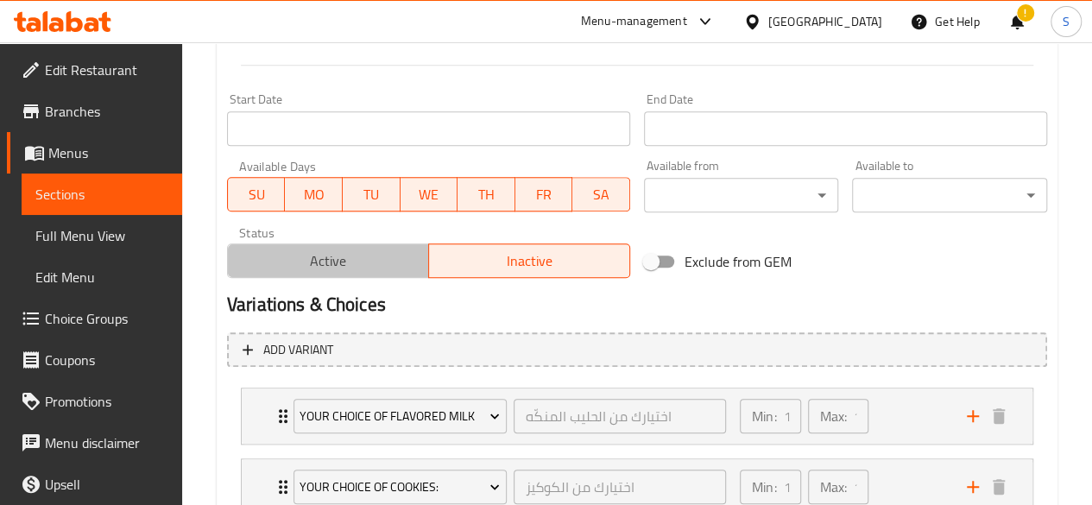
click at [351, 269] on span "Active" at bounding box center [328, 261] width 187 height 25
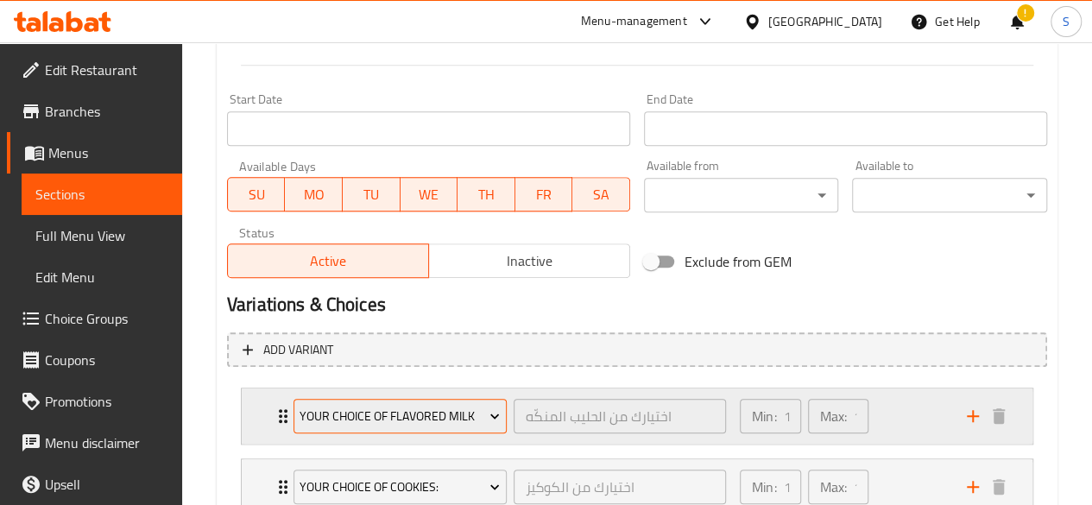
scroll to position [838, 0]
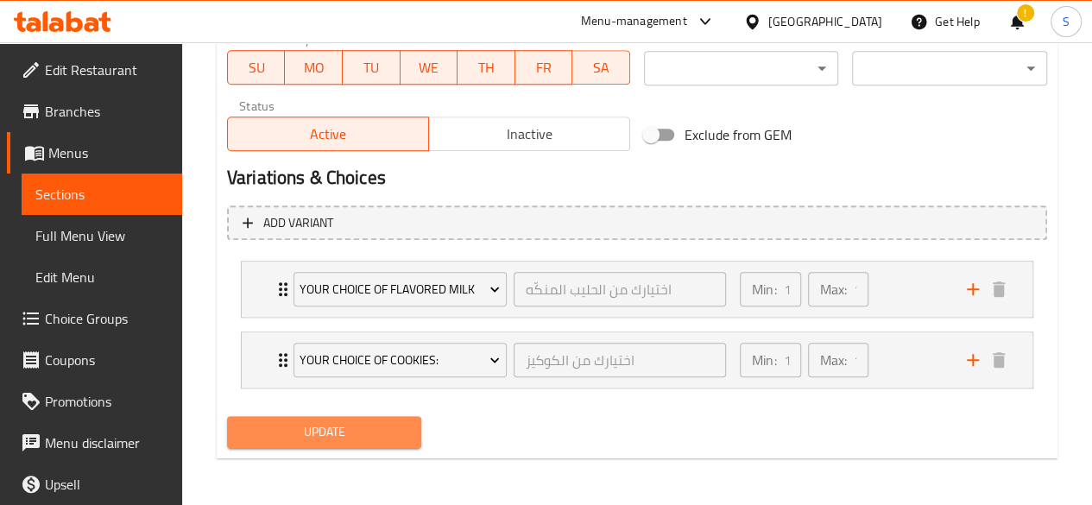
click at [333, 422] on span "Update" at bounding box center [325, 432] width 168 height 22
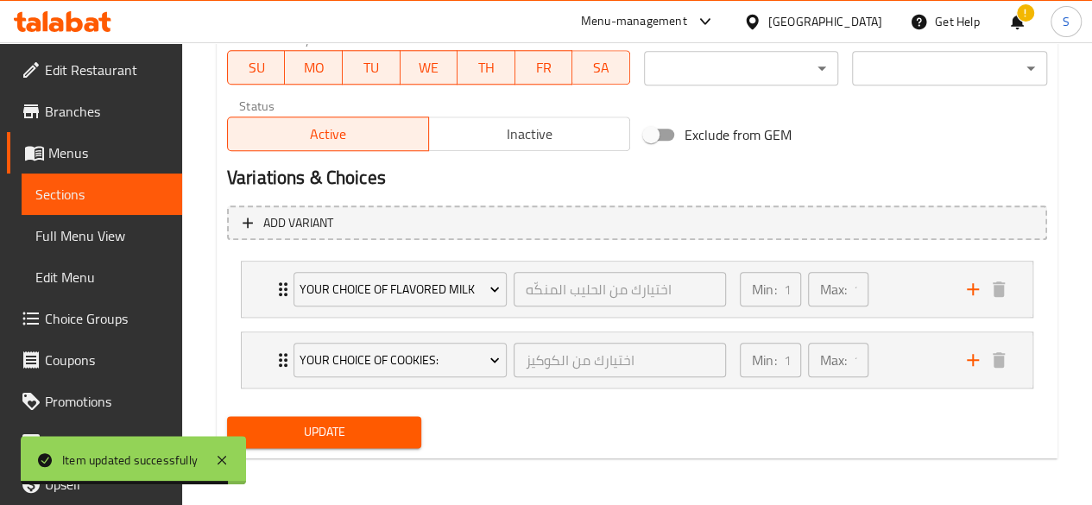
click at [364, 429] on span "Update" at bounding box center [325, 432] width 168 height 22
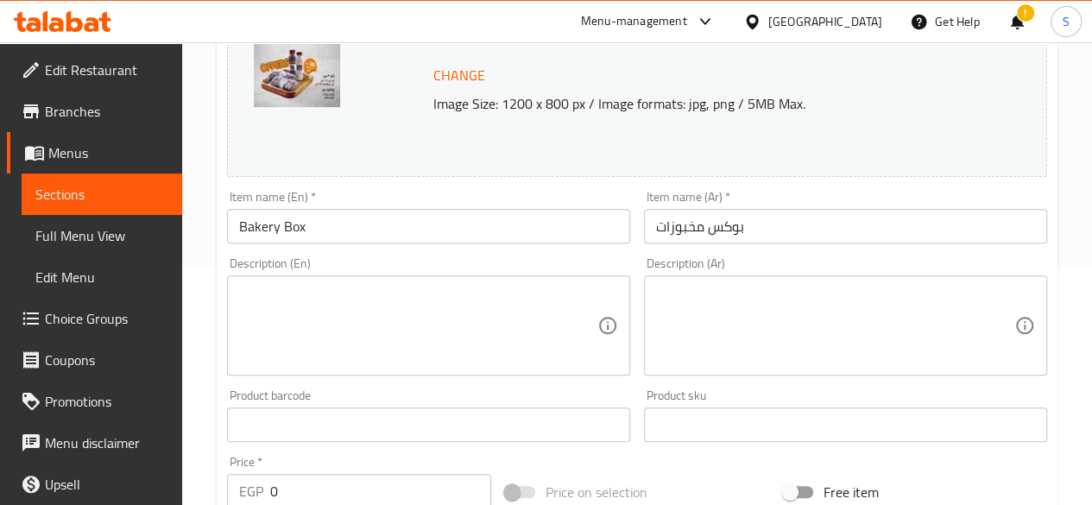
scroll to position [243, 0]
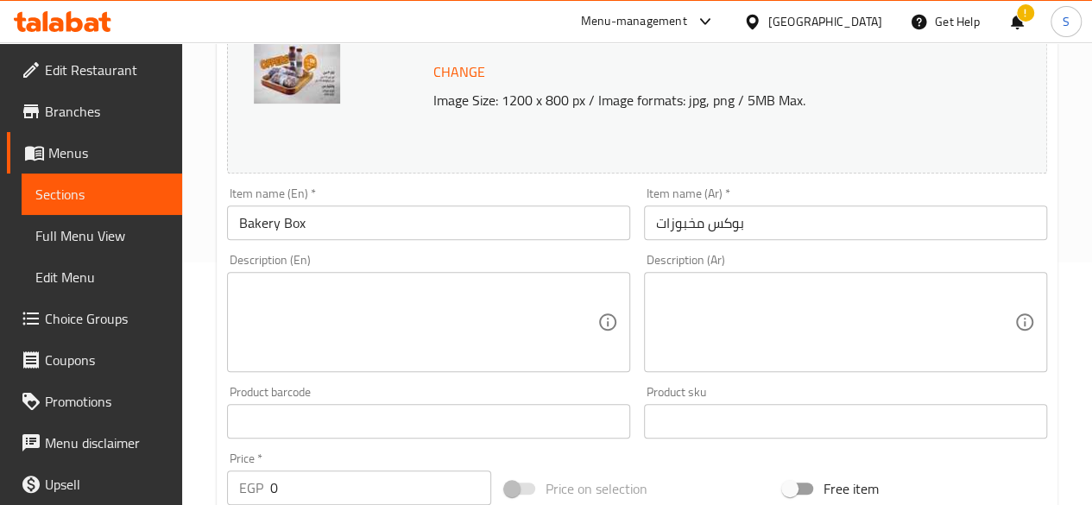
click at [84, 202] on span "Sections" at bounding box center [101, 194] width 133 height 21
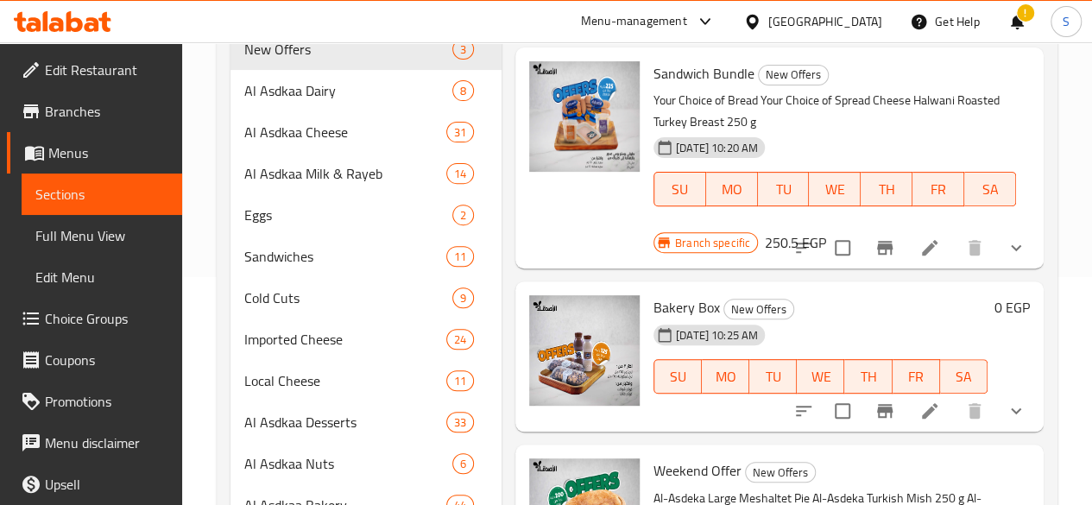
scroll to position [299, 0]
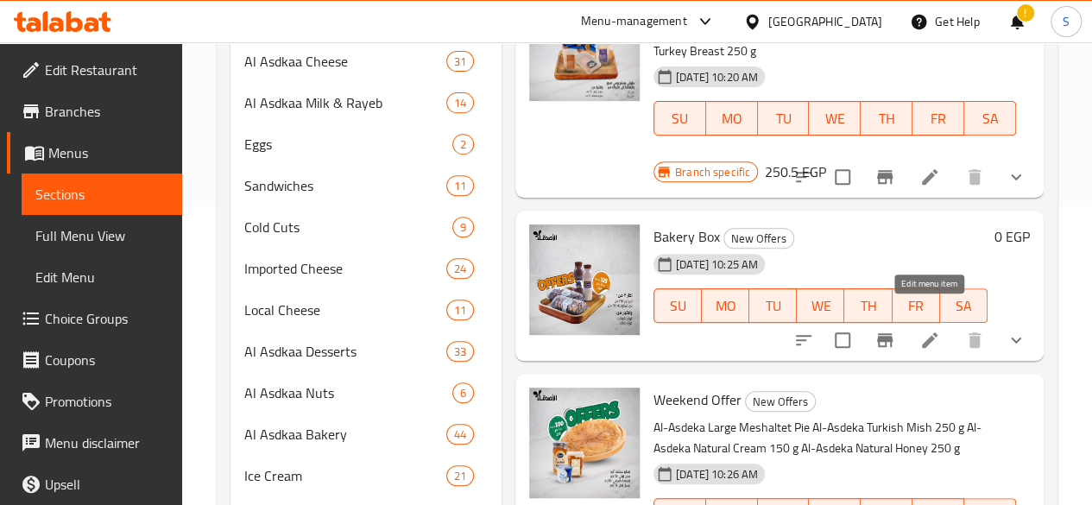
click at [929, 332] on icon at bounding box center [930, 340] width 16 height 16
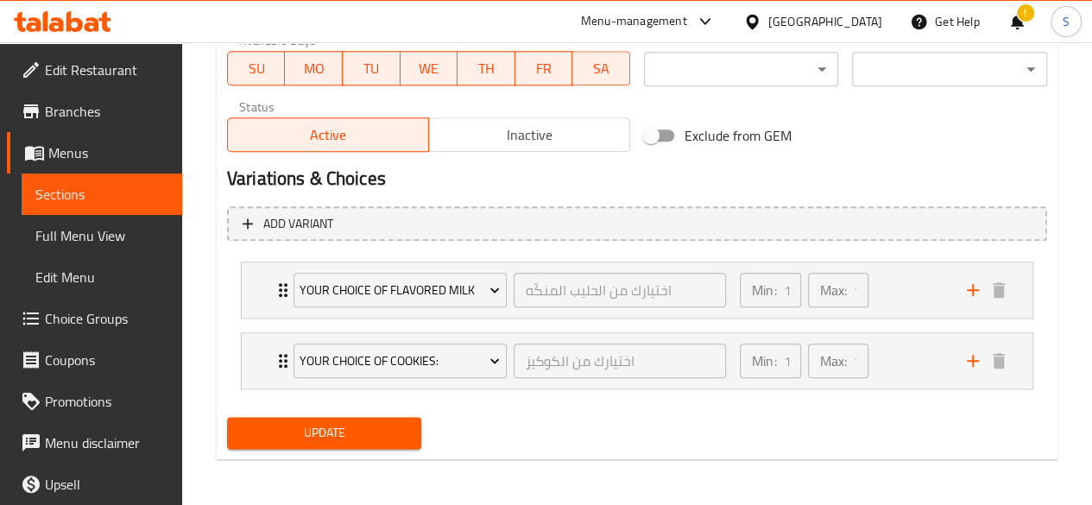
scroll to position [838, 0]
click at [79, 198] on span "Sections" at bounding box center [101, 194] width 133 height 21
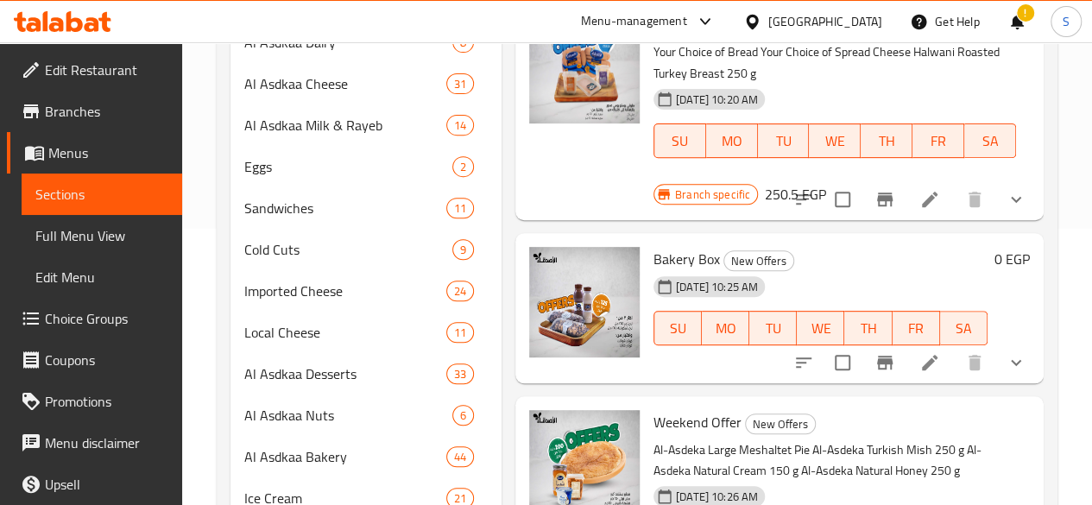
scroll to position [277, 0]
click at [883, 355] on icon "Branch-specific-item" at bounding box center [885, 362] width 16 height 14
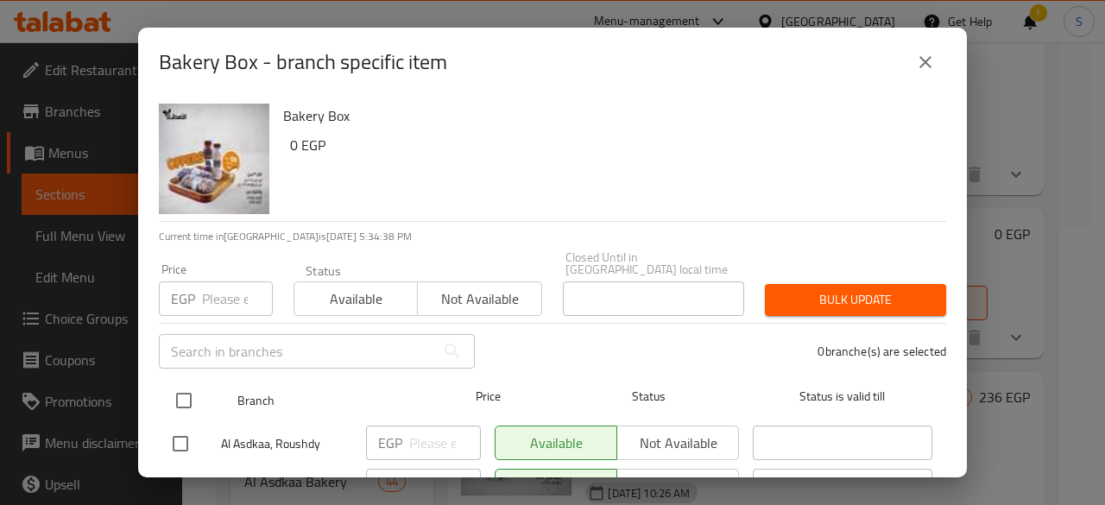
click at [183, 386] on input "checkbox" at bounding box center [184, 401] width 36 height 36
checkbox input "true"
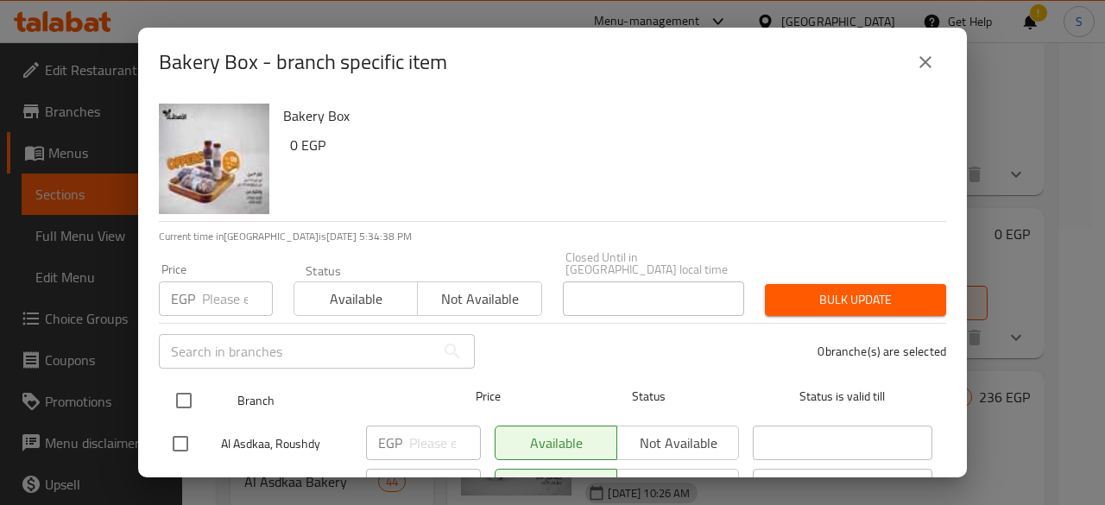
checkbox input "true"
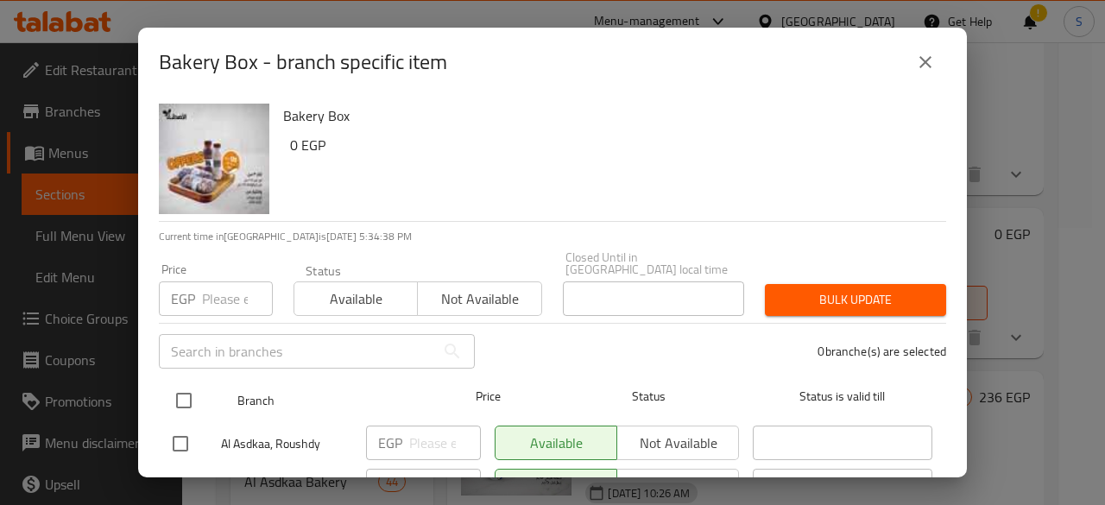
checkbox input "true"
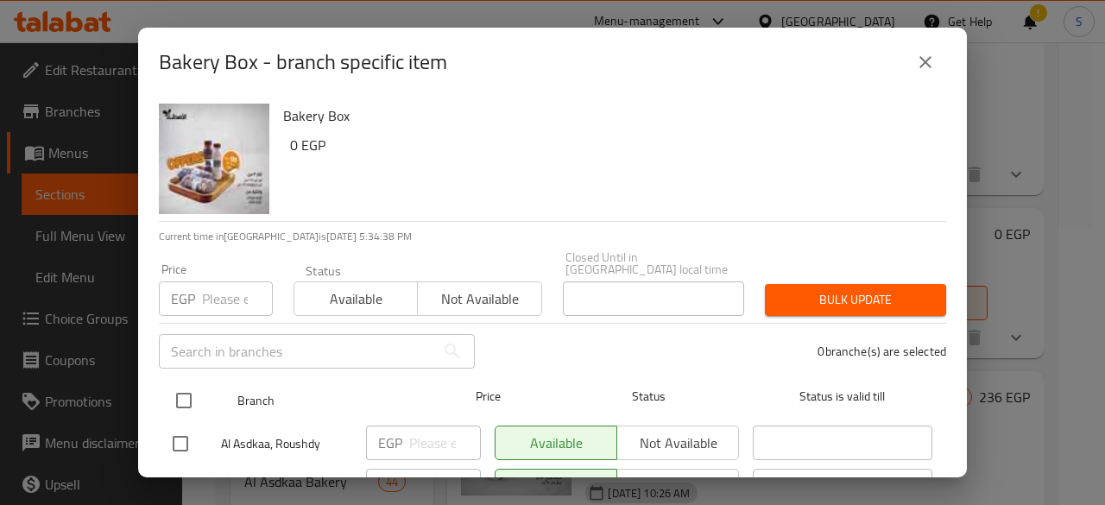
checkbox input "true"
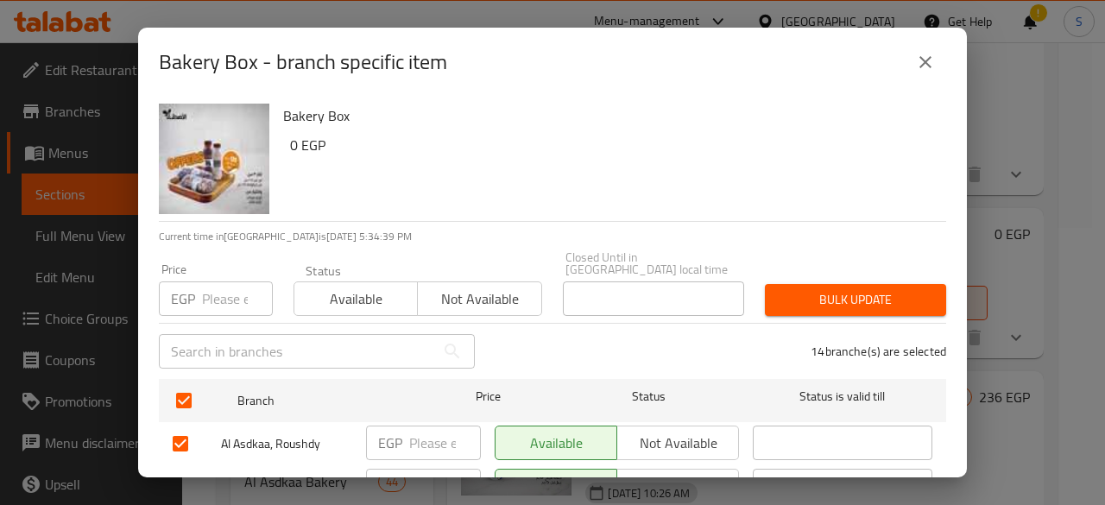
click at [377, 291] on span "Available" at bounding box center [356, 299] width 110 height 25
click at [827, 289] on span "Bulk update" at bounding box center [856, 300] width 154 height 22
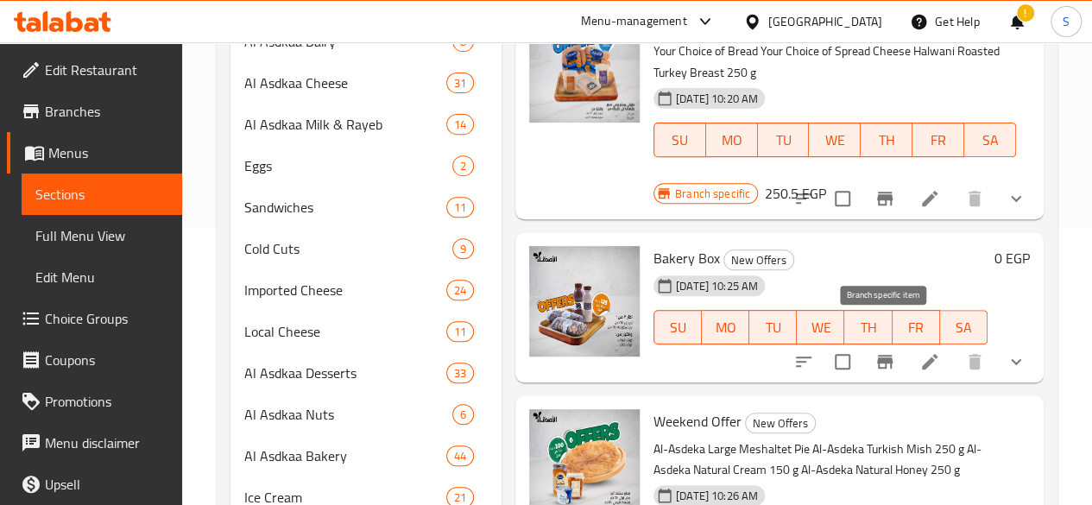
click at [888, 351] on icon "Branch-specific-item" at bounding box center [885, 361] width 21 height 21
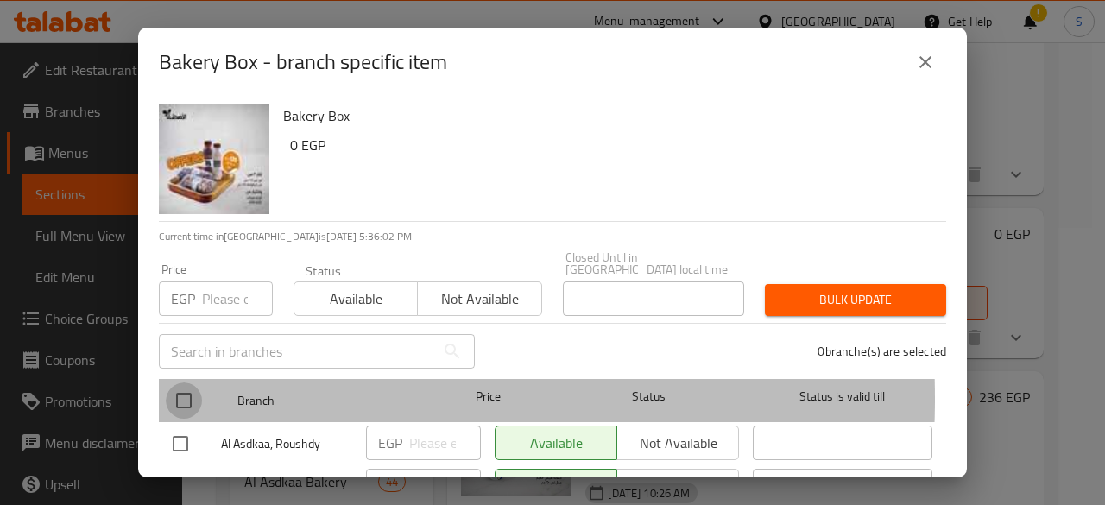
click at [185, 386] on input "checkbox" at bounding box center [184, 401] width 36 height 36
checkbox input "true"
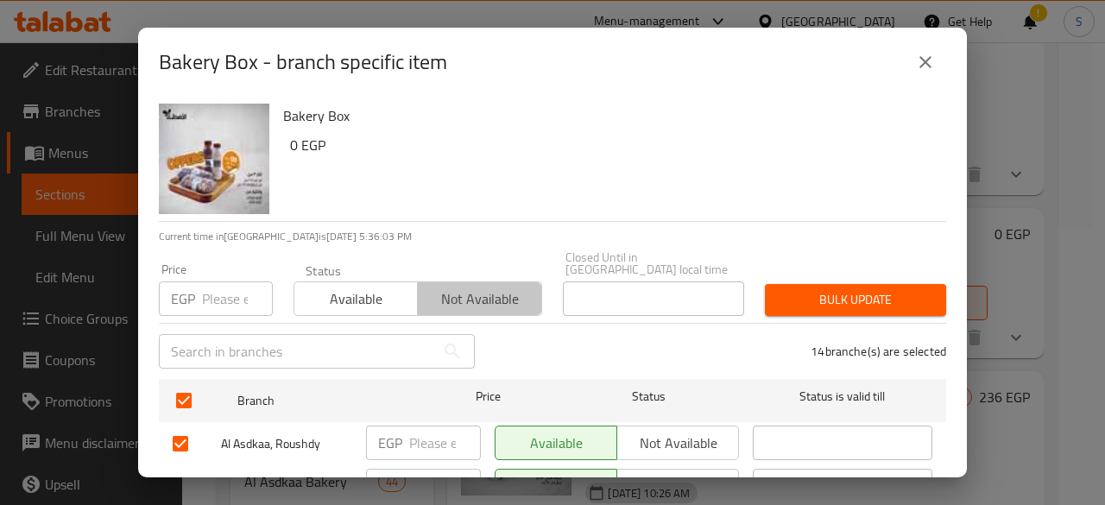
click at [501, 288] on span "Not available" at bounding box center [480, 299] width 110 height 25
click at [931, 61] on icon "close" at bounding box center [925, 62] width 21 height 21
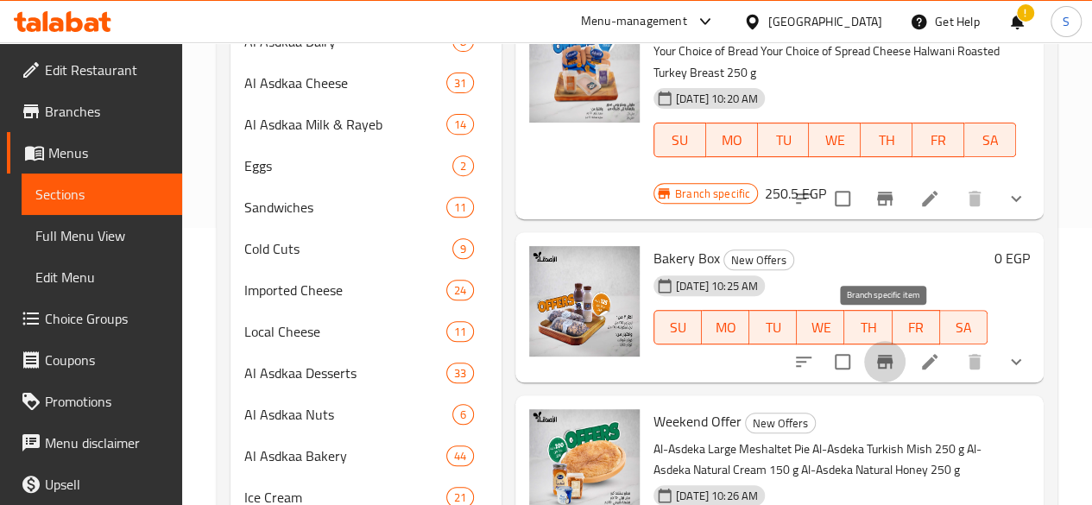
click at [884, 355] on icon "Branch-specific-item" at bounding box center [885, 362] width 16 height 14
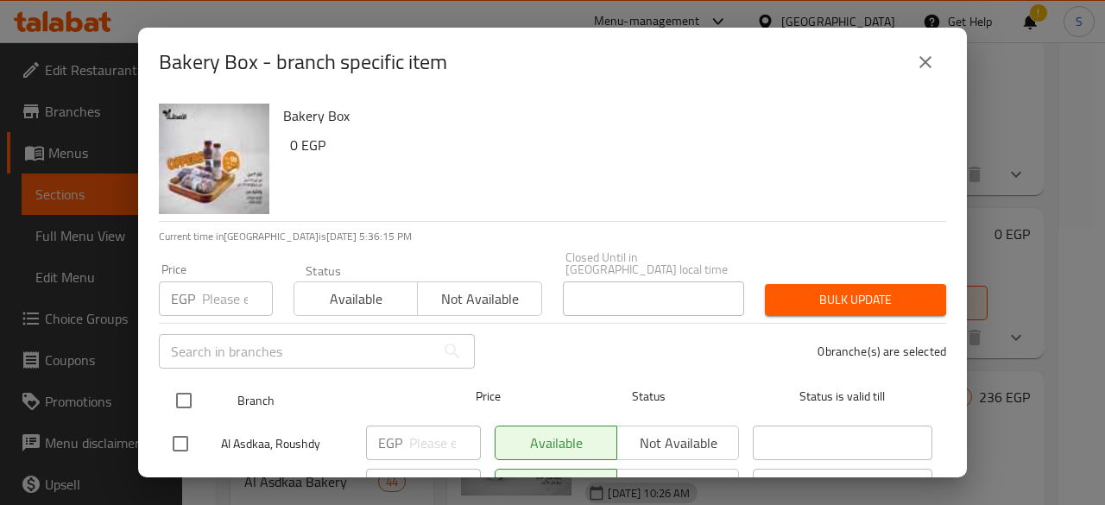
click at [183, 386] on input "checkbox" at bounding box center [184, 401] width 36 height 36
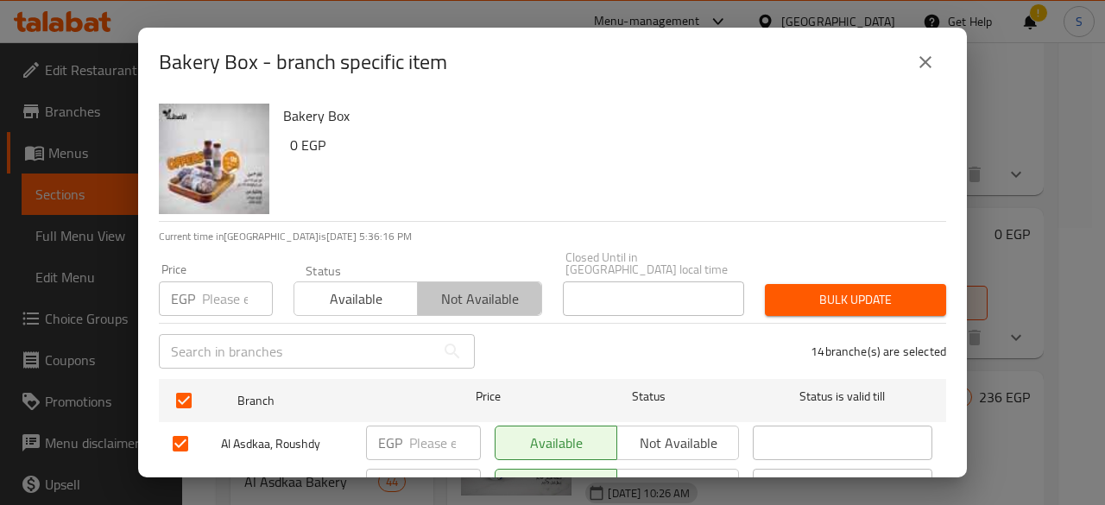
click at [513, 287] on span "Not available" at bounding box center [480, 299] width 110 height 25
click at [883, 289] on span "Bulk update" at bounding box center [856, 300] width 154 height 22
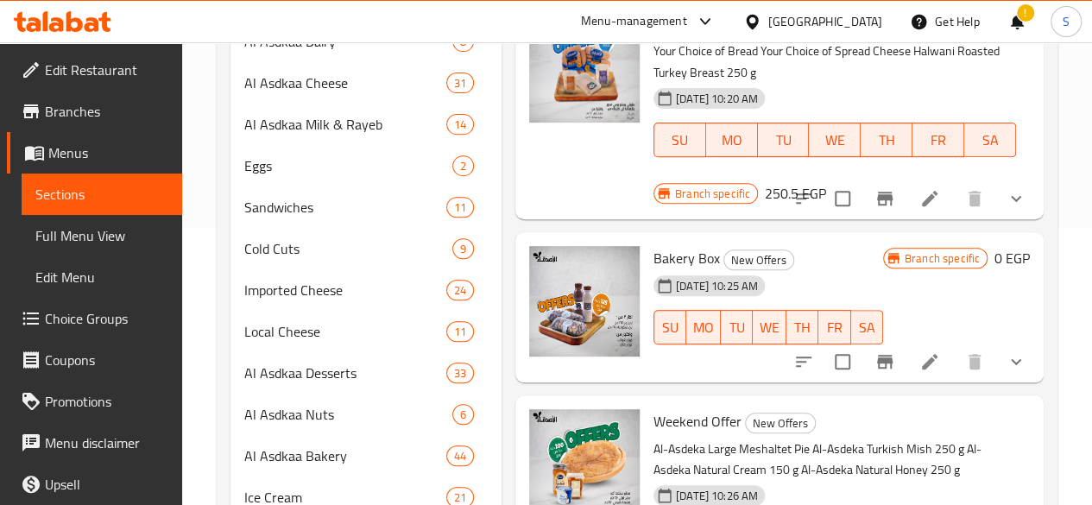
click at [945, 346] on li at bounding box center [930, 361] width 48 height 31
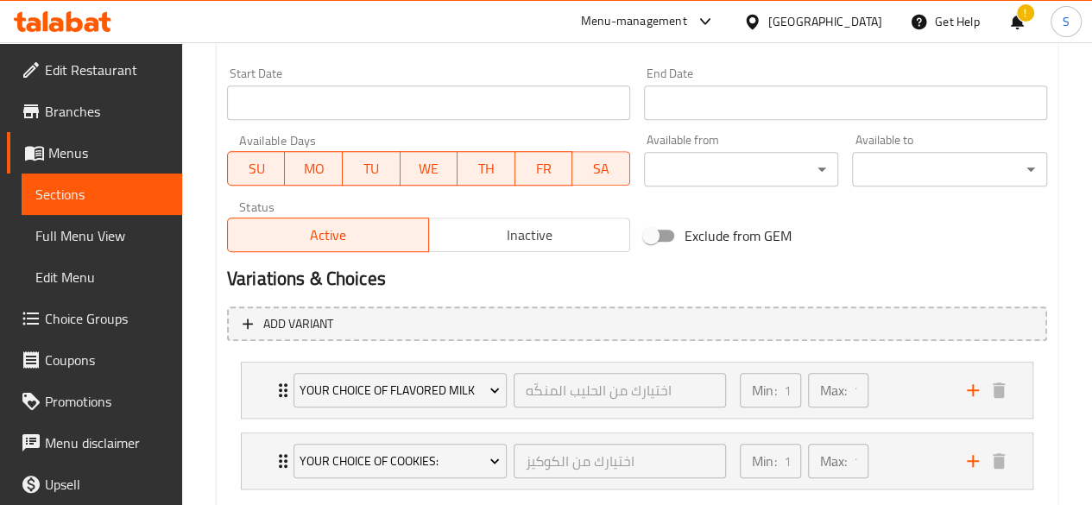
scroll to position [738, 0]
click at [502, 241] on span "Inactive" at bounding box center [529, 234] width 187 height 25
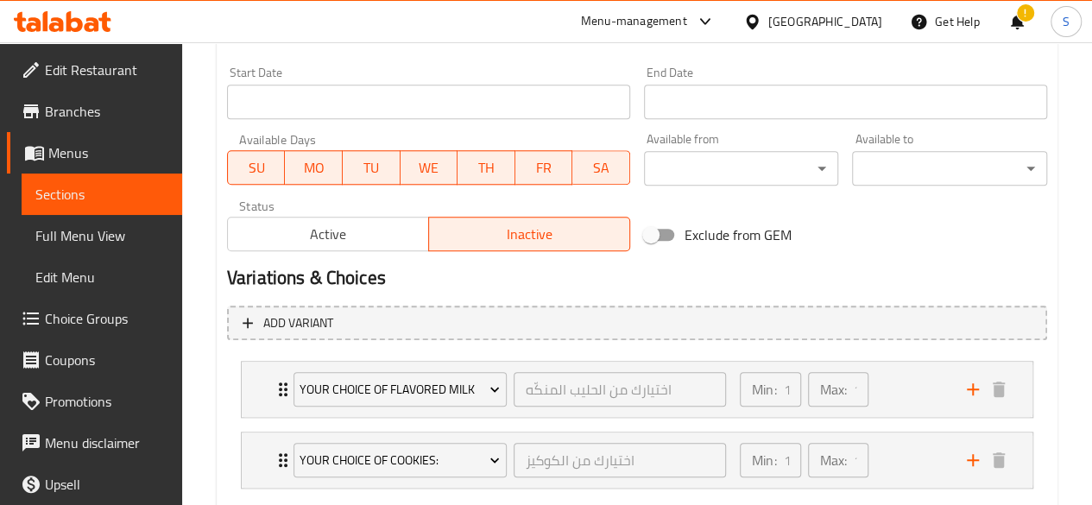
scroll to position [838, 0]
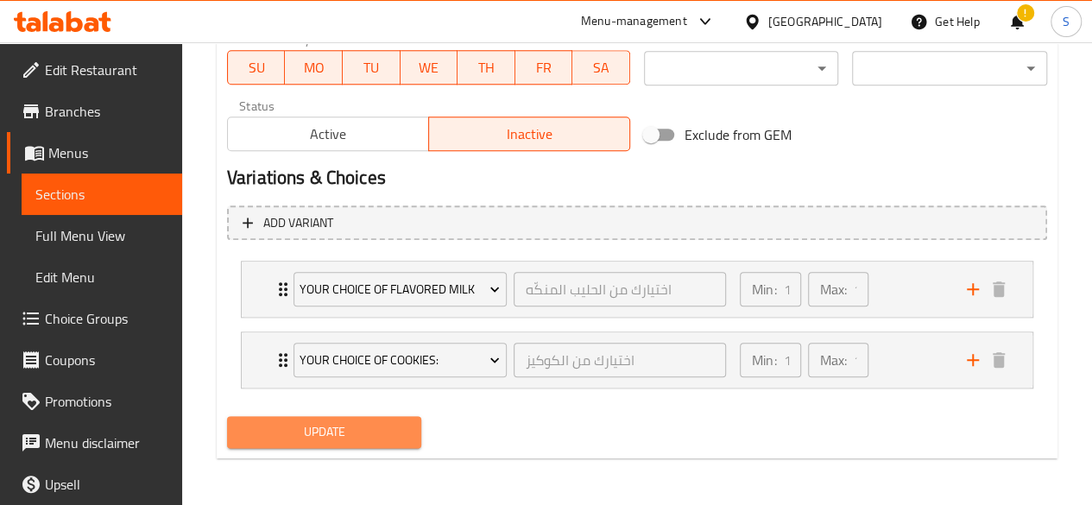
click at [333, 423] on span "Update" at bounding box center [325, 432] width 168 height 22
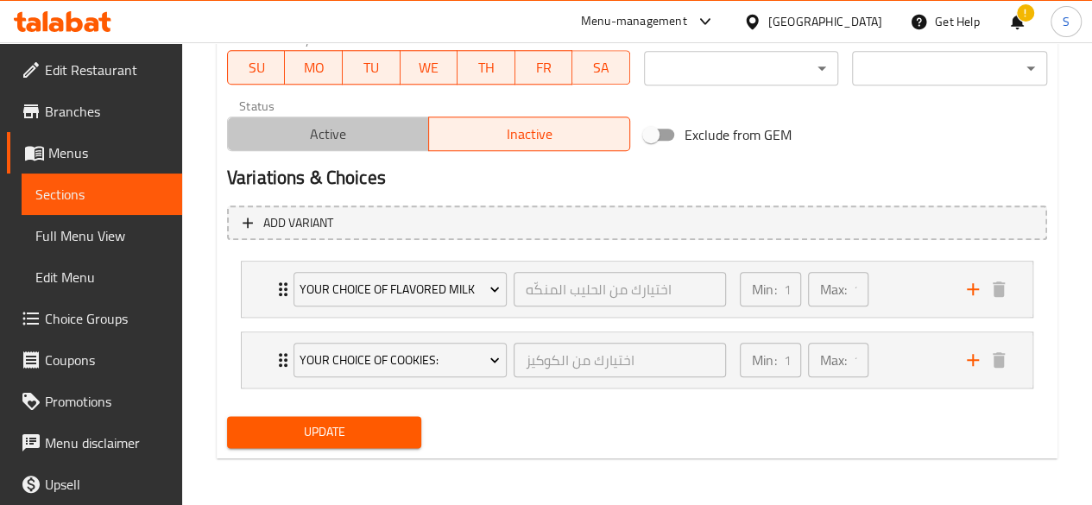
click at [320, 141] on span "Active" at bounding box center [328, 134] width 187 height 25
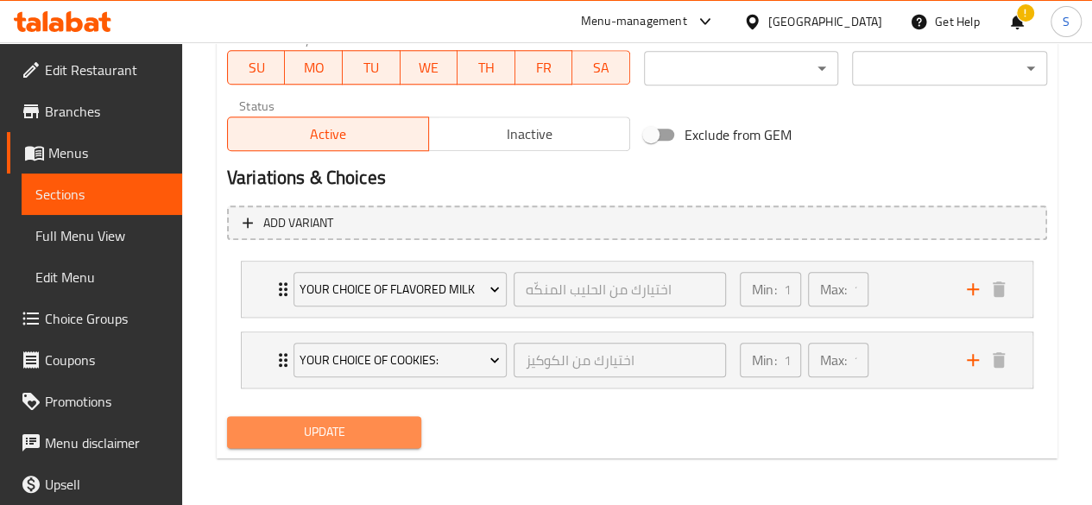
click at [344, 427] on span "Update" at bounding box center [325, 432] width 168 height 22
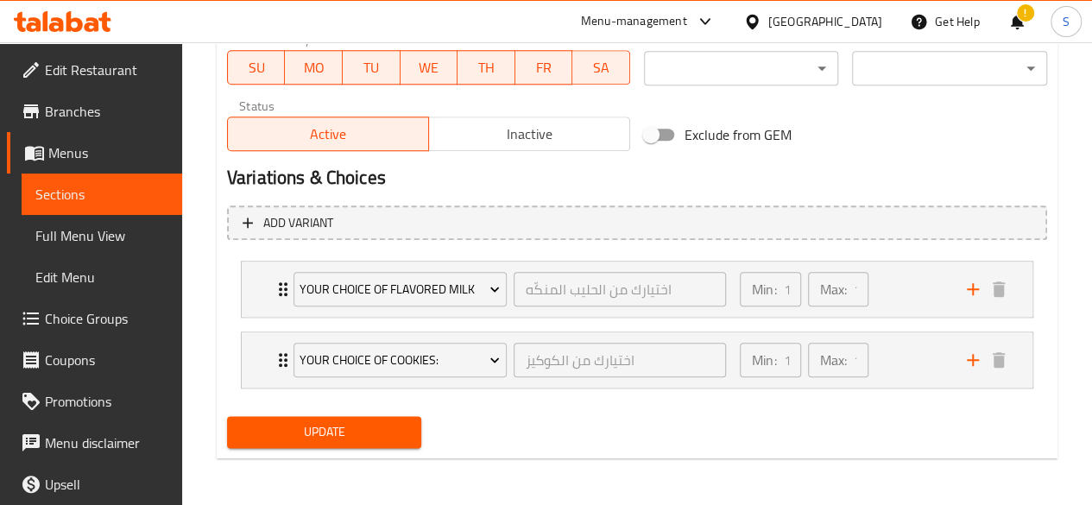
click at [333, 447] on div "Update" at bounding box center [324, 432] width 209 height 46
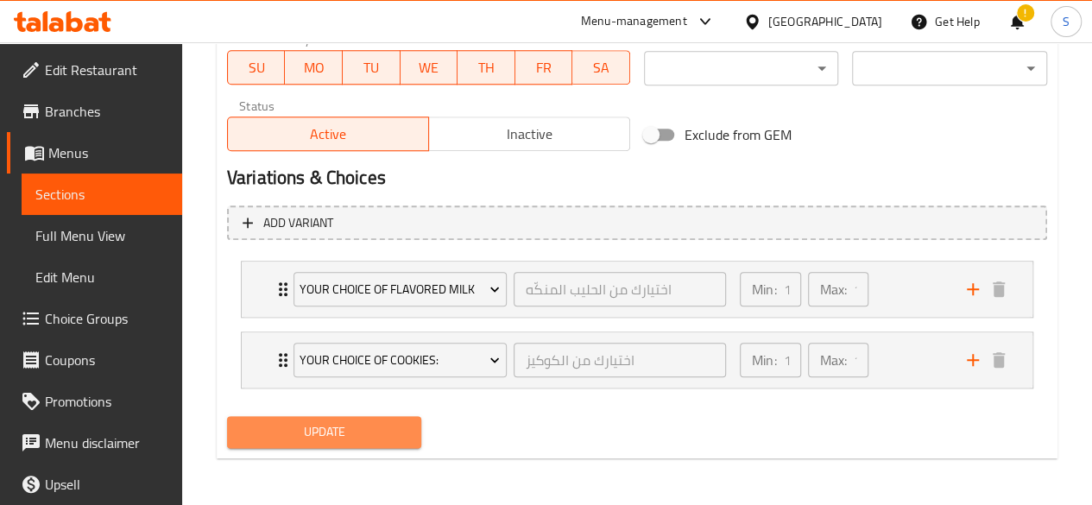
click at [339, 436] on span "Update" at bounding box center [325, 432] width 168 height 22
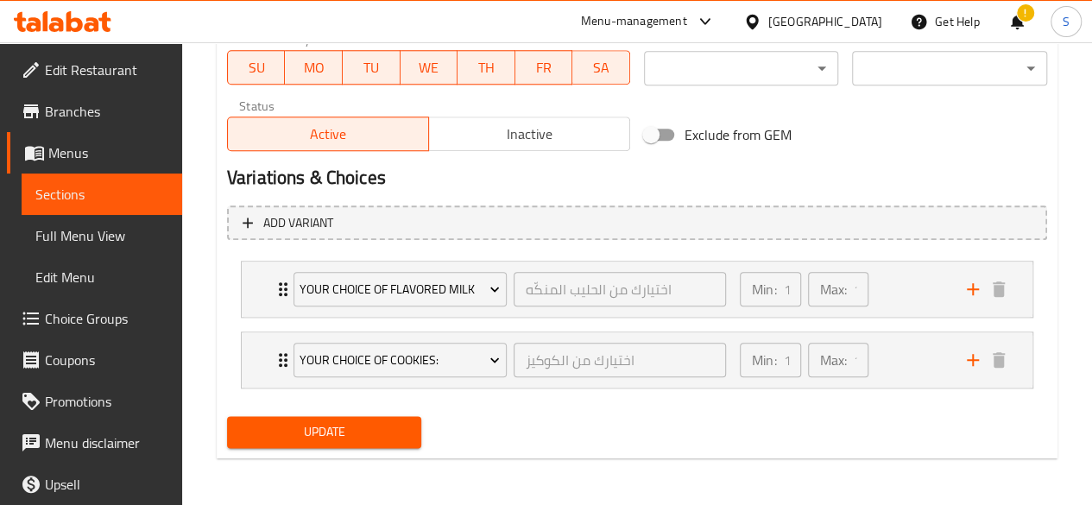
click at [69, 193] on span "Sections" at bounding box center [101, 194] width 133 height 21
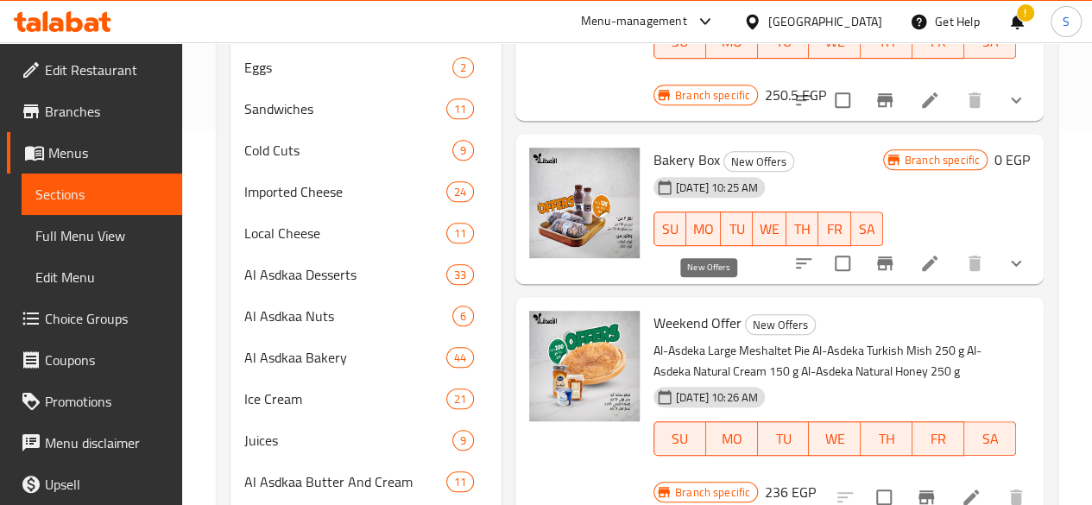
scroll to position [374, 0]
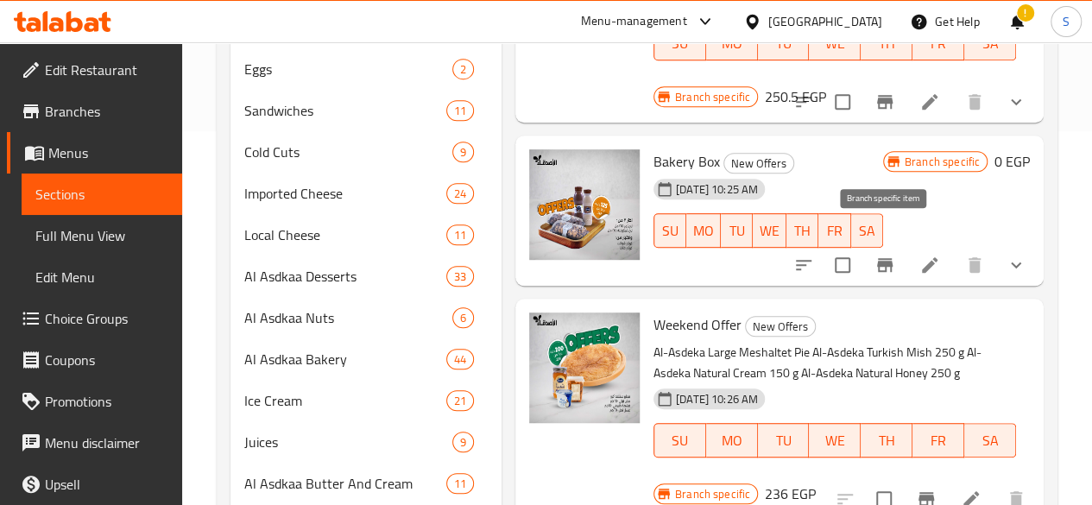
click at [882, 255] on icon "Branch-specific-item" at bounding box center [885, 265] width 21 height 21
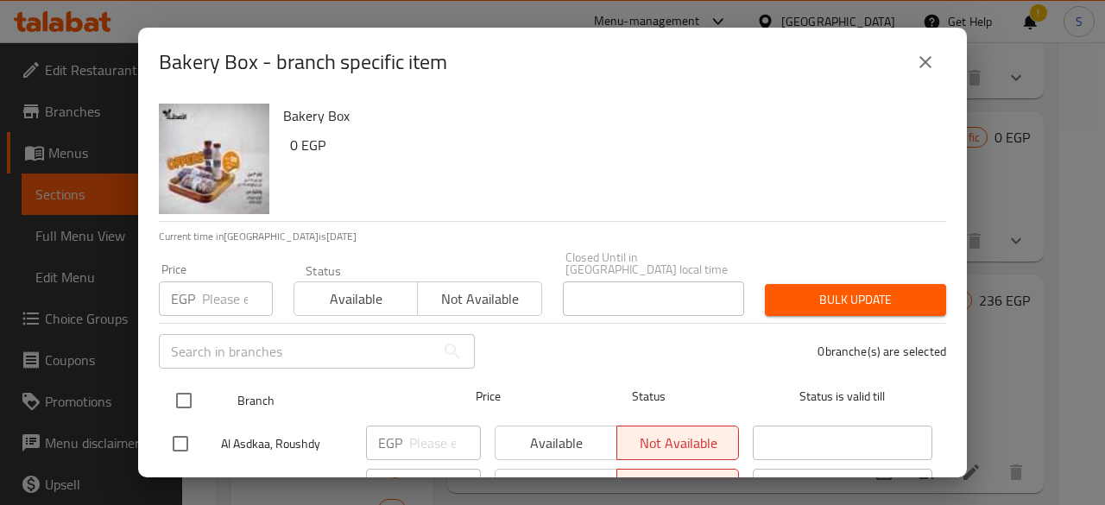
click at [186, 384] on input "checkbox" at bounding box center [184, 401] width 36 height 36
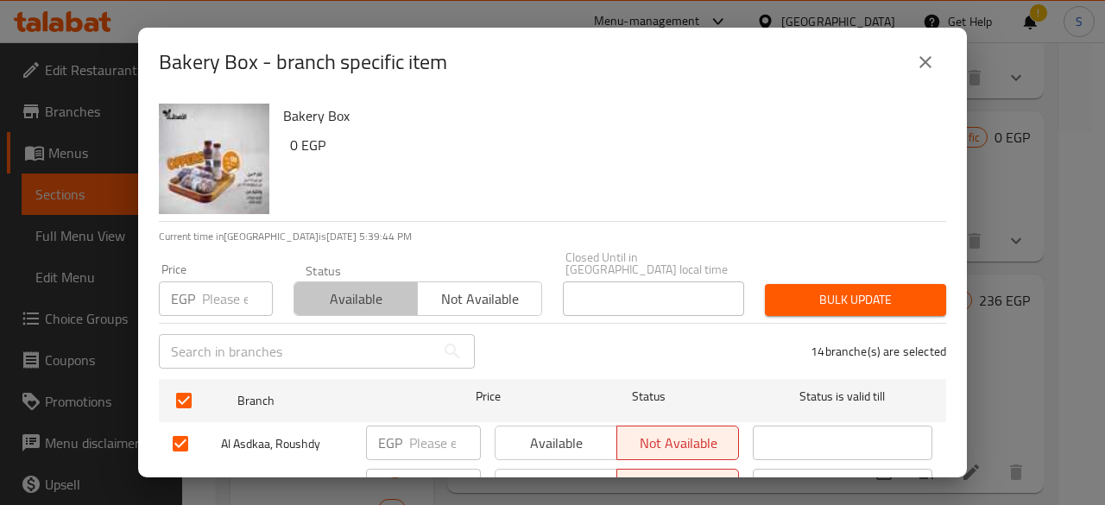
click at [371, 295] on span "Available" at bounding box center [356, 299] width 110 height 25
click at [805, 298] on span "Bulk update" at bounding box center [856, 300] width 154 height 22
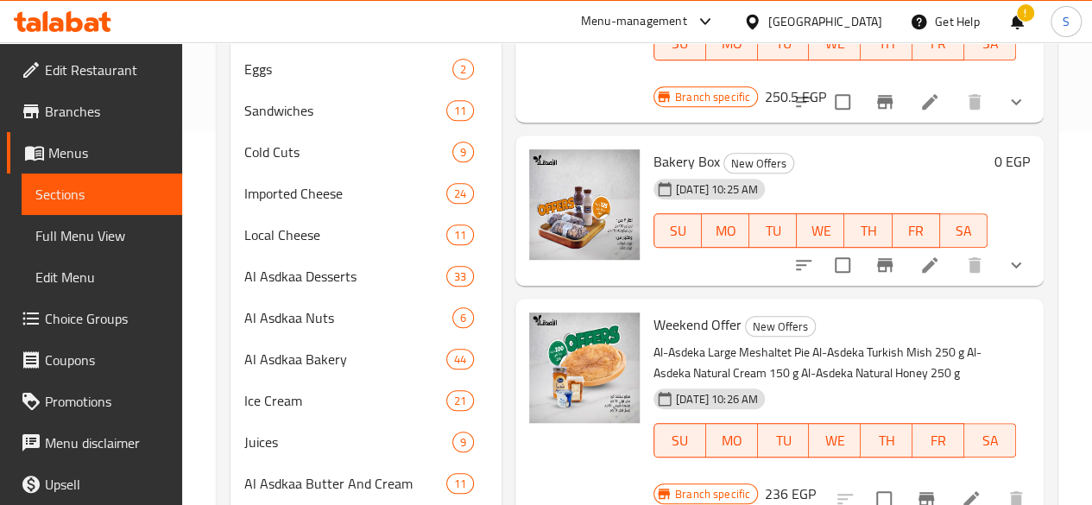
click at [889, 255] on icon "Branch-specific-item" at bounding box center [885, 265] width 21 height 21
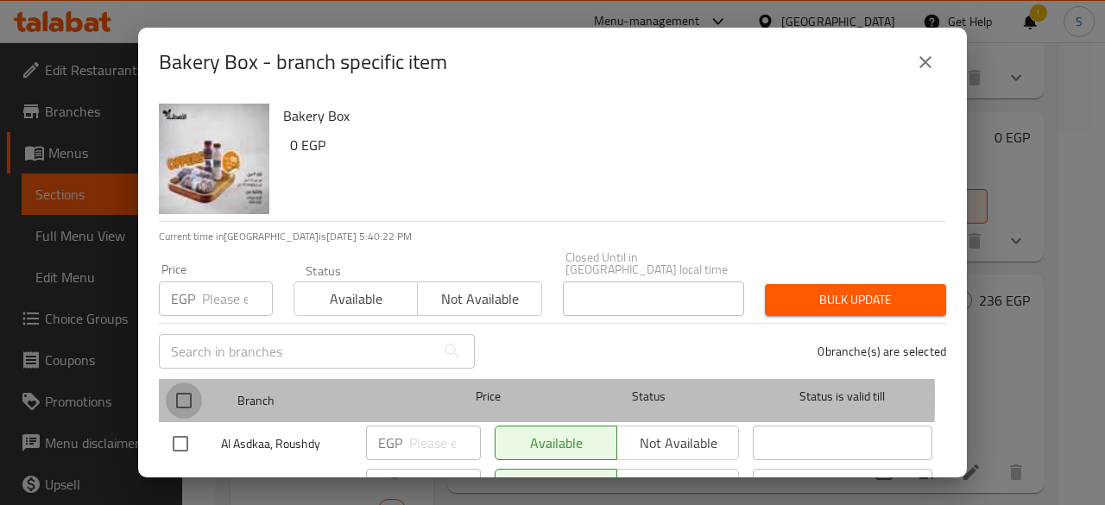
click at [183, 384] on input "checkbox" at bounding box center [184, 401] width 36 height 36
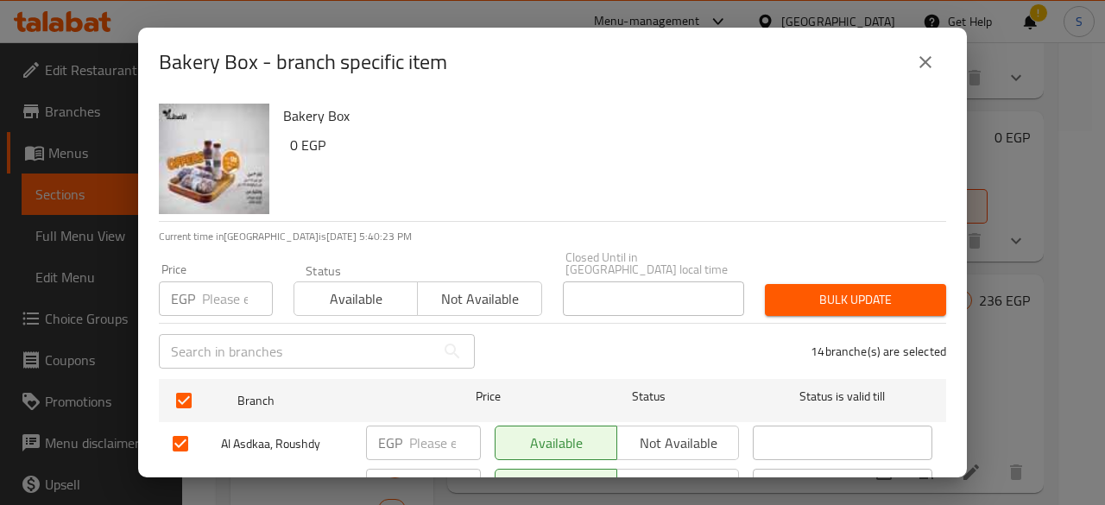
click at [478, 287] on span "Not available" at bounding box center [480, 299] width 110 height 25
click at [838, 289] on span "Bulk update" at bounding box center [856, 300] width 154 height 22
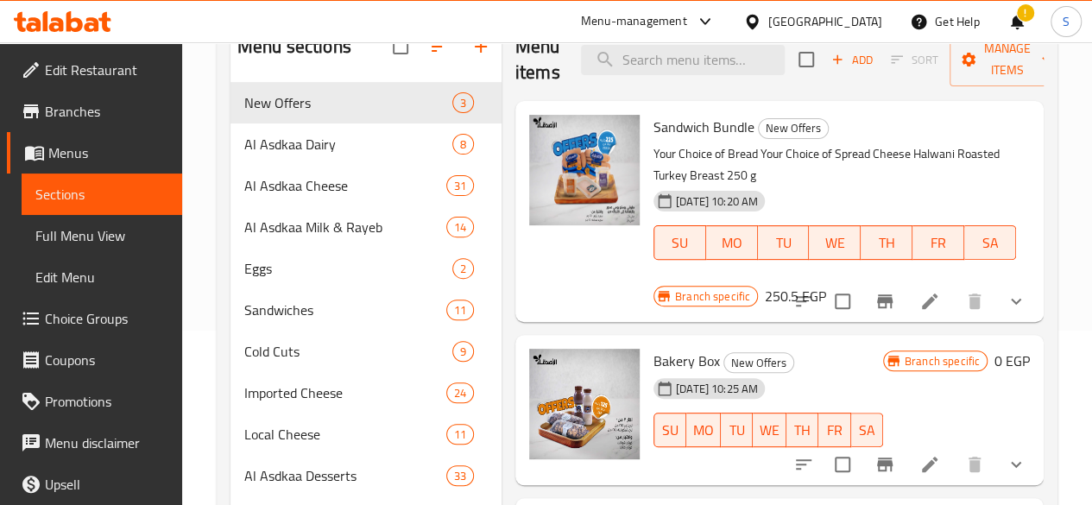
scroll to position [168, 0]
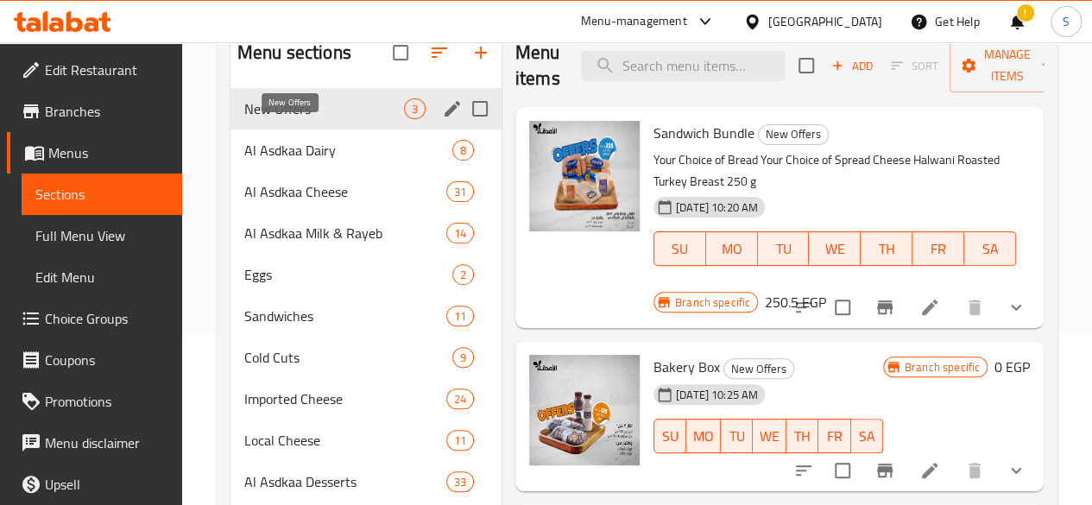
click at [293, 119] on span "New Offers" at bounding box center [324, 108] width 160 height 21
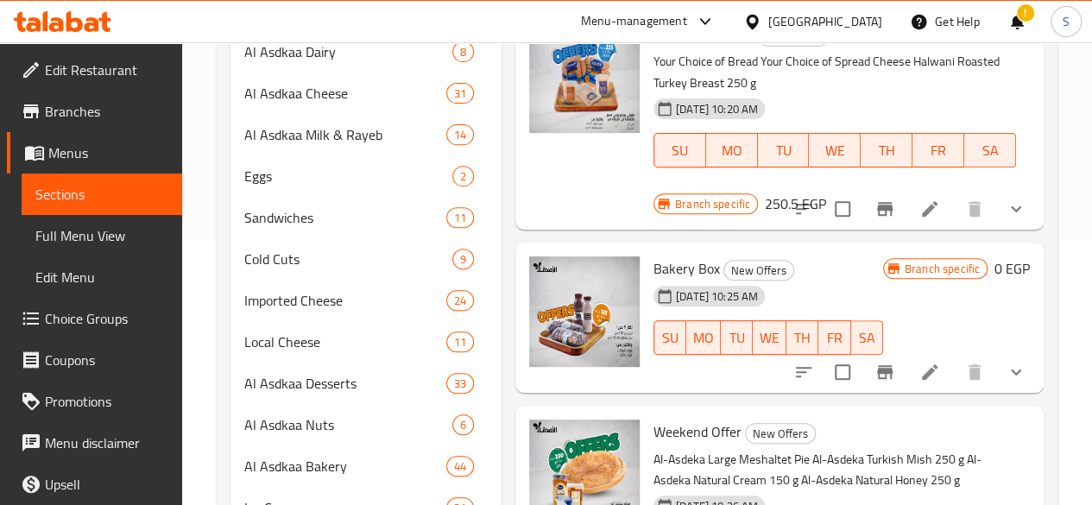
scroll to position [266, 0]
click at [1019, 363] on icon "show more" at bounding box center [1016, 373] width 21 height 21
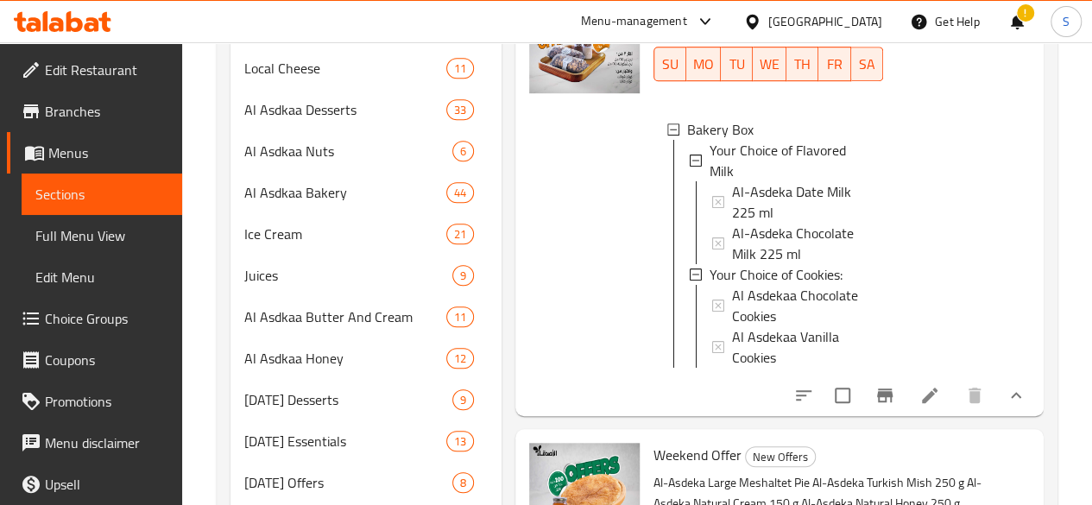
scroll to position [542, 0]
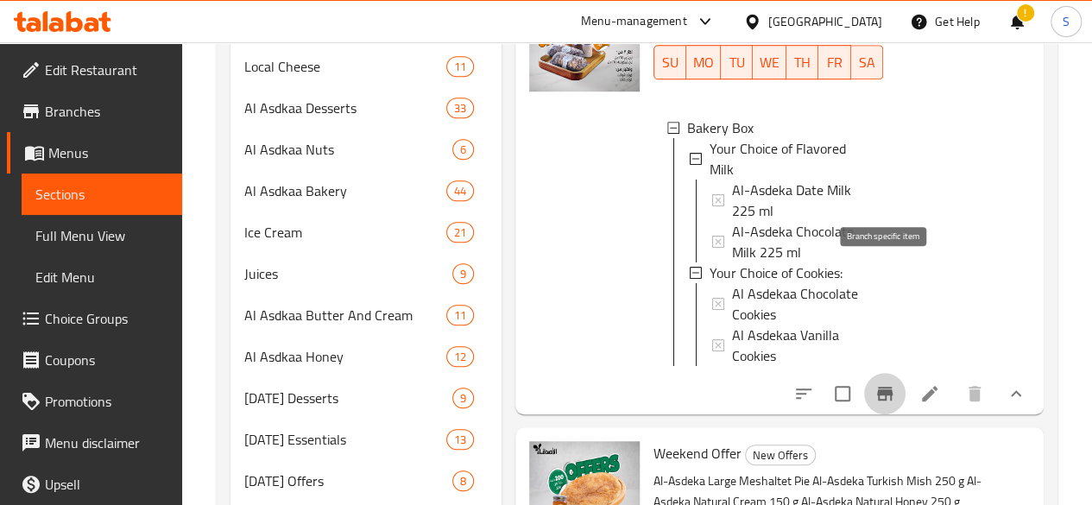
click at [891, 383] on icon "Branch-specific-item" at bounding box center [885, 393] width 21 height 21
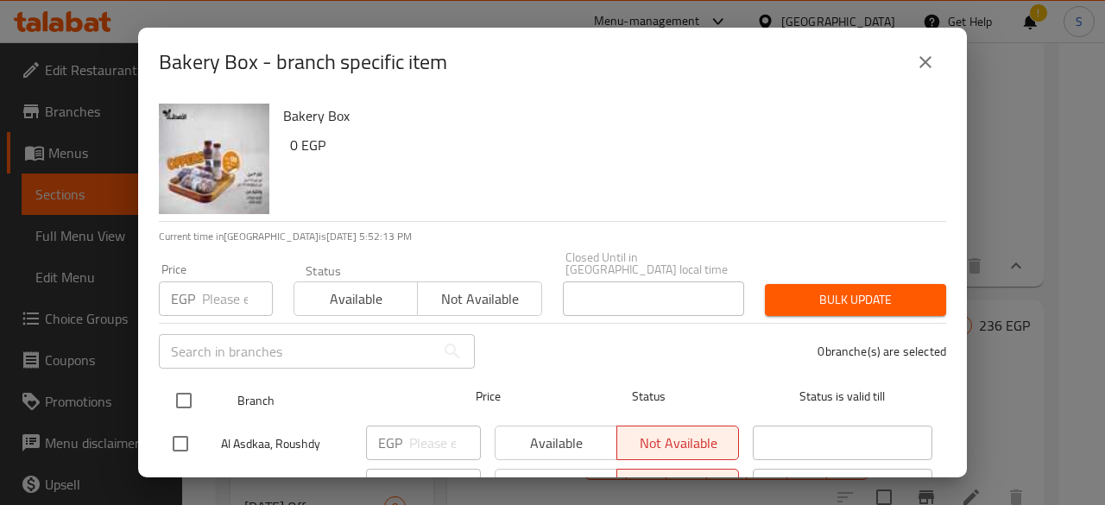
click at [185, 390] on input "checkbox" at bounding box center [184, 401] width 36 height 36
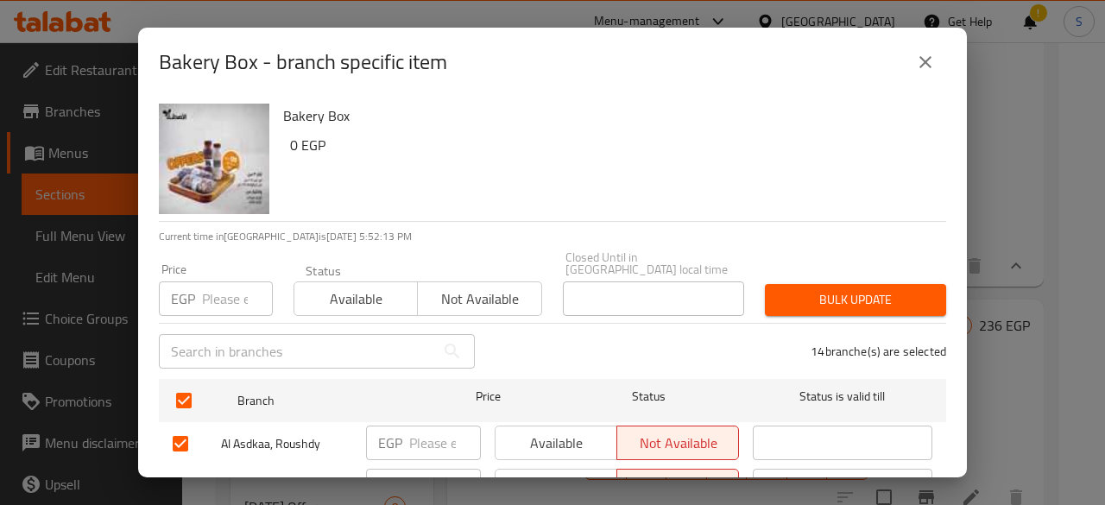
click at [323, 295] on span "Available" at bounding box center [356, 299] width 110 height 25
click at [820, 289] on span "Bulk update" at bounding box center [856, 300] width 154 height 22
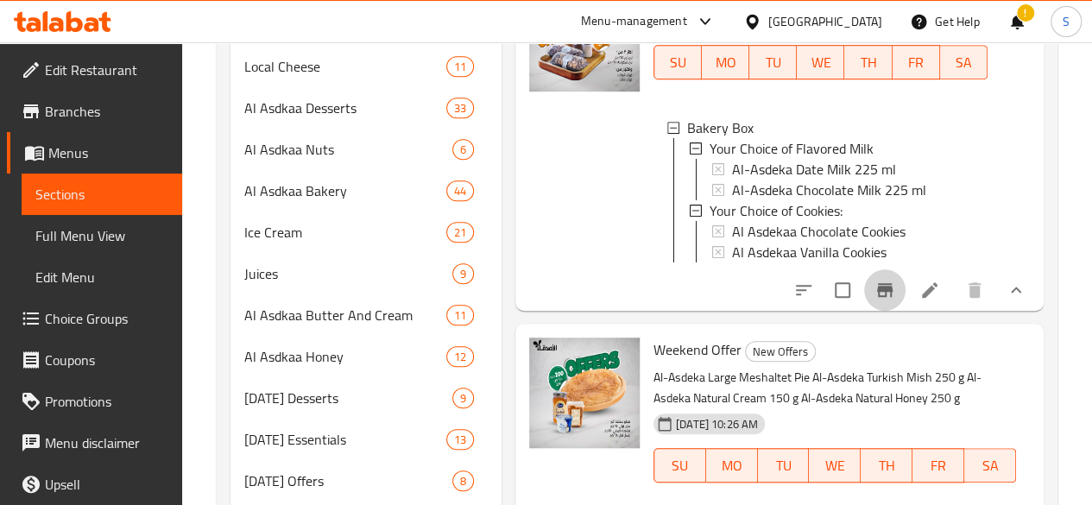
click at [883, 286] on icon "Branch-specific-item" at bounding box center [885, 290] width 21 height 21
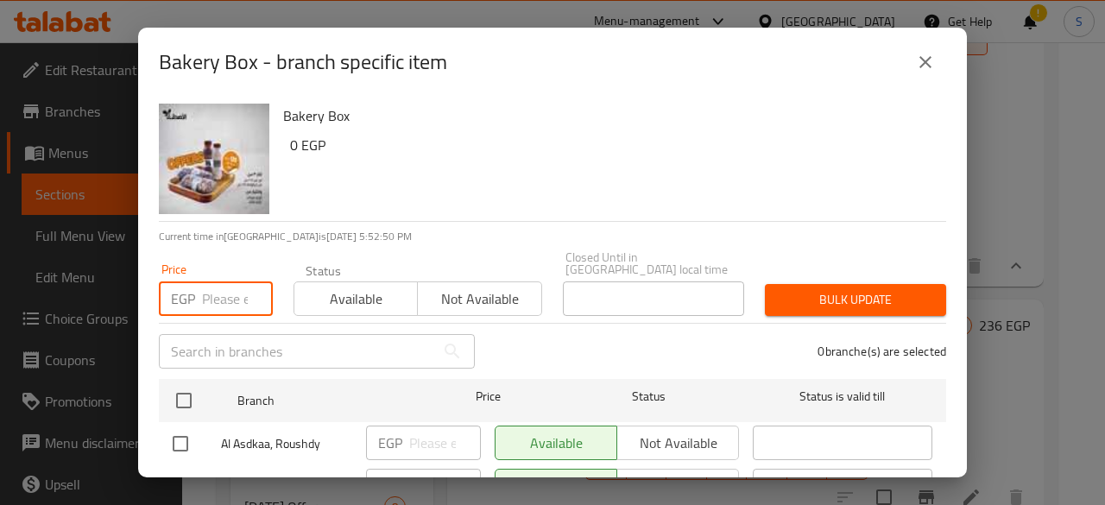
click at [218, 292] on input "number" at bounding box center [237, 299] width 71 height 35
click at [350, 293] on span "Available" at bounding box center [356, 299] width 110 height 25
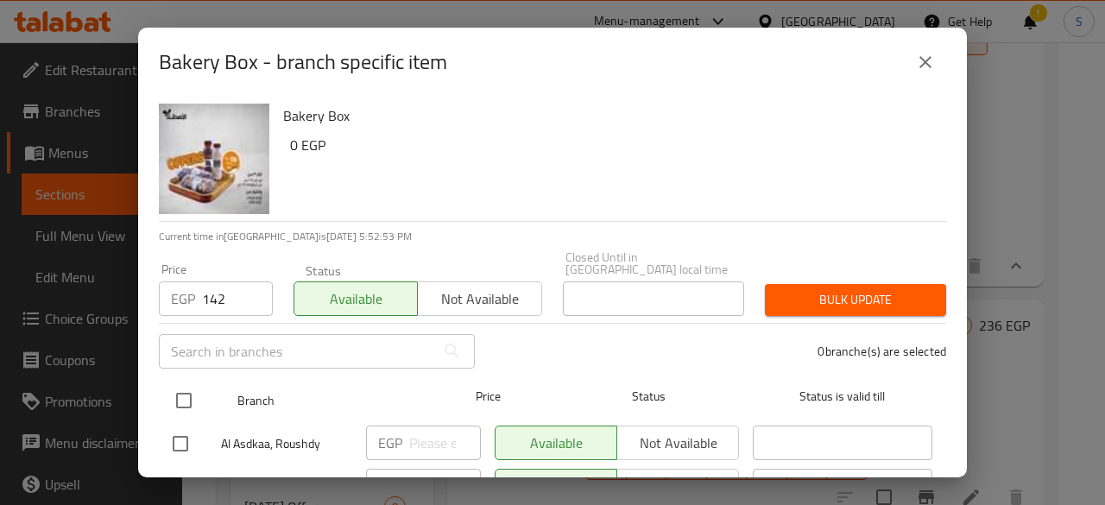
click at [179, 389] on input "checkbox" at bounding box center [184, 401] width 36 height 36
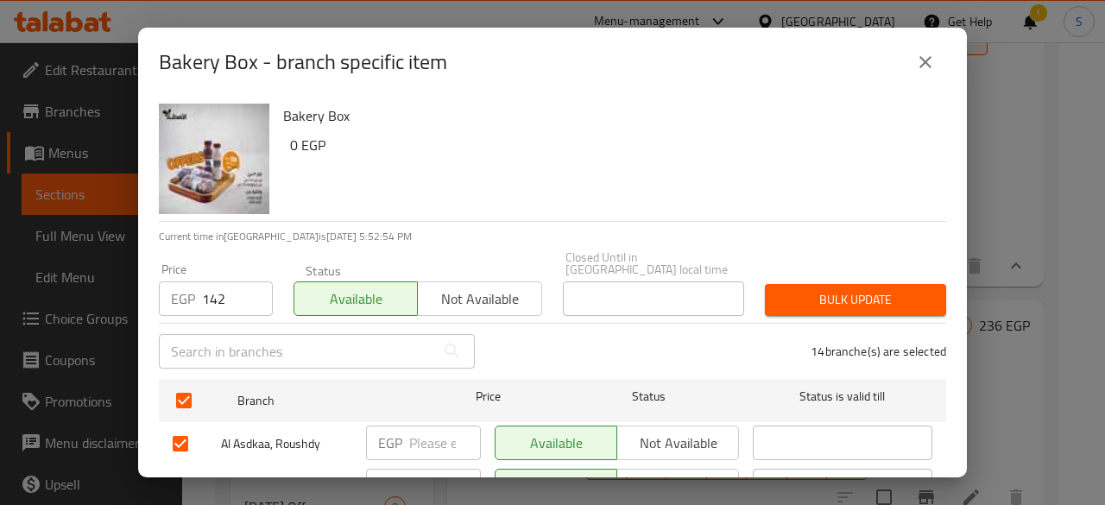
click at [815, 284] on button "Bulk update" at bounding box center [855, 300] width 181 height 32
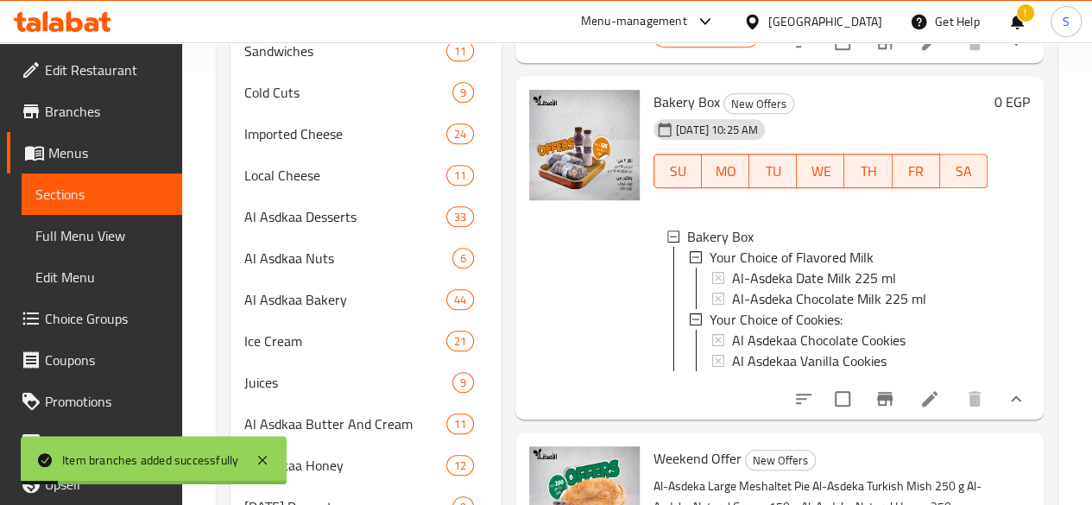
scroll to position [430, 0]
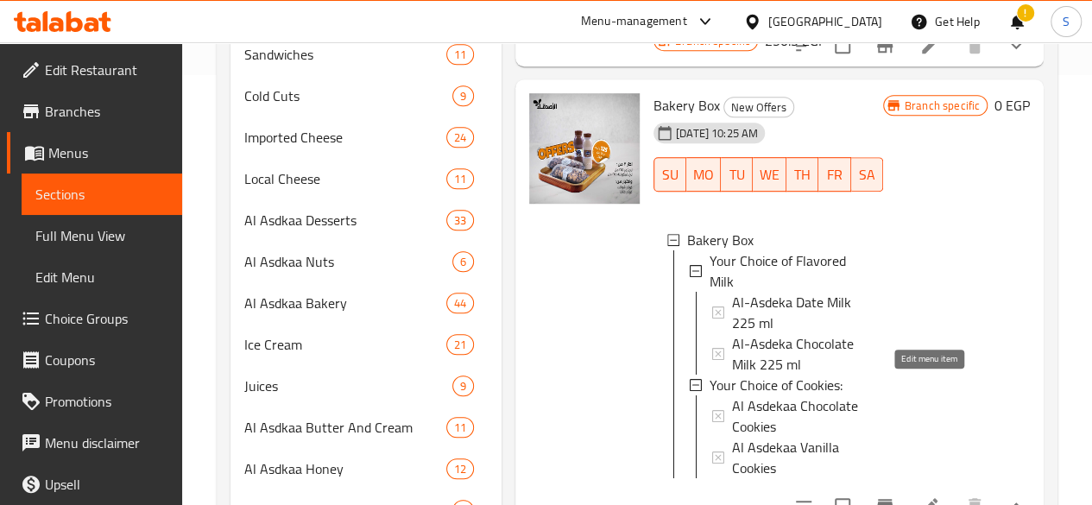
click at [930, 498] on icon at bounding box center [930, 506] width 16 height 16
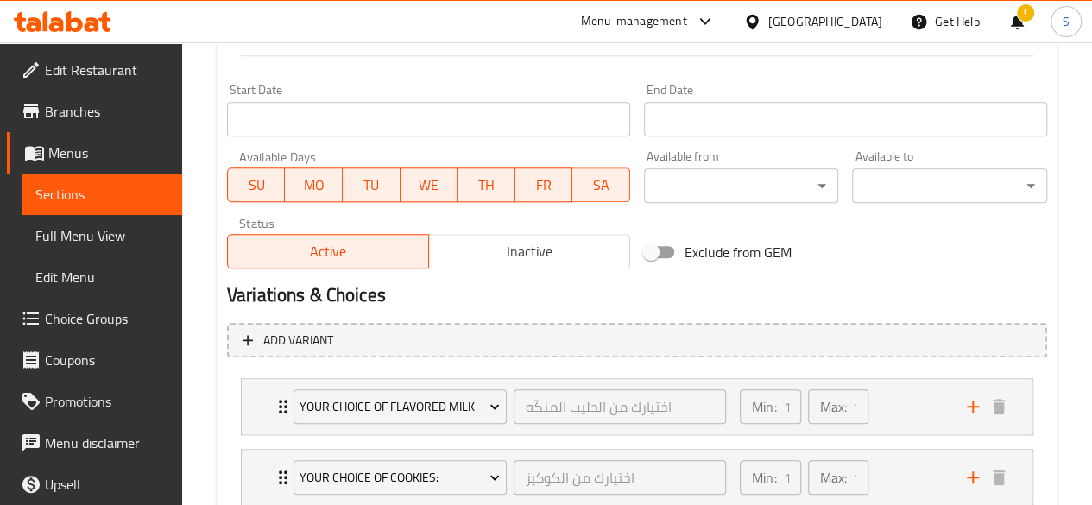
scroll to position [721, 0]
click at [518, 258] on span "Inactive" at bounding box center [529, 250] width 187 height 25
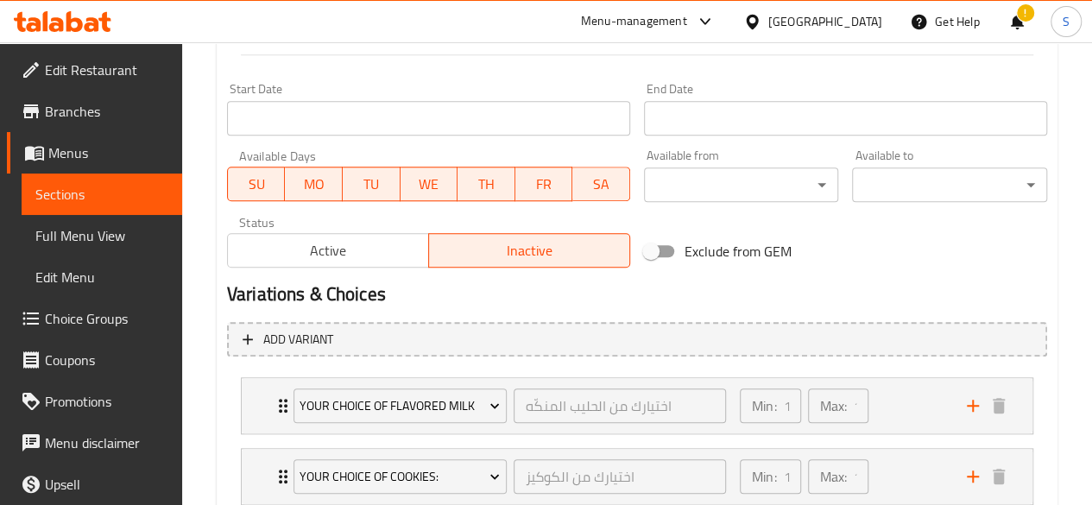
click at [508, 295] on h2 "Variations & Choices" at bounding box center [637, 295] width 820 height 26
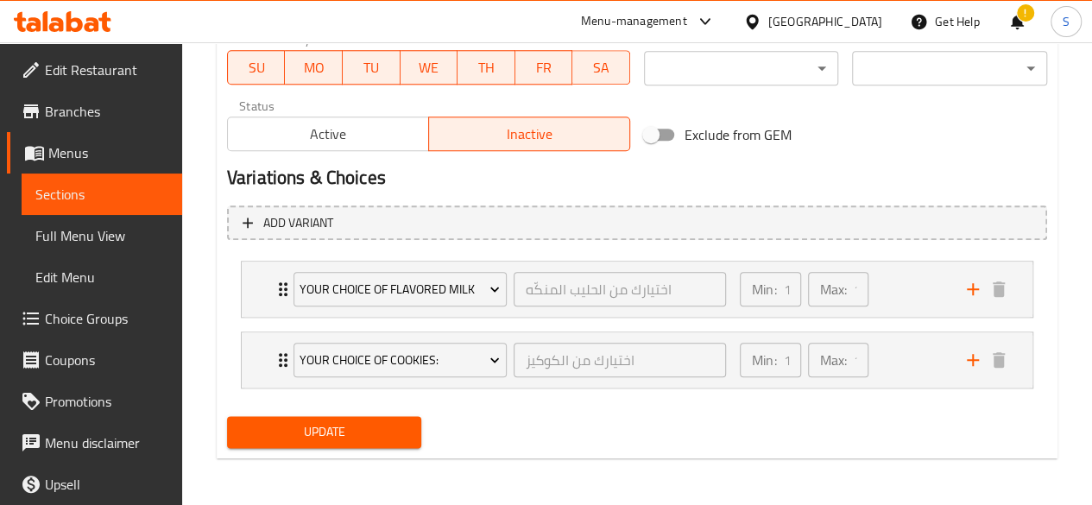
click at [314, 434] on span "Update" at bounding box center [325, 432] width 168 height 22
click at [328, 131] on span "Active" at bounding box center [328, 134] width 187 height 25
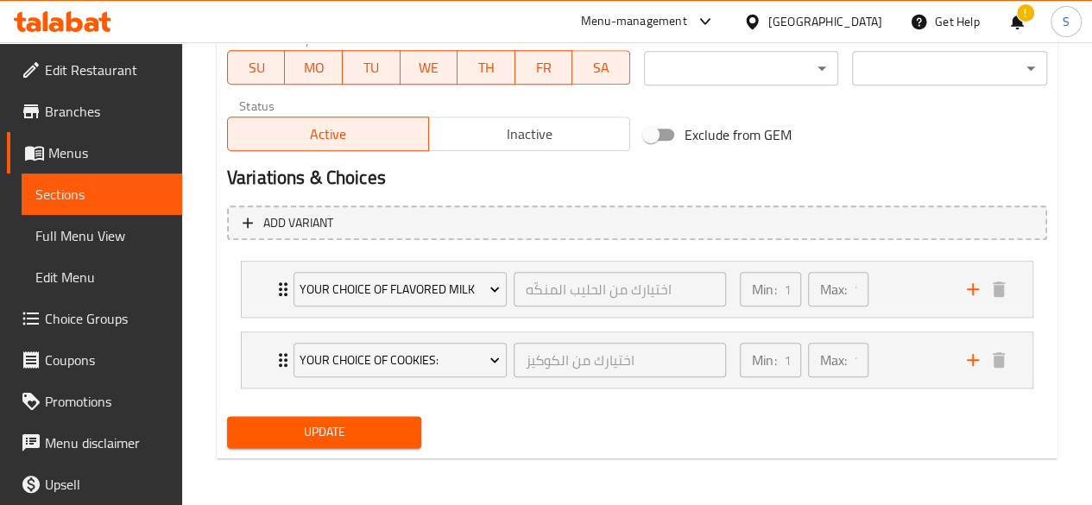
click at [304, 440] on span "Update" at bounding box center [325, 432] width 168 height 22
click at [522, 132] on span "Inactive" at bounding box center [529, 134] width 187 height 25
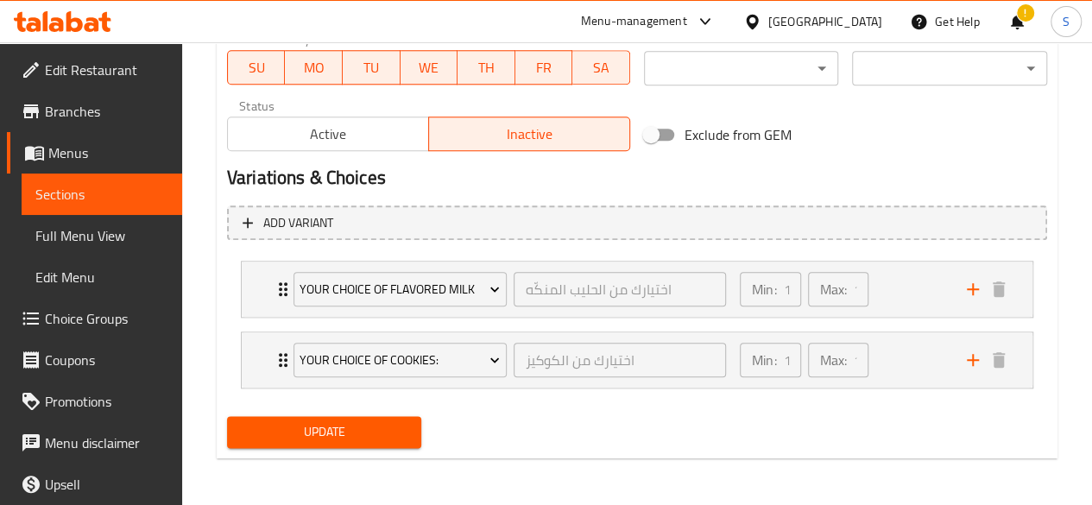
click at [332, 433] on span "Update" at bounding box center [325, 432] width 168 height 22
drag, startPoint x: 332, startPoint y: 433, endPoint x: 148, endPoint y: 60, distance: 416.0
click at [294, 140] on span "Active" at bounding box center [328, 134] width 187 height 25
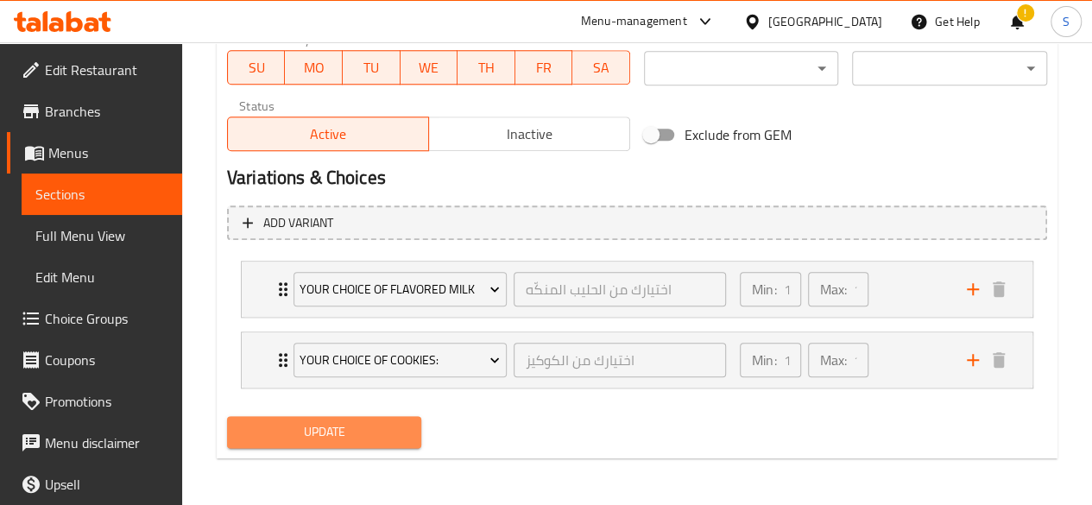
click at [310, 440] on span "Update" at bounding box center [325, 432] width 168 height 22
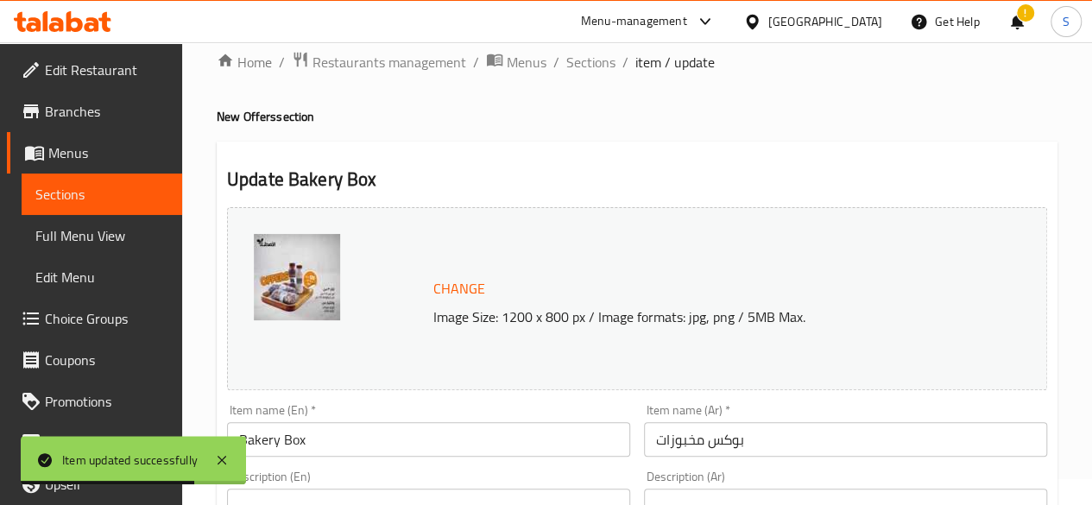
scroll to position [0, 0]
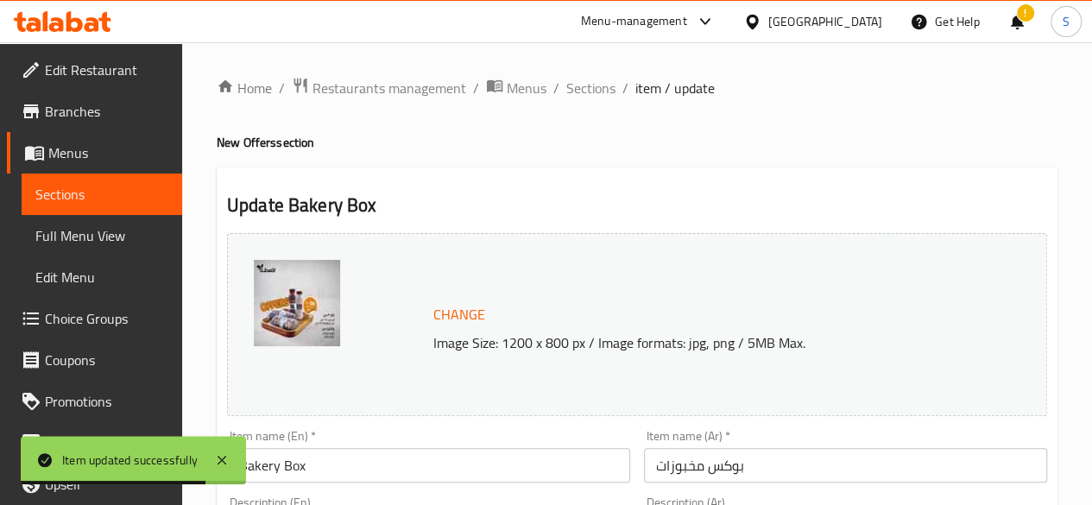
click at [111, 199] on span "Sections" at bounding box center [101, 194] width 133 height 21
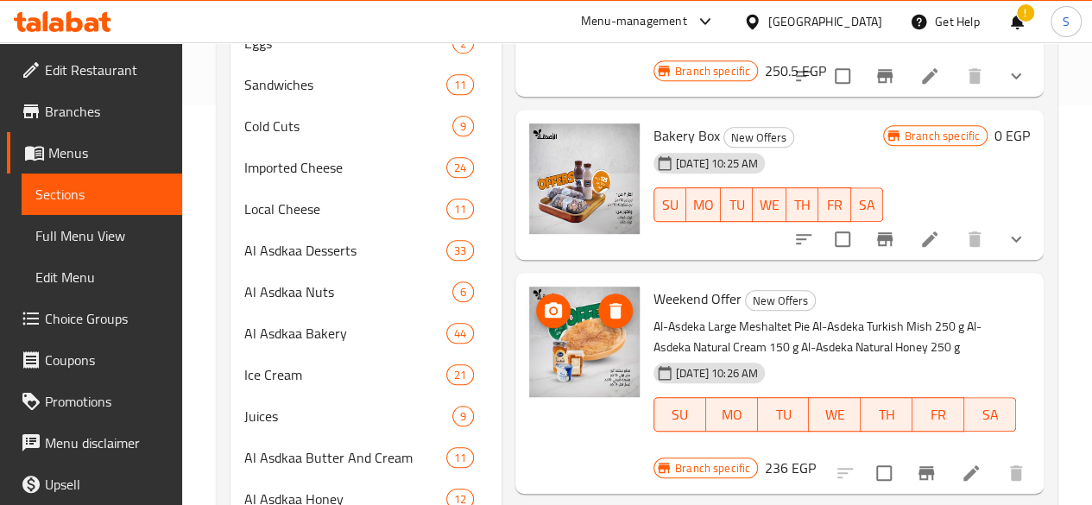
scroll to position [401, 0]
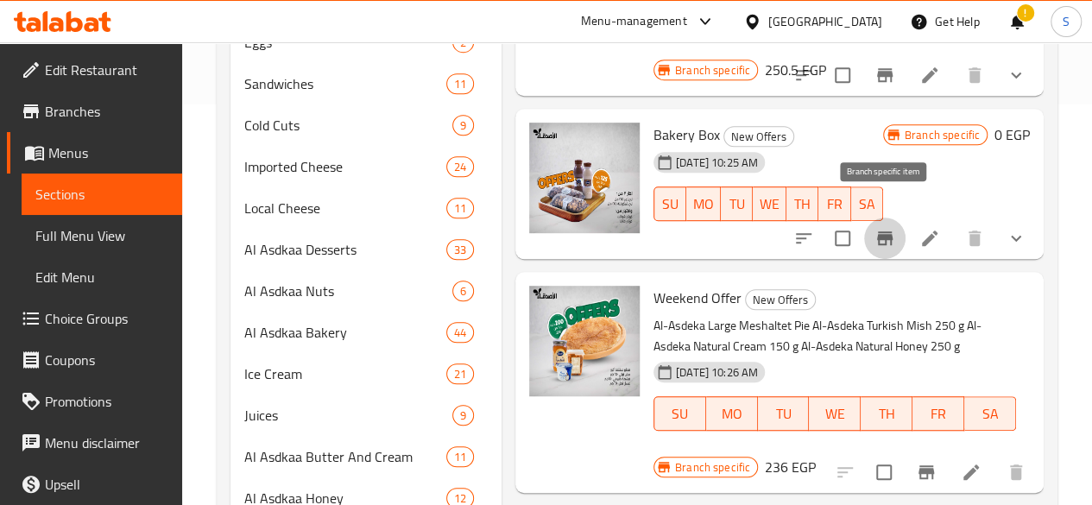
click at [886, 231] on icon "Branch-specific-item" at bounding box center [885, 238] width 16 height 14
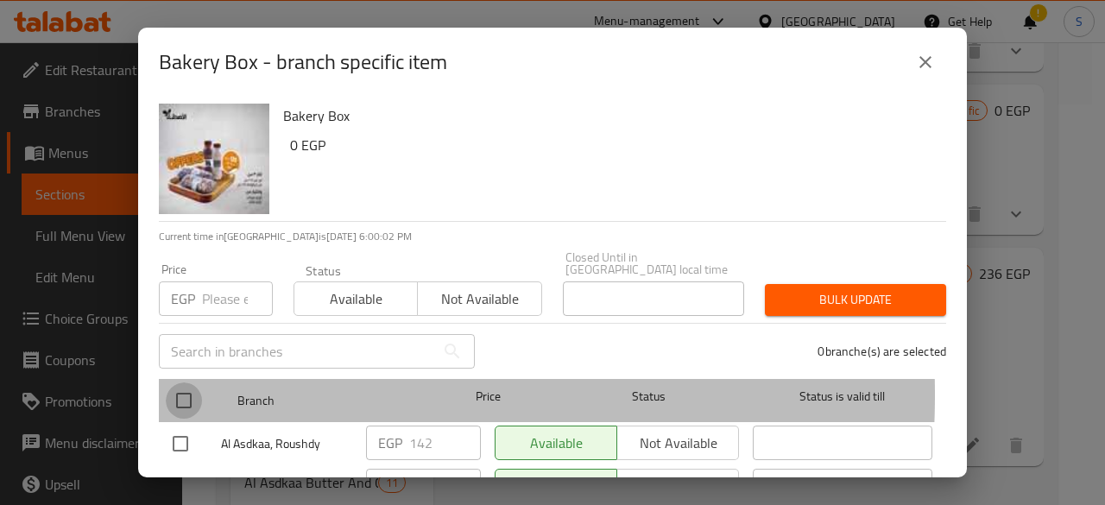
click at [181, 383] on input "checkbox" at bounding box center [184, 401] width 36 height 36
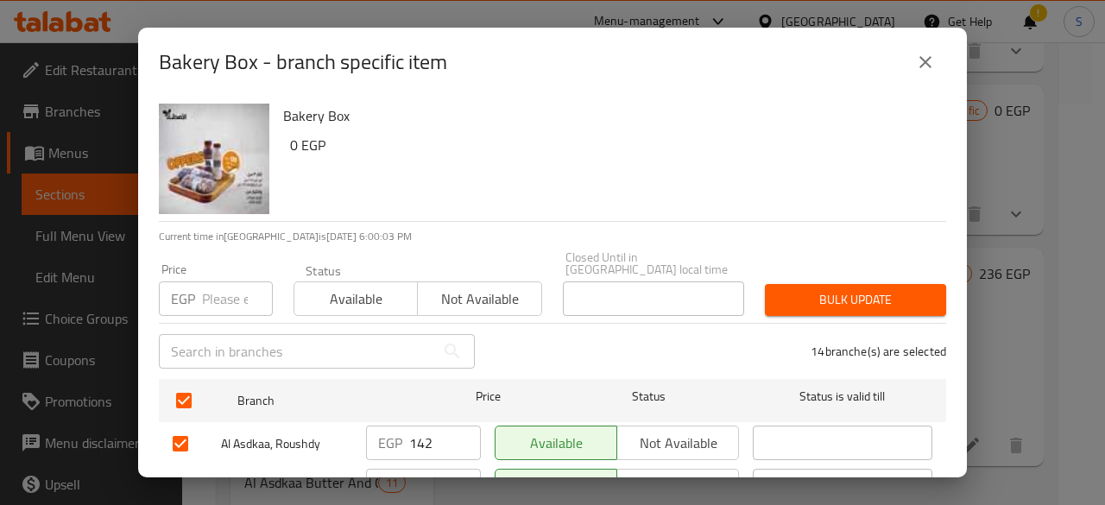
click at [454, 287] on span "Not available" at bounding box center [480, 299] width 110 height 25
click at [845, 289] on span "Bulk update" at bounding box center [856, 300] width 154 height 22
